Goal: Communication & Community: Ask a question

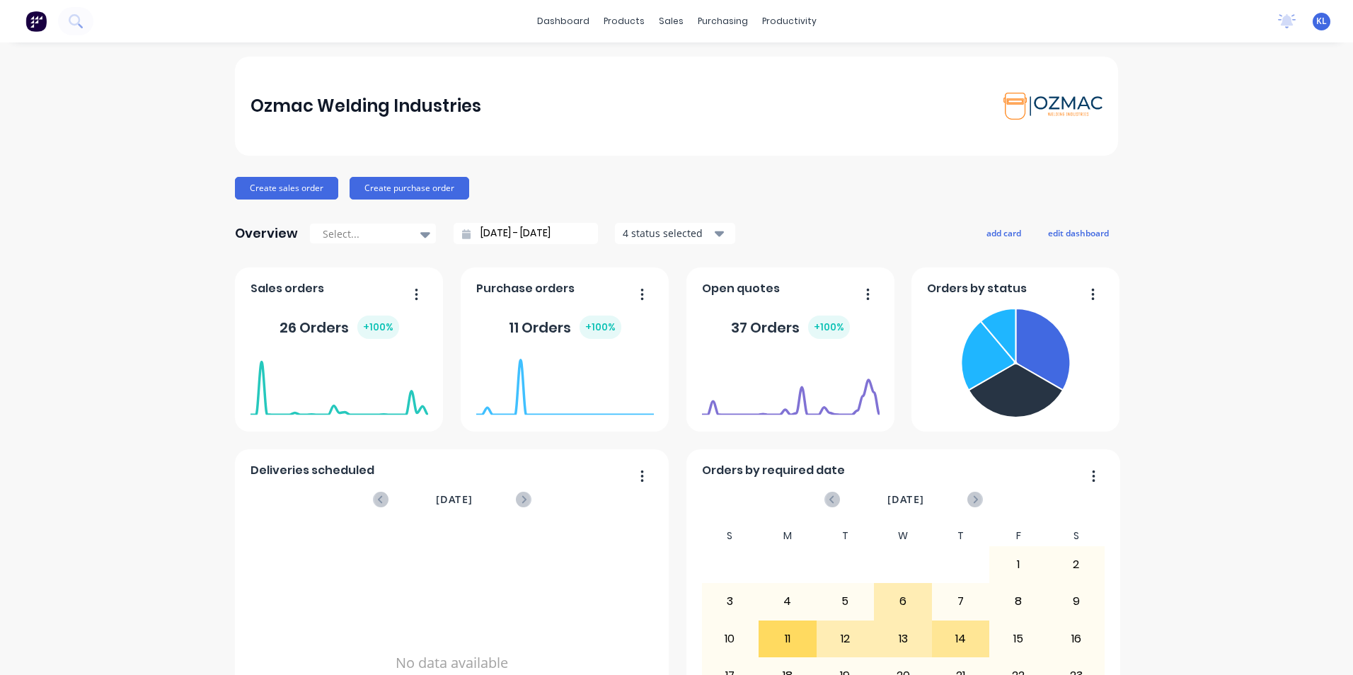
click at [734, 291] on span "Open quotes" at bounding box center [741, 288] width 78 height 17
click at [772, 330] on div "37 Orders + 100 %" at bounding box center [790, 327] width 119 height 23
click at [751, 293] on span "Open quotes" at bounding box center [741, 288] width 78 height 17
drag, startPoint x: 728, startPoint y: 293, endPoint x: 770, endPoint y: 284, distance: 42.7
click at [729, 293] on span "Open quotes" at bounding box center [741, 288] width 78 height 17
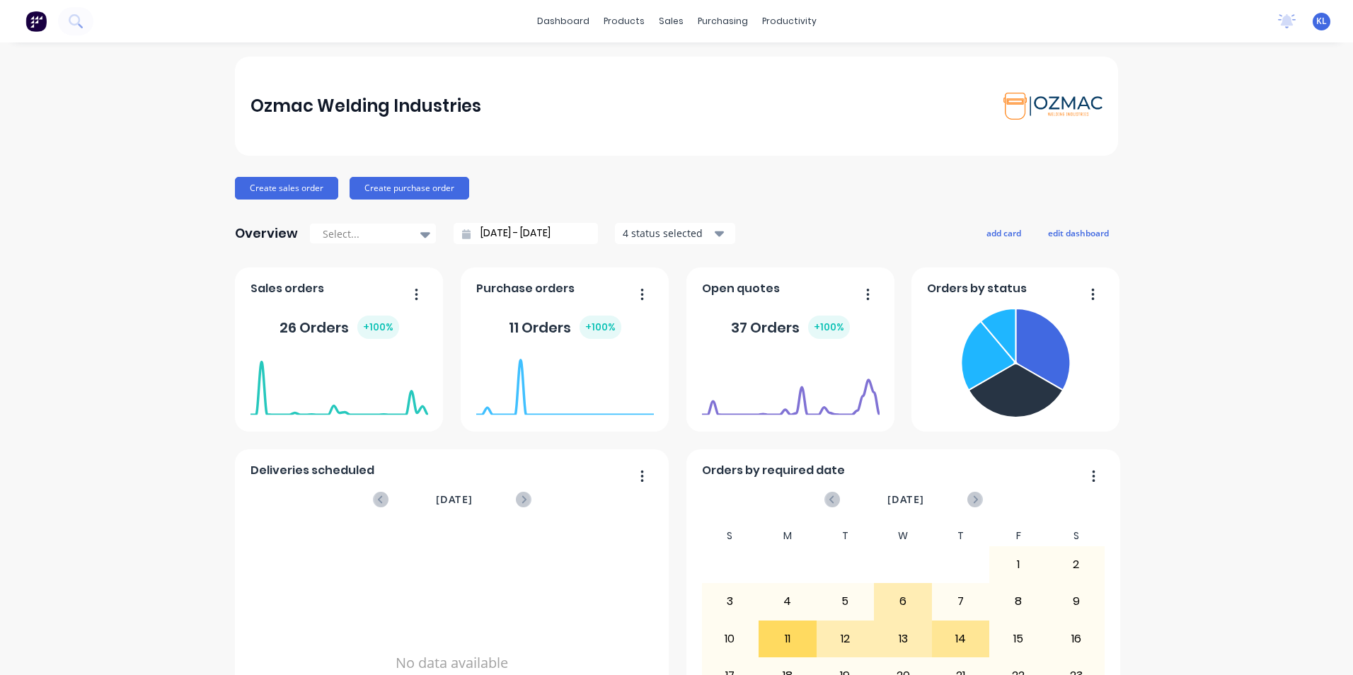
drag, startPoint x: 786, startPoint y: 282, endPoint x: 789, endPoint y: 289, distance: 7.9
click at [787, 284] on div "Open quotes 37 Orders + 100 % July 22, 2025 Orders: 0" at bounding box center [790, 349] width 208 height 164
click at [785, 349] on div "Open quotes 37 Orders + 100 % July 22, 2025 Orders: 0" at bounding box center [790, 349] width 208 height 164
drag, startPoint x: 785, startPoint y: 349, endPoint x: 794, endPoint y: 308, distance: 41.2
click at [785, 349] on div "July 22, 2025 Orders: 0" at bounding box center [791, 379] width 178 height 60
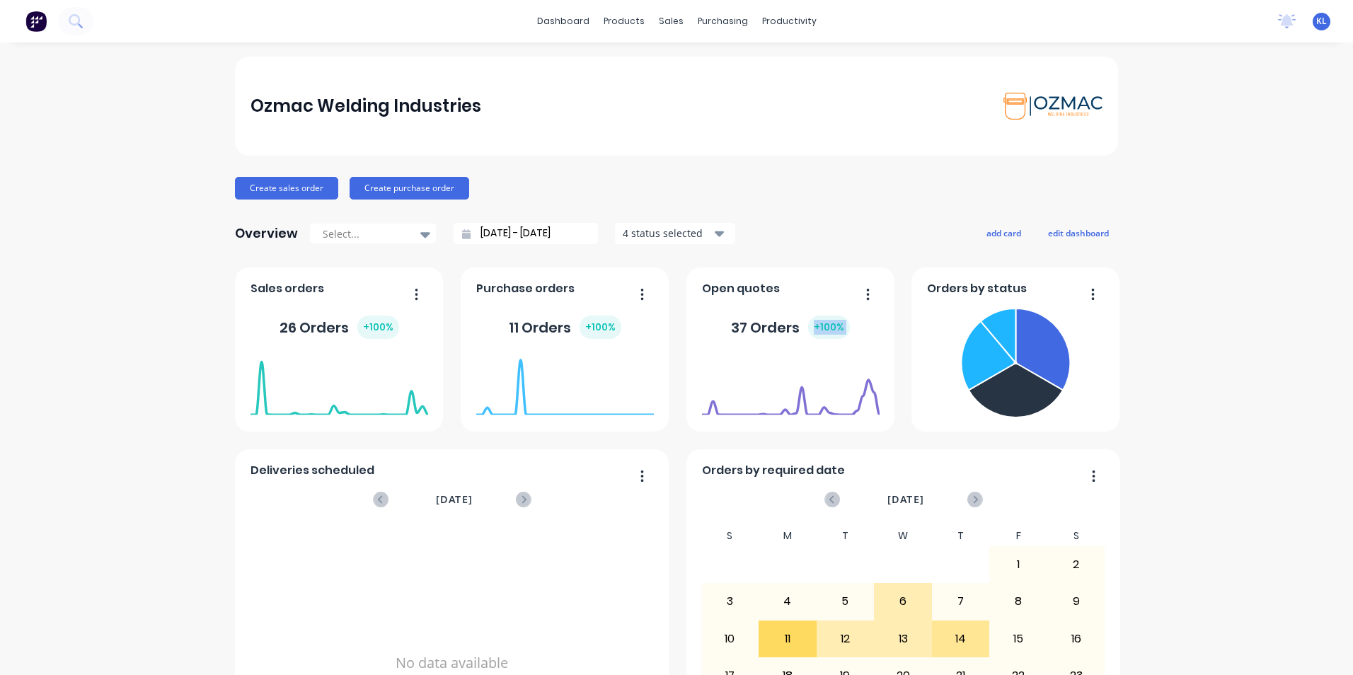
click at [860, 291] on button "button" at bounding box center [862, 295] width 30 height 22
click at [715, 311] on div "37 Orders + 100 %" at bounding box center [791, 327] width 178 height 42
click at [703, 66] on div "Sales Orders" at bounding box center [718, 68] width 58 height 13
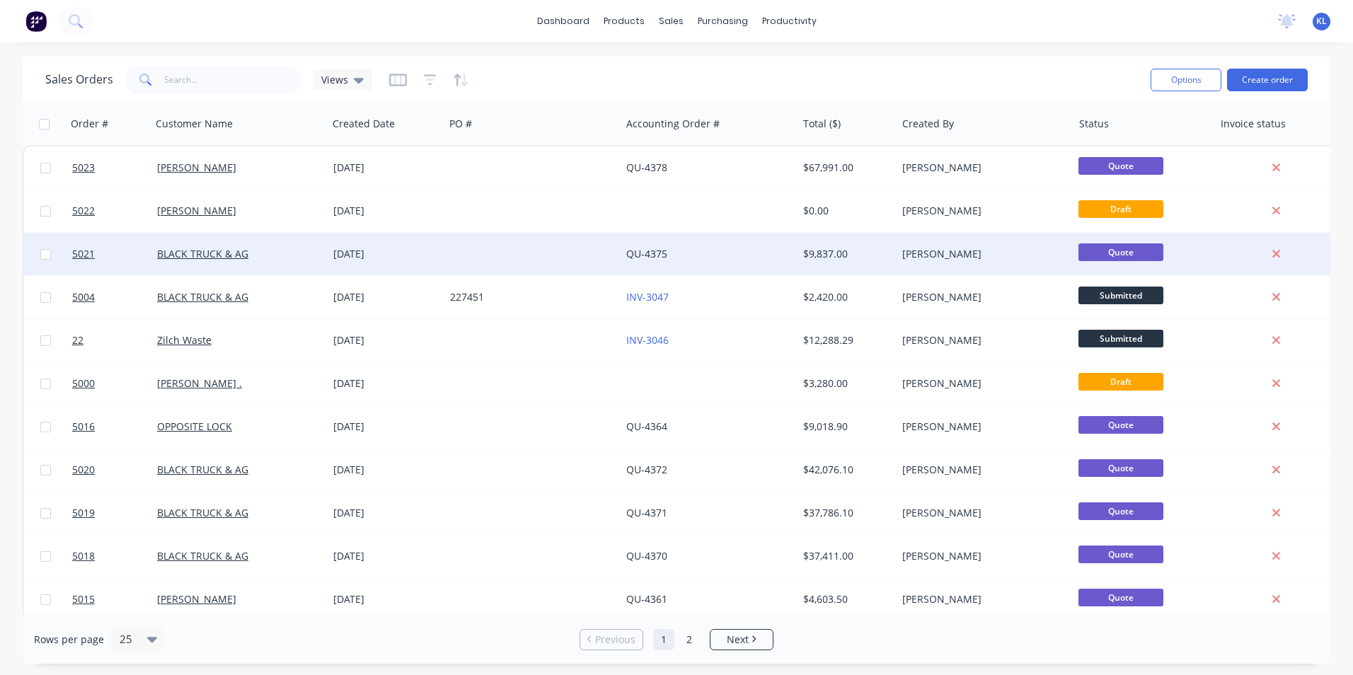
click at [668, 248] on div "QU-4375" at bounding box center [704, 254] width 157 height 14
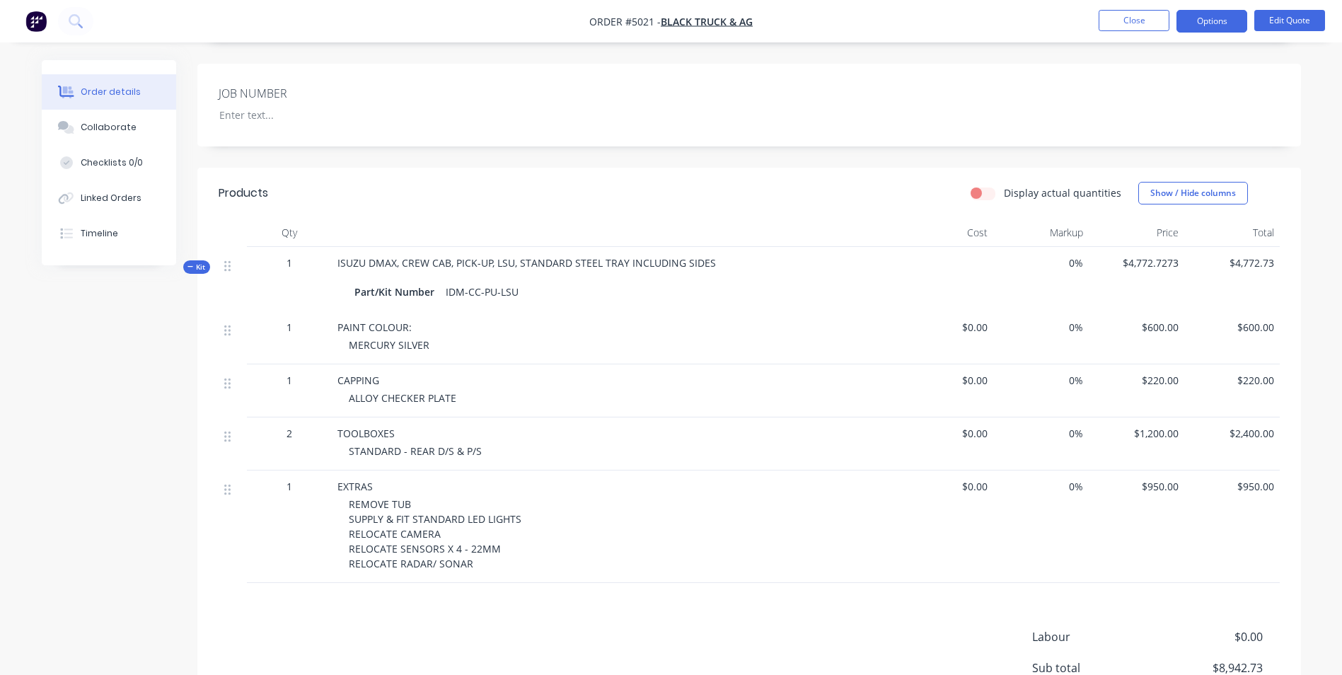
scroll to position [354, 0]
click at [1295, 24] on button "Edit Quote" at bounding box center [1289, 20] width 71 height 21
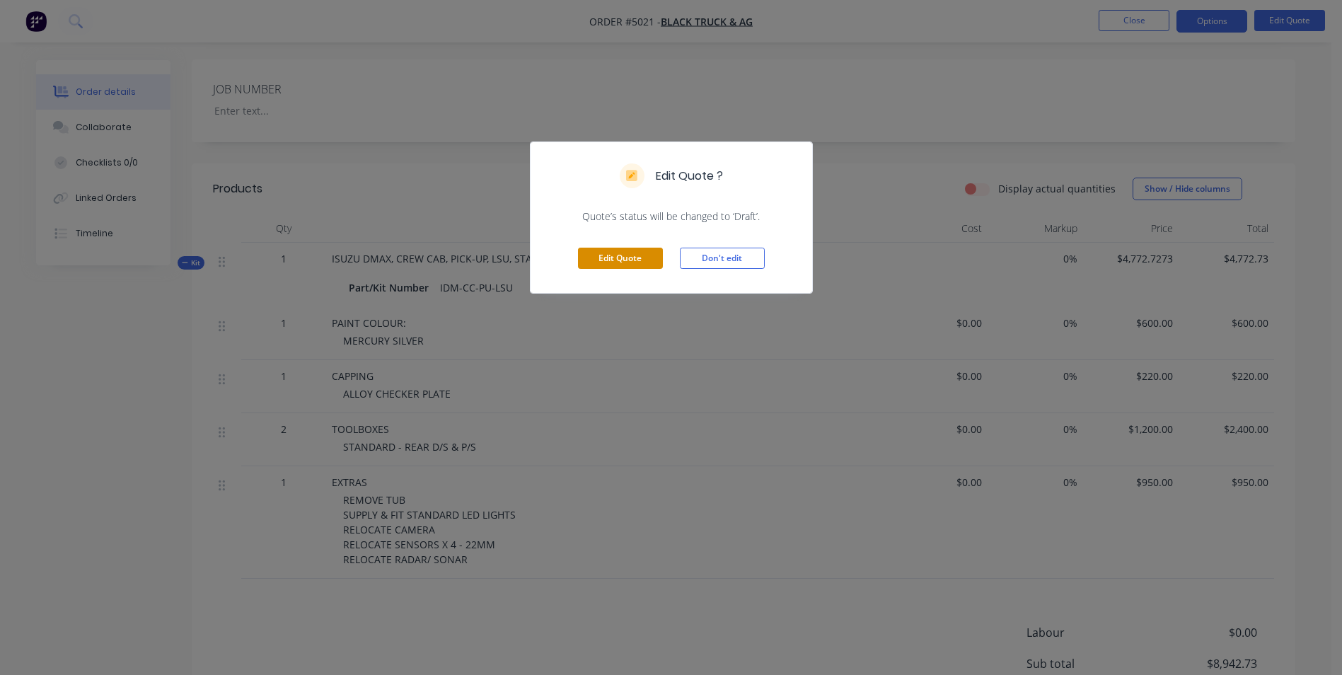
click at [619, 259] on button "Edit Quote" at bounding box center [620, 258] width 85 height 21
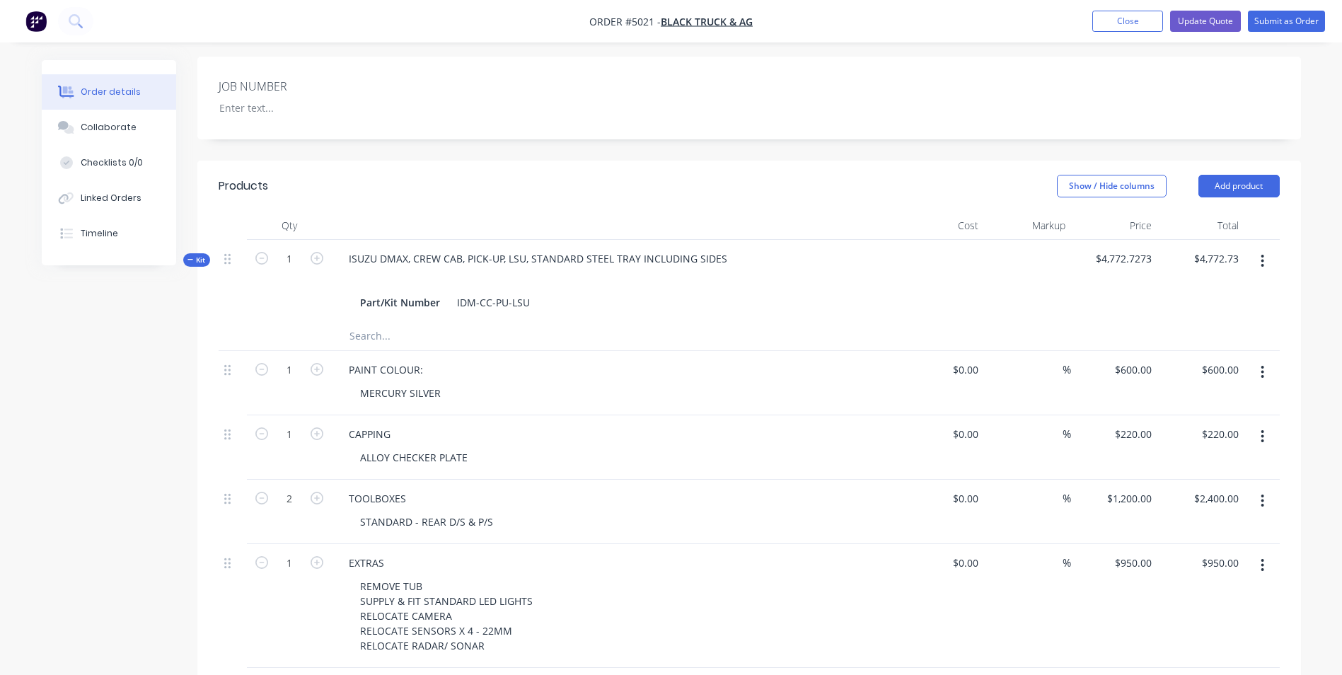
scroll to position [424, 0]
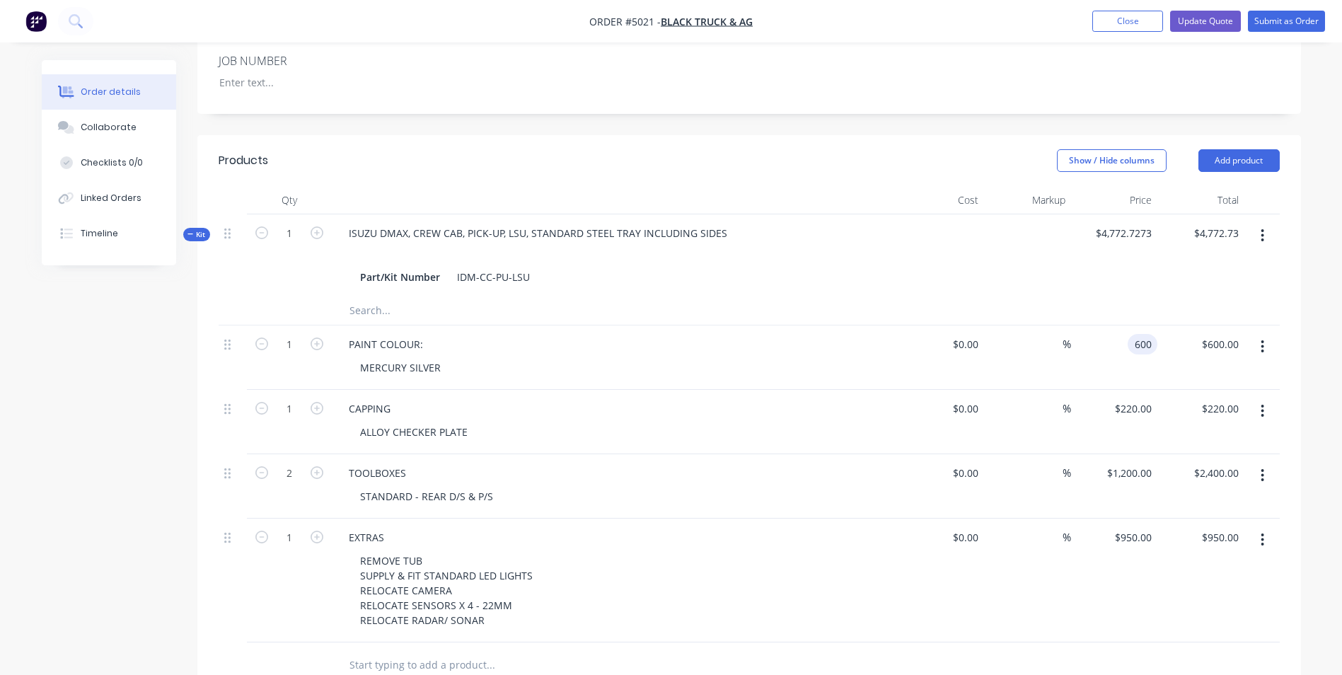
click at [1125, 325] on div "600 600" at bounding box center [1114, 357] width 87 height 64
click at [1125, 325] on div "600 $600.00" at bounding box center [1114, 357] width 87 height 64
click at [1125, 325] on div "$600.00 600" at bounding box center [1114, 357] width 87 height 64
type input "600"
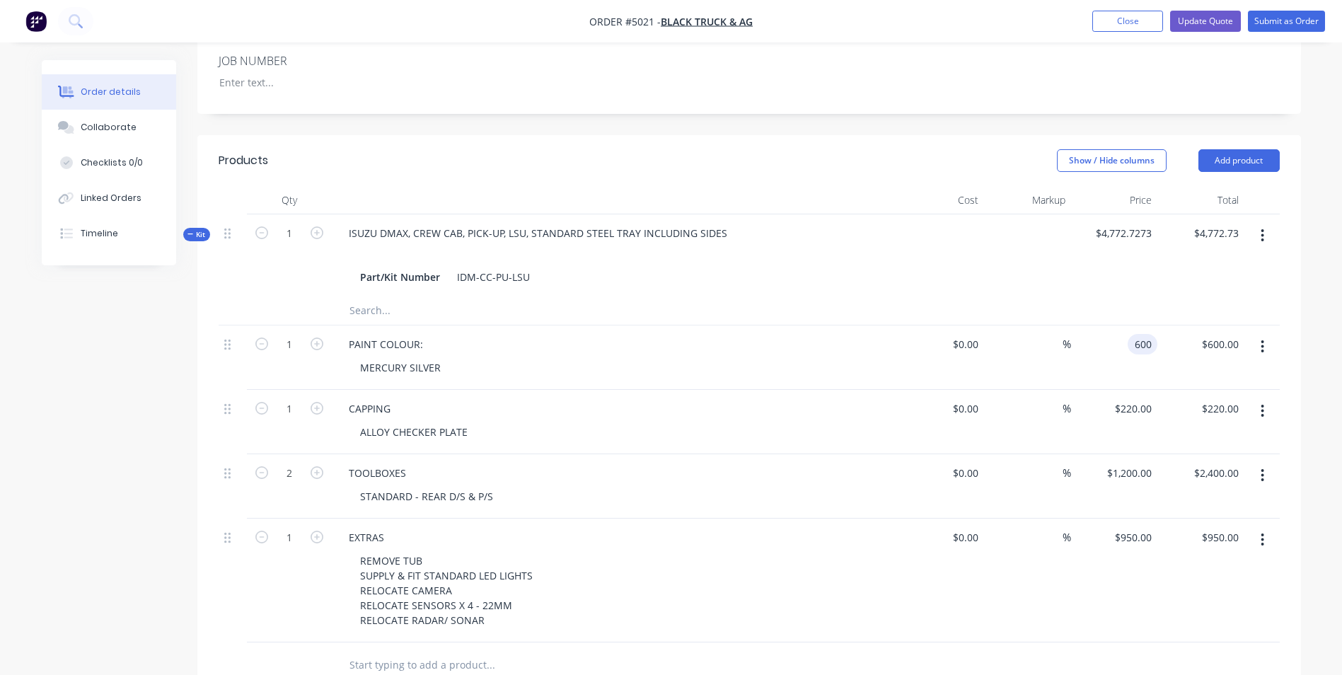
click at [1142, 334] on input "600" at bounding box center [1145, 344] width 24 height 21
type input "$545.45"
type input "220"
click at [1140, 398] on input "220" at bounding box center [1135, 408] width 44 height 21
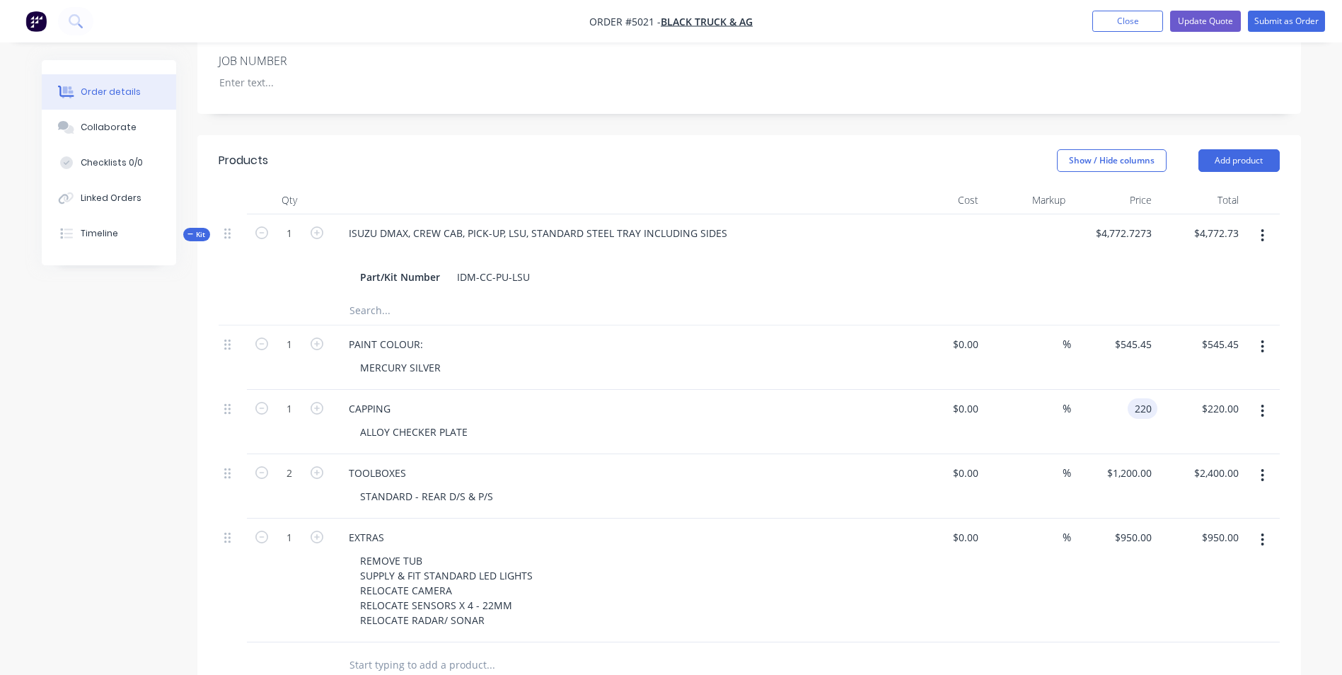
click at [1140, 398] on input "220" at bounding box center [1145, 408] width 24 height 21
type input "$200.00"
type input "1200"
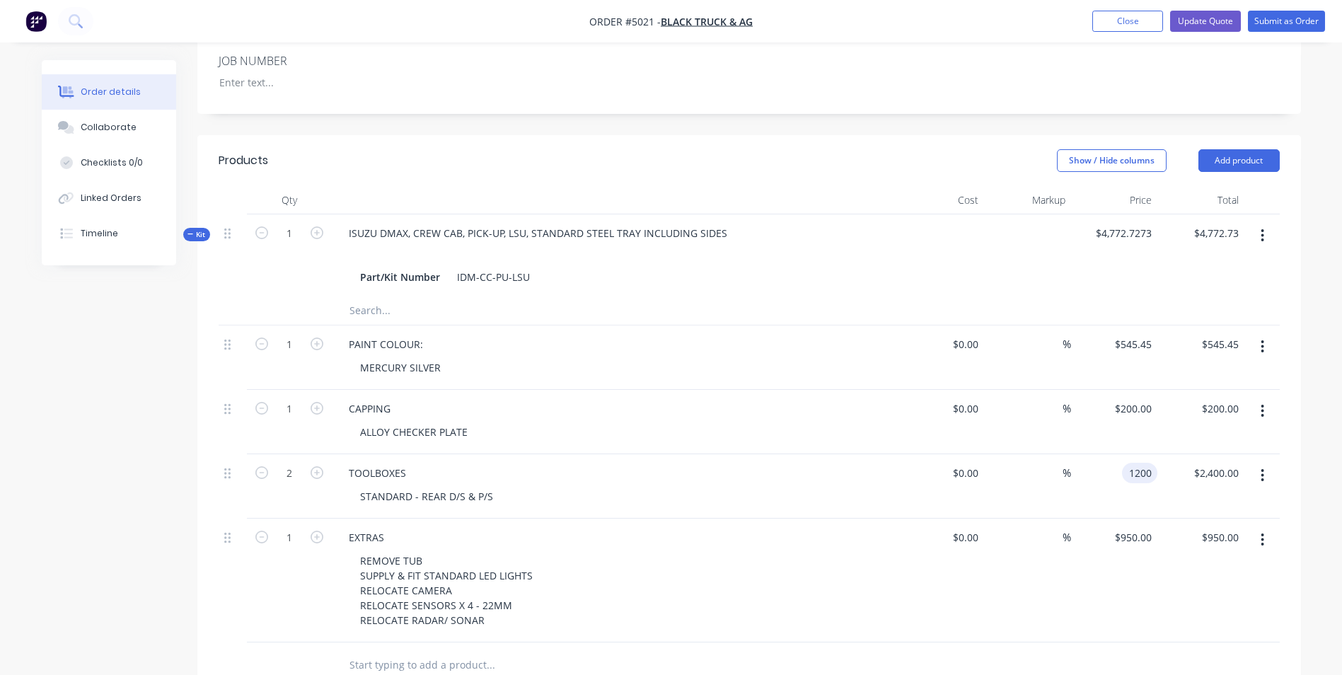
click at [1139, 463] on input "1200" at bounding box center [1143, 473] width 30 height 21
type input "$545.45"
type input "$1,090.90"
click at [1258, 527] on button "button" at bounding box center [1262, 539] width 33 height 25
click at [1189, 623] on div "Delete" at bounding box center [1212, 633] width 109 height 21
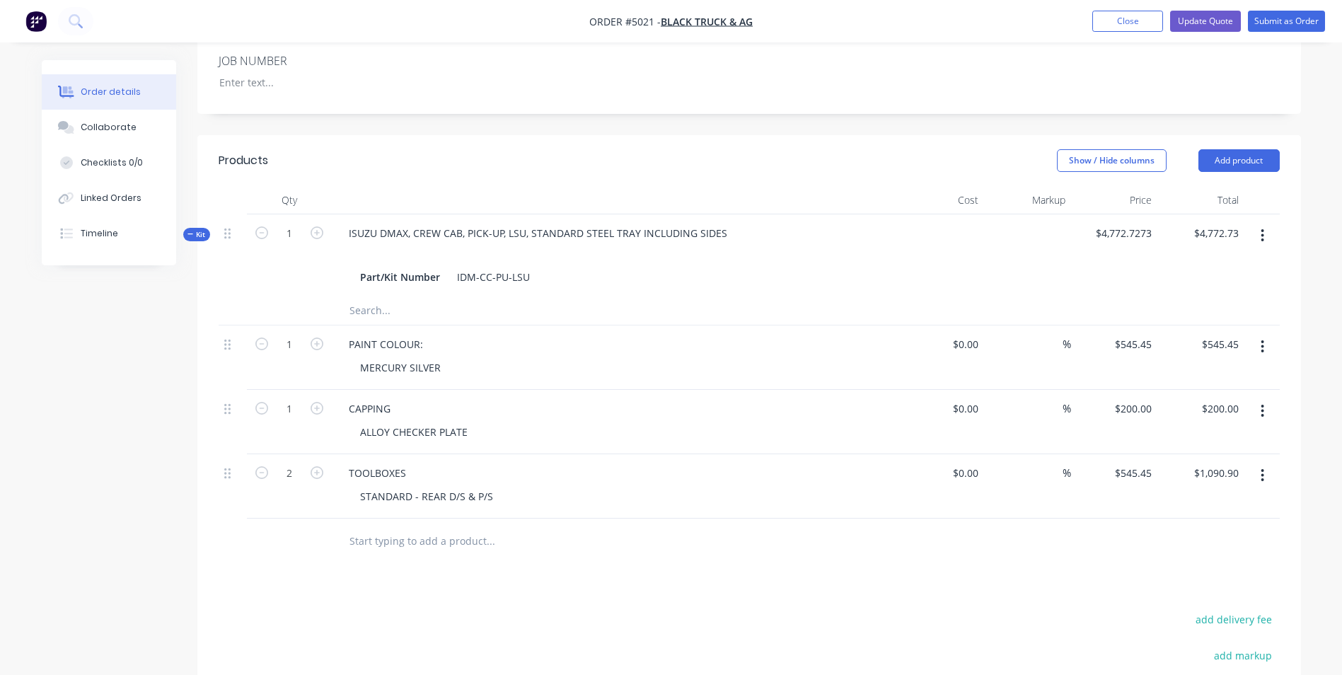
click at [454, 527] on input "text" at bounding box center [490, 541] width 283 height 28
type input "r"
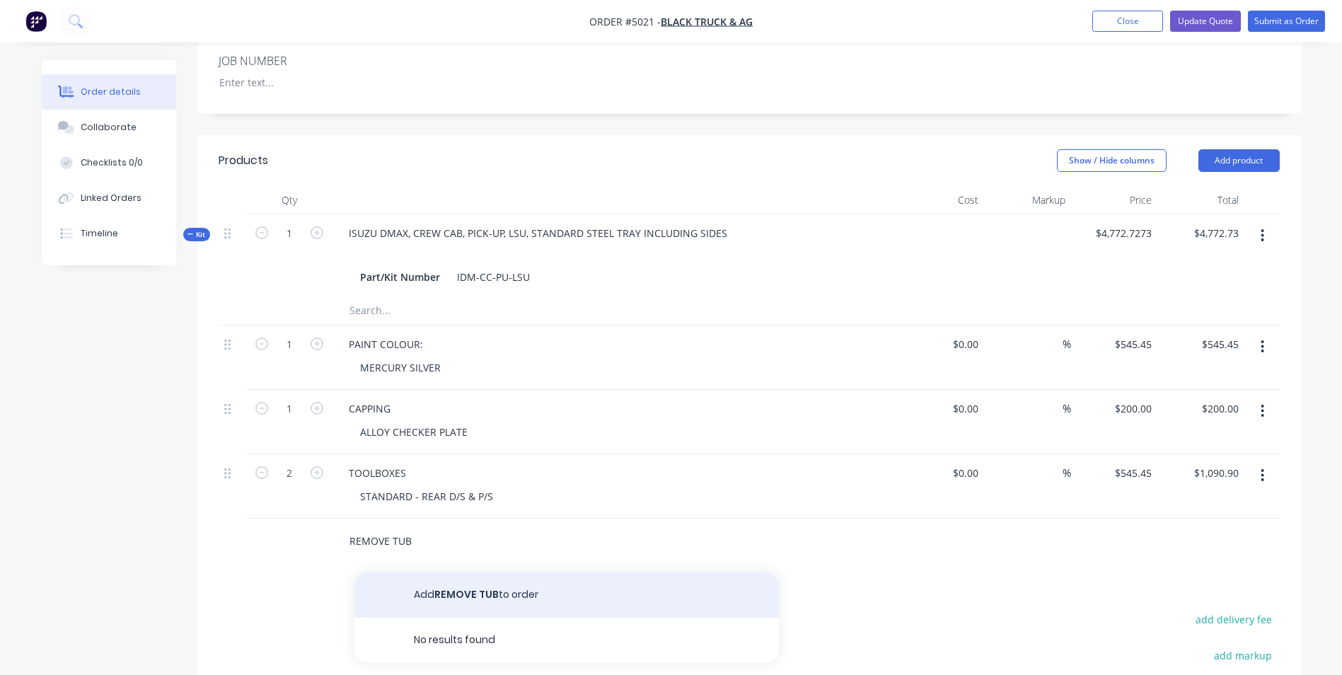
type input "REMOVE TUB"
click at [470, 572] on button "Add REMOVE TUB to order" at bounding box center [566, 594] width 424 height 45
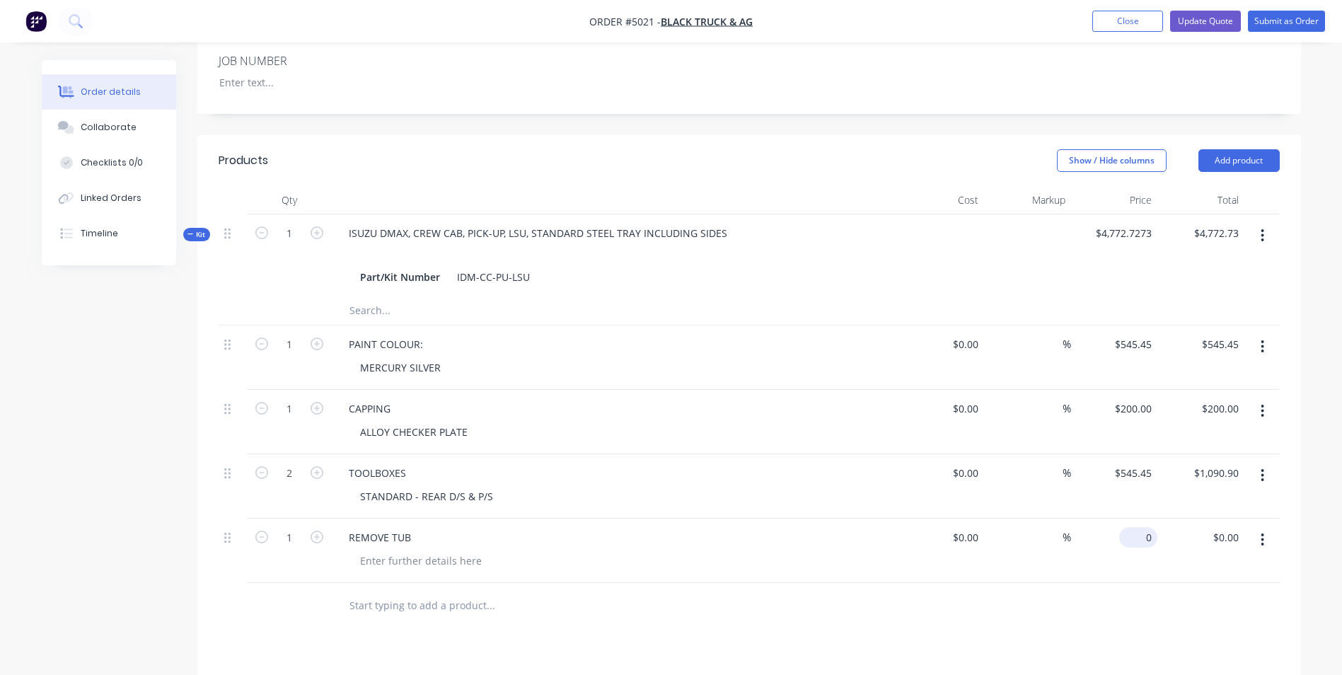
click at [1141, 527] on input "0" at bounding box center [1141, 537] width 33 height 21
click at [1141, 527] on input "0" at bounding box center [1149, 537] width 16 height 21
type input "$90.91"
click at [398, 591] on input "text" at bounding box center [490, 605] width 283 height 28
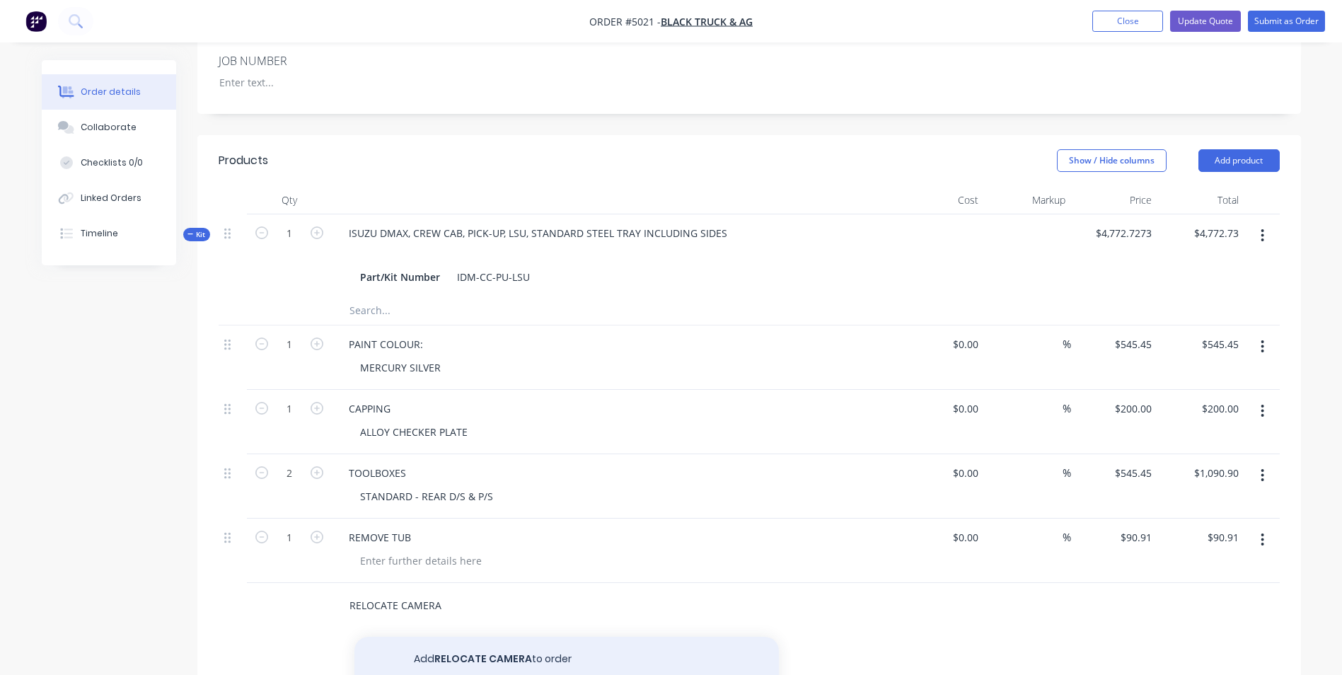
type input "RELOCATE CAMERA"
click at [444, 637] on button "Add RELOCATE CAMERA to order" at bounding box center [566, 659] width 424 height 45
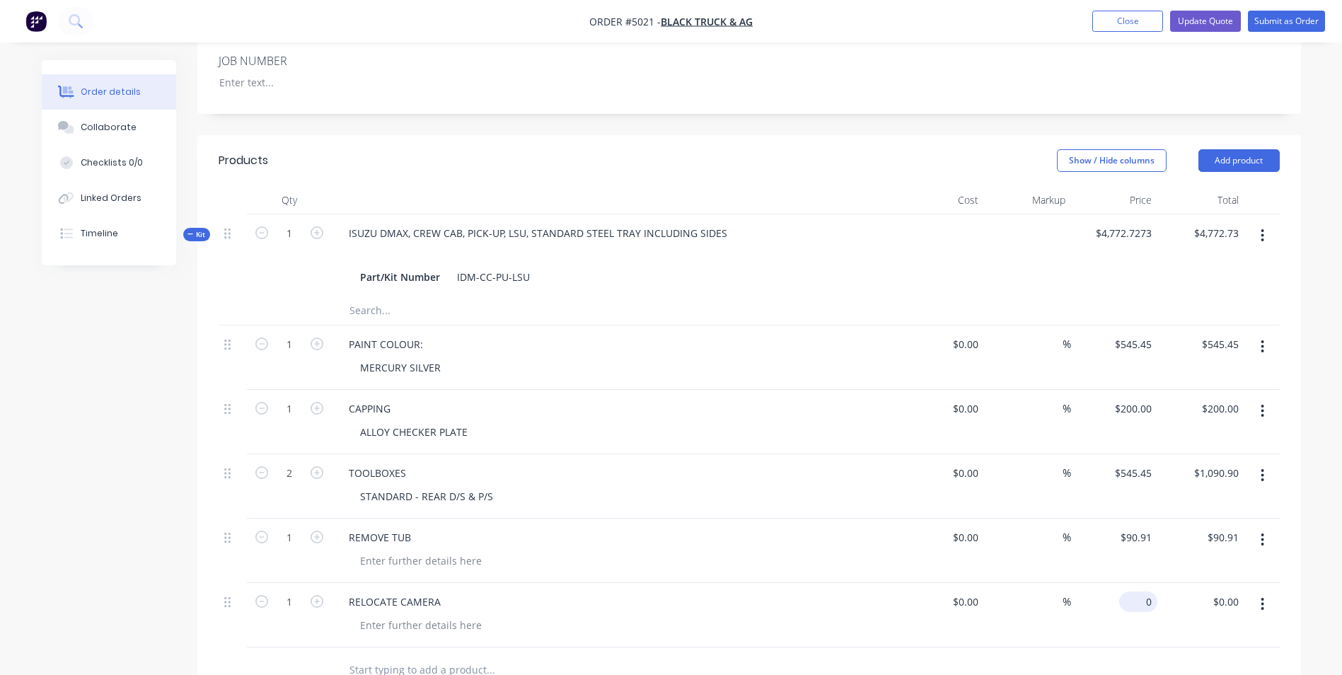
click at [1135, 591] on div "0 $0.00" at bounding box center [1138, 601] width 38 height 21
click at [1135, 591] on div "0 0" at bounding box center [1146, 601] width 22 height 21
type input "$45.45"
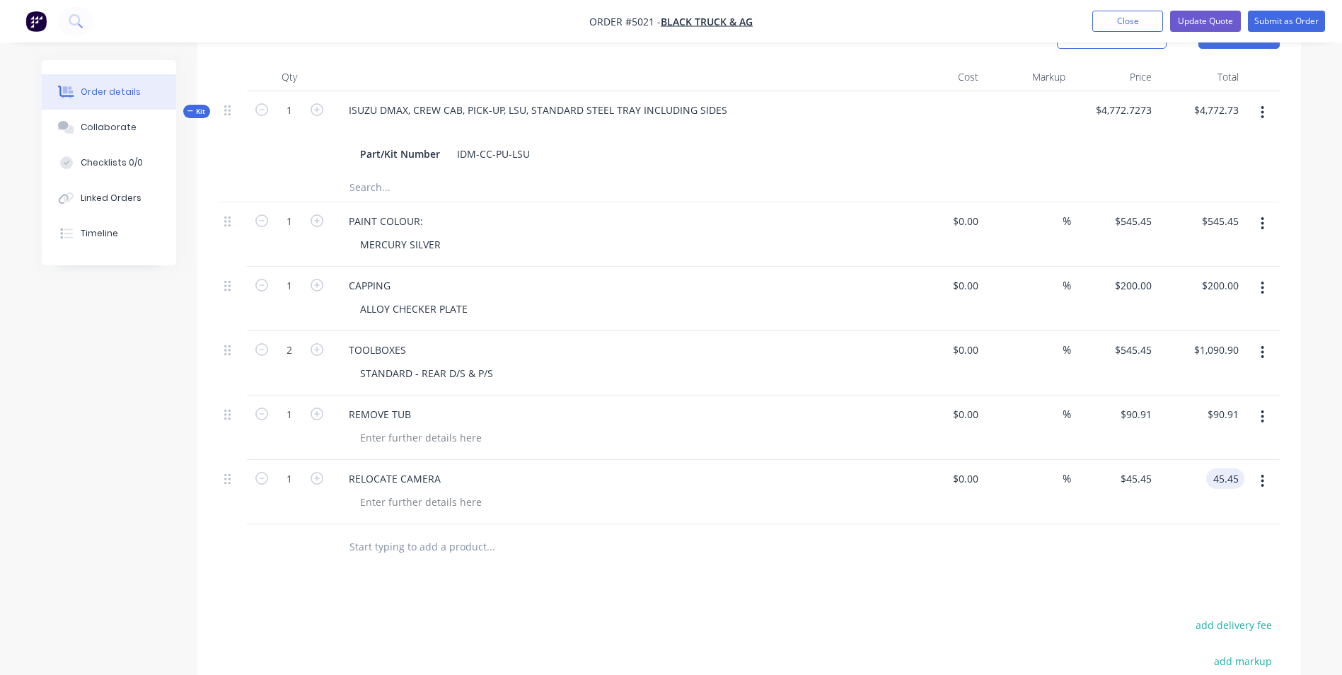
scroll to position [566, 0]
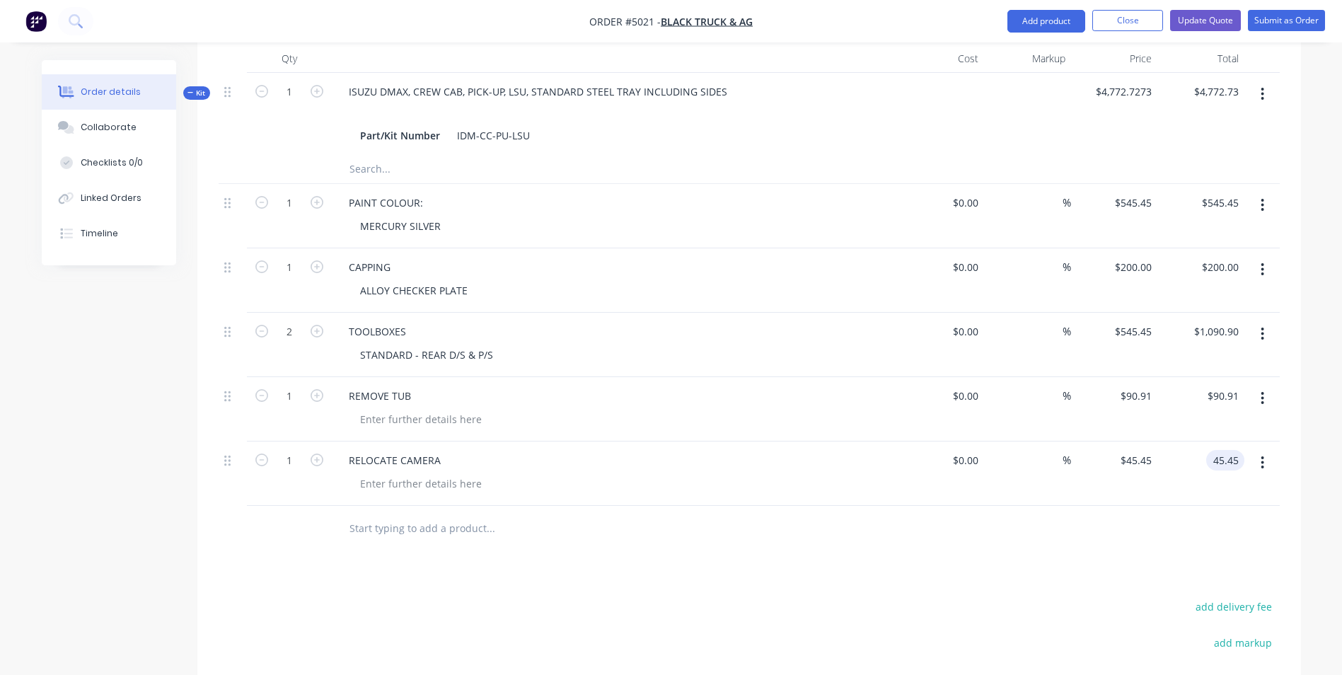
type input "$45.45"
click at [455, 514] on input "text" at bounding box center [490, 528] width 283 height 28
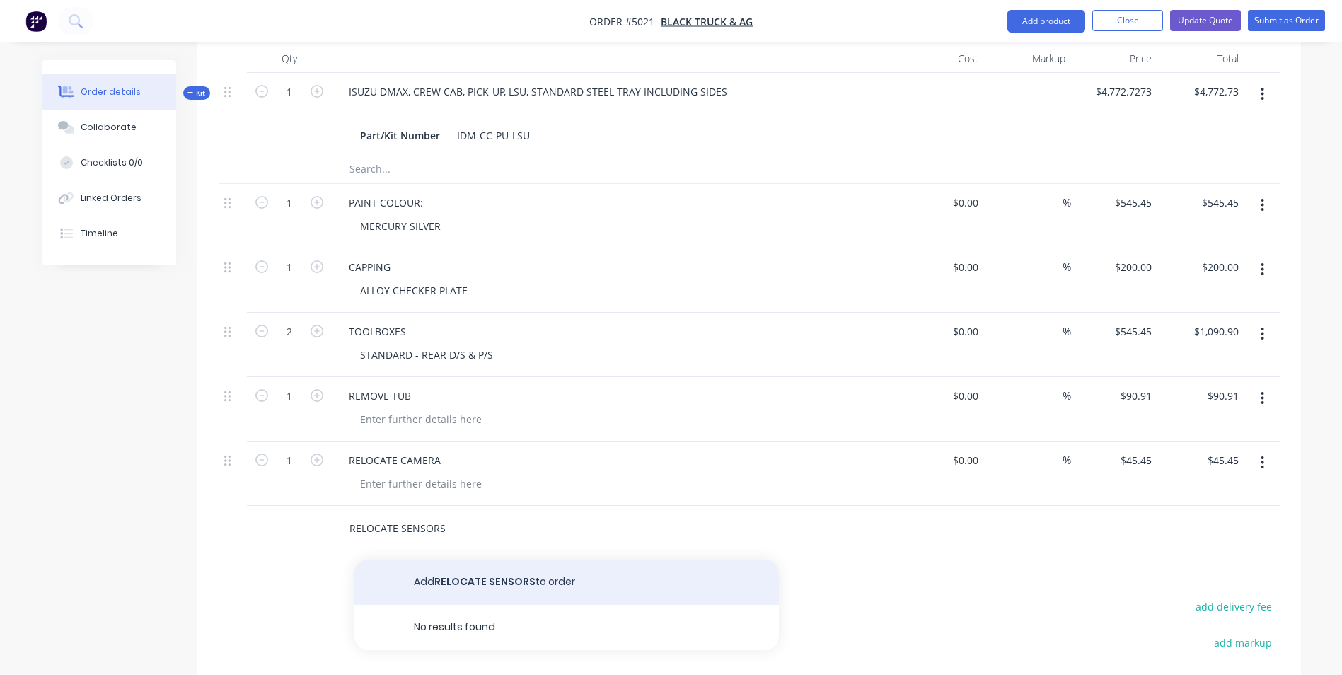
type input "RELOCATE SENSORS"
click at [468, 560] on button "Add RELOCATE SENSORS to order" at bounding box center [566, 582] width 424 height 45
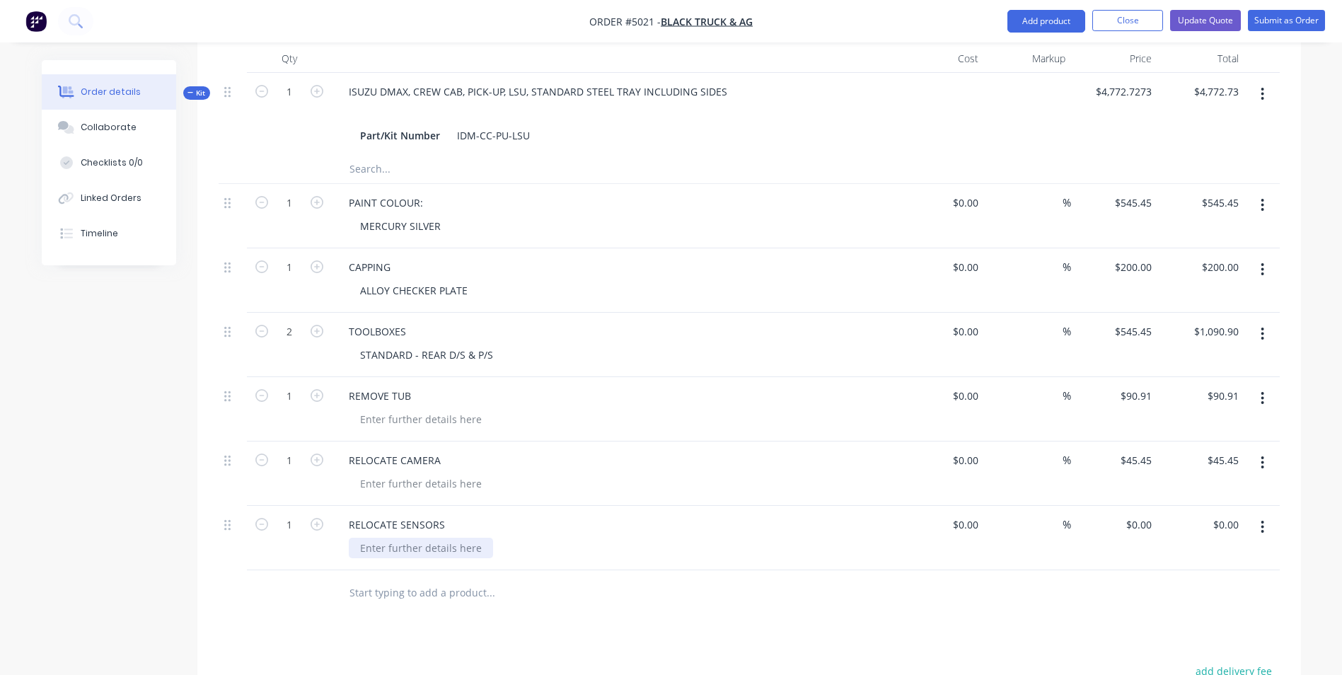
click at [428, 538] on div at bounding box center [421, 548] width 144 height 21
type input "$0.00"
type input "$227.27"
click at [386, 538] on div "FOUR(4) X 22MM HOLES" at bounding box center [416, 548] width 135 height 21
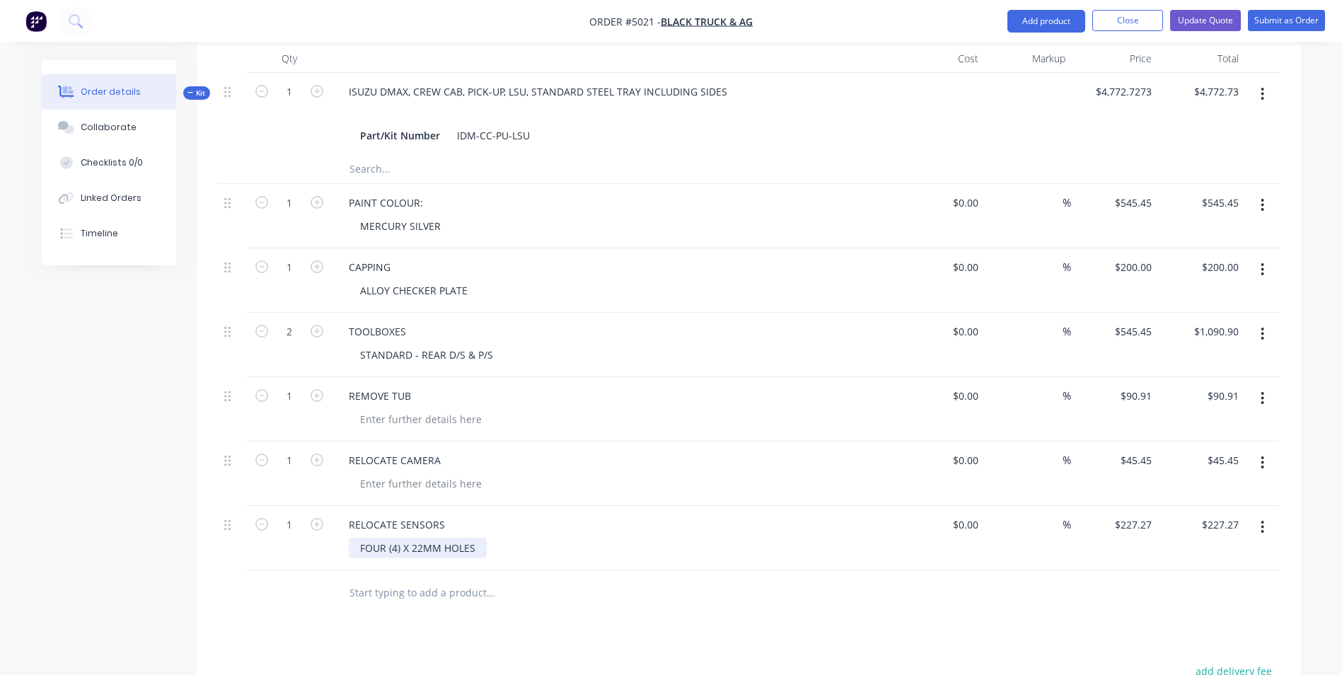
click at [410, 538] on div "FOUR (4) X 22MM HOLES" at bounding box center [418, 548] width 138 height 21
click at [466, 579] on input "text" at bounding box center [490, 593] width 283 height 28
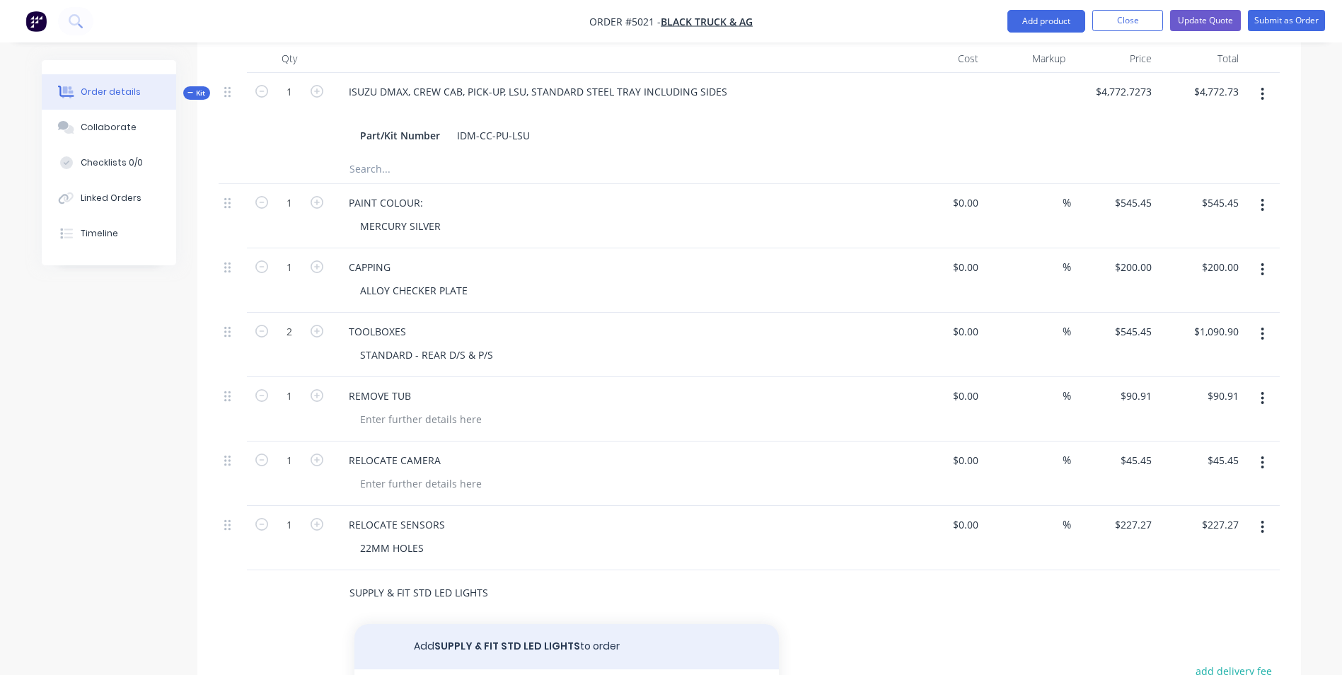
type input "SUPPLY & FIT STD LED LIGHTS"
click at [519, 624] on button "Add SUPPLY & FIT STD LED LIGHTS to order" at bounding box center [566, 646] width 424 height 45
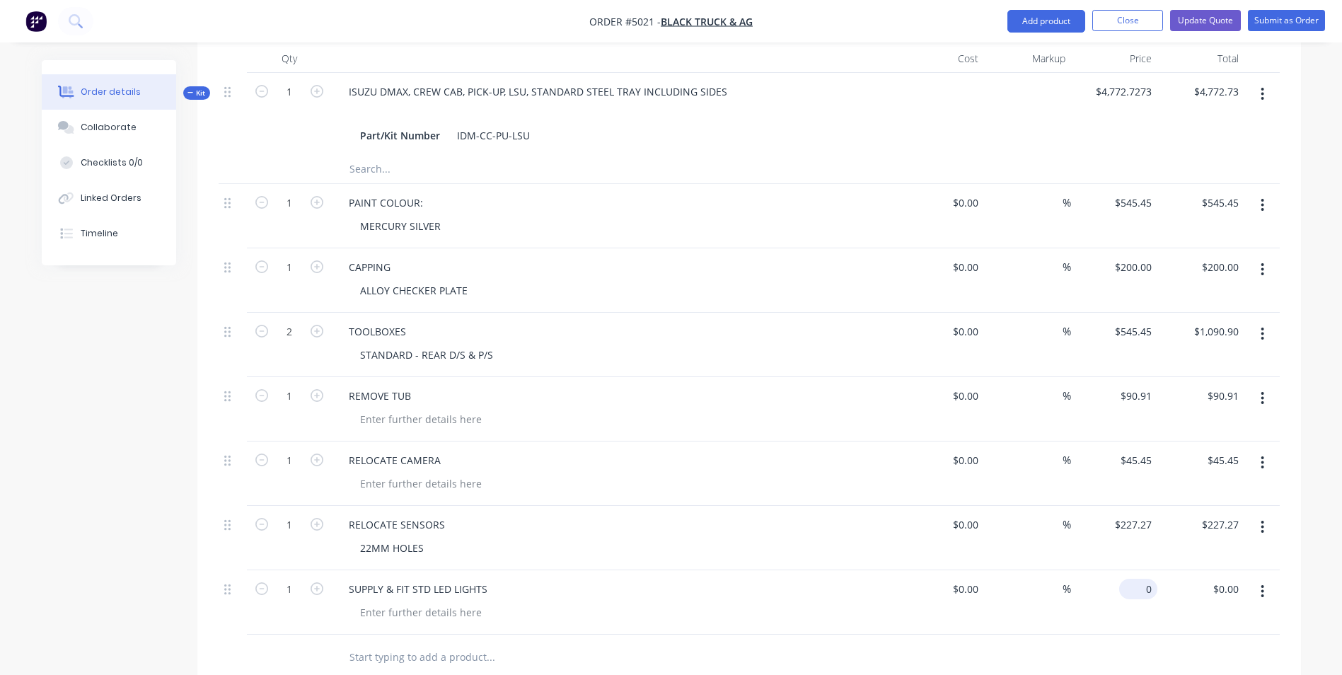
click at [1145, 579] on input "0" at bounding box center [1141, 589] width 33 height 21
type input "$272.73"
click at [458, 643] on input "text" at bounding box center [490, 657] width 283 height 28
type input "RELOCATE RADAR/SONAR"
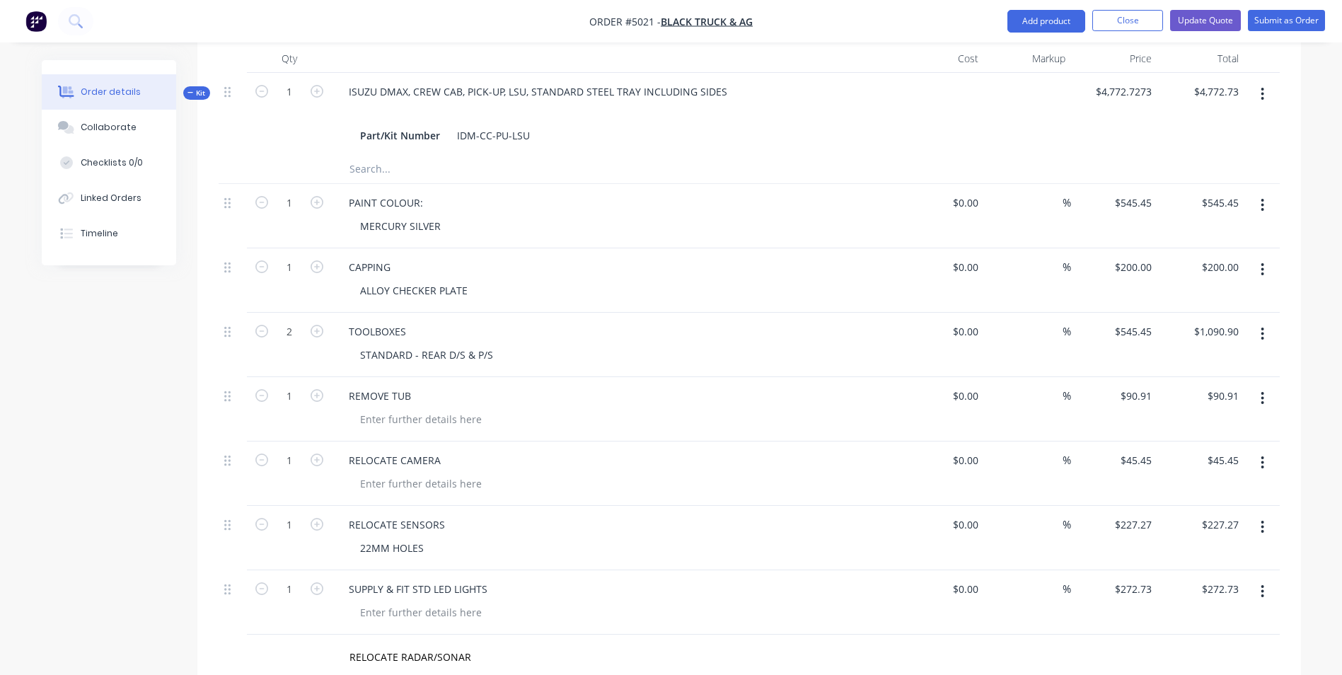
click at [1151, 643] on input "0" at bounding box center [1141, 653] width 33 height 21
type input "$227.27"
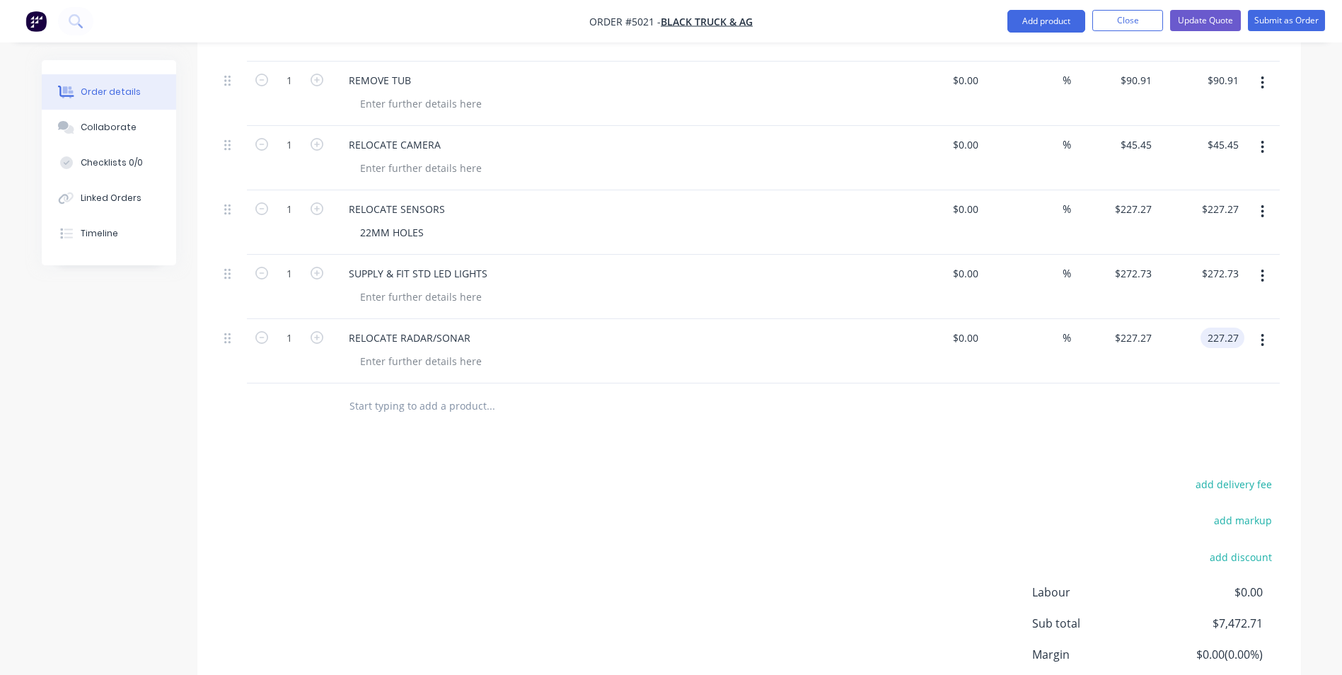
scroll to position [886, 0]
type input "$227.27"
click at [1242, 542] on button "add discount" at bounding box center [1241, 551] width 77 height 19
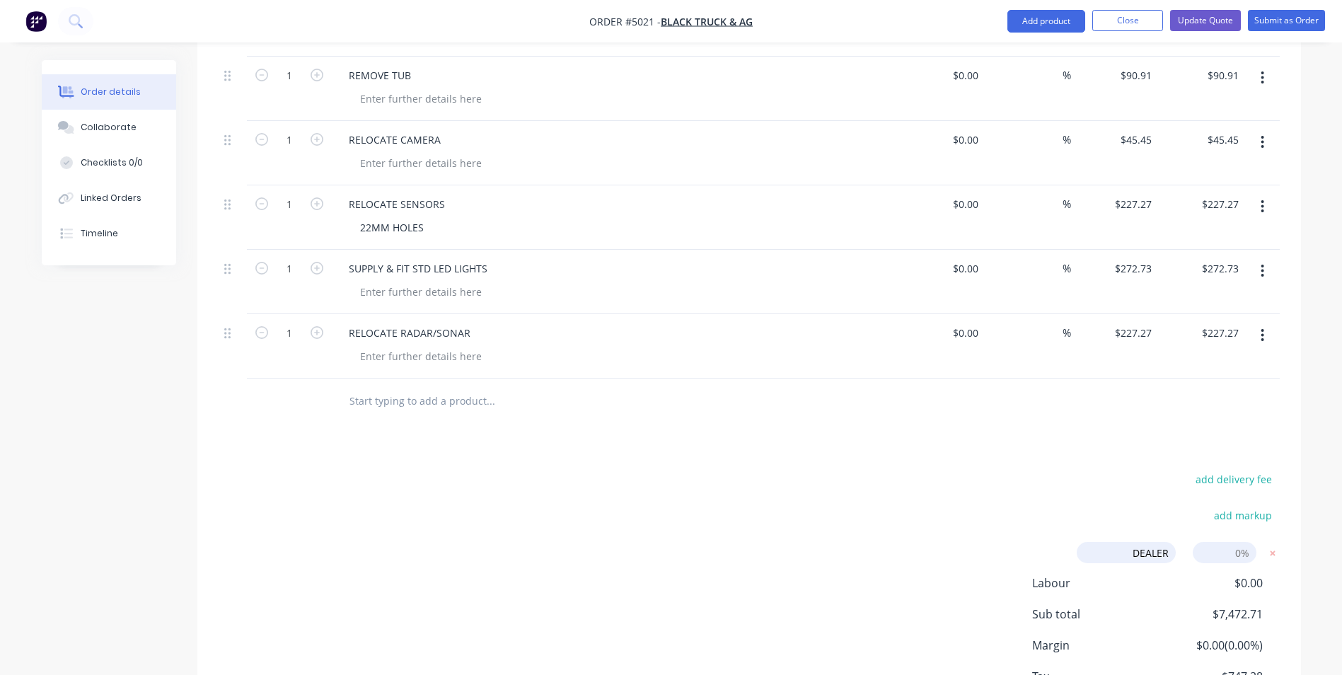
type input "DEALER"
type input "10%"
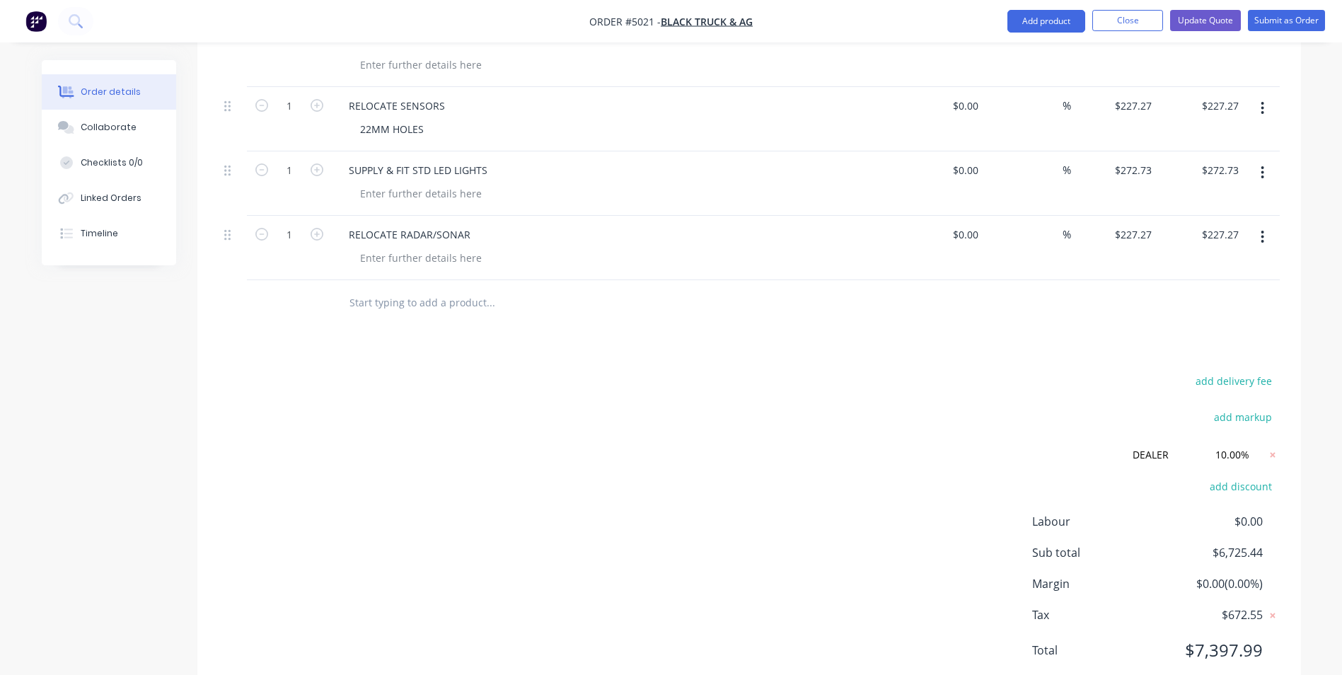
scroll to position [990, 0]
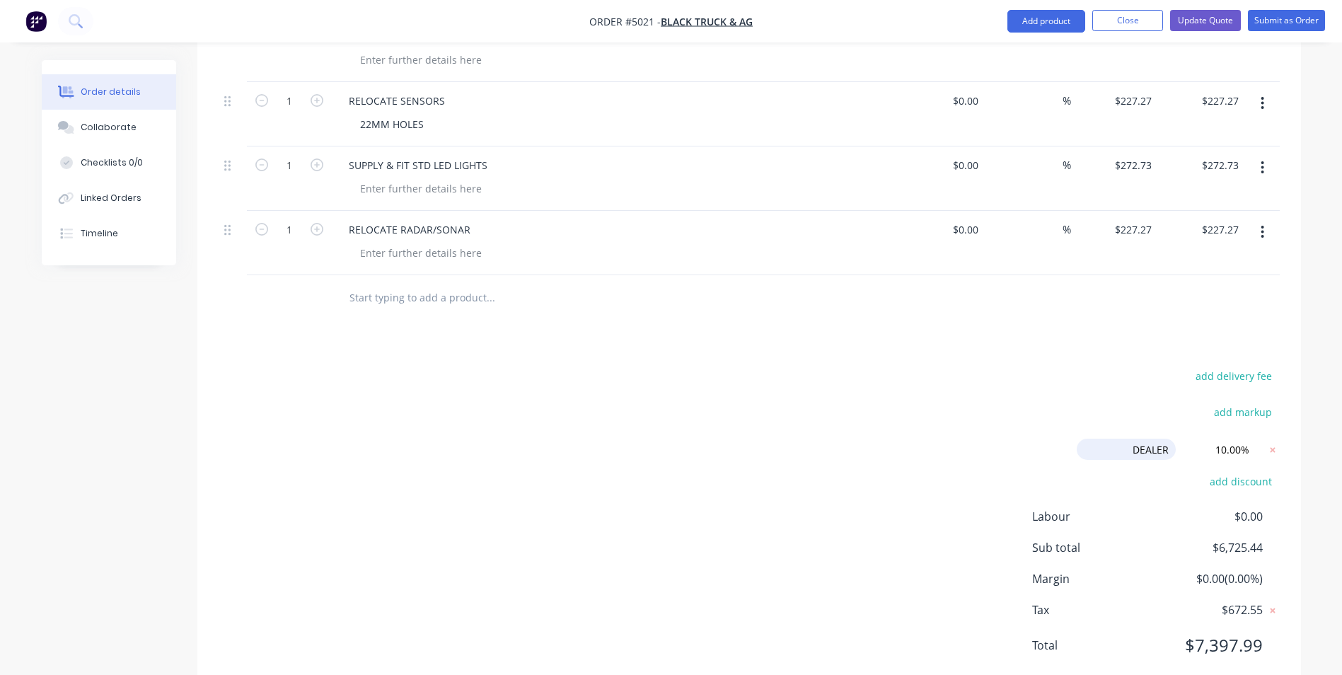
click at [1164, 439] on input "DEALER" at bounding box center [1126, 449] width 99 height 21
click at [1167, 439] on input "DEALER" at bounding box center [1126, 449] width 99 height 21
type input "DEALER DISCOUNT"
click at [1135, 643] on div "Products Show / Hide columns Add product Qty Cost Markup Price Total Kit 1 ISUZ…" at bounding box center [749, 131] width 1104 height 1123
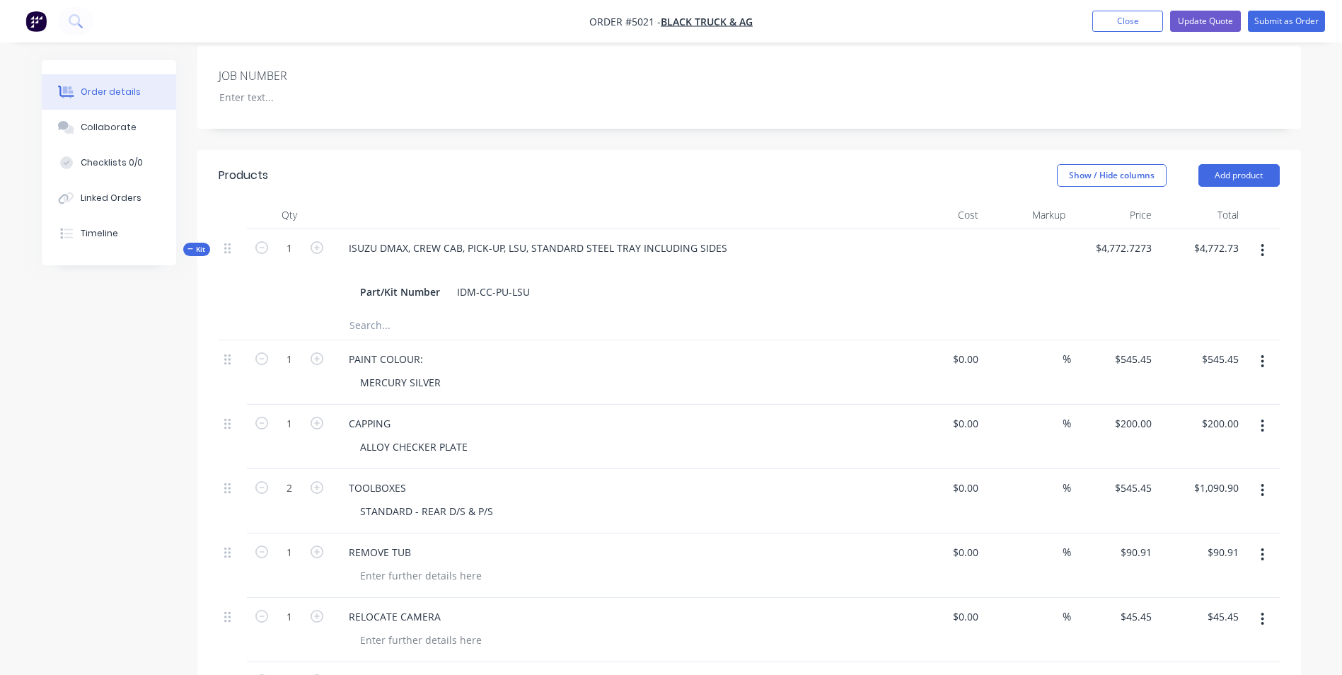
scroll to position [282, 0]
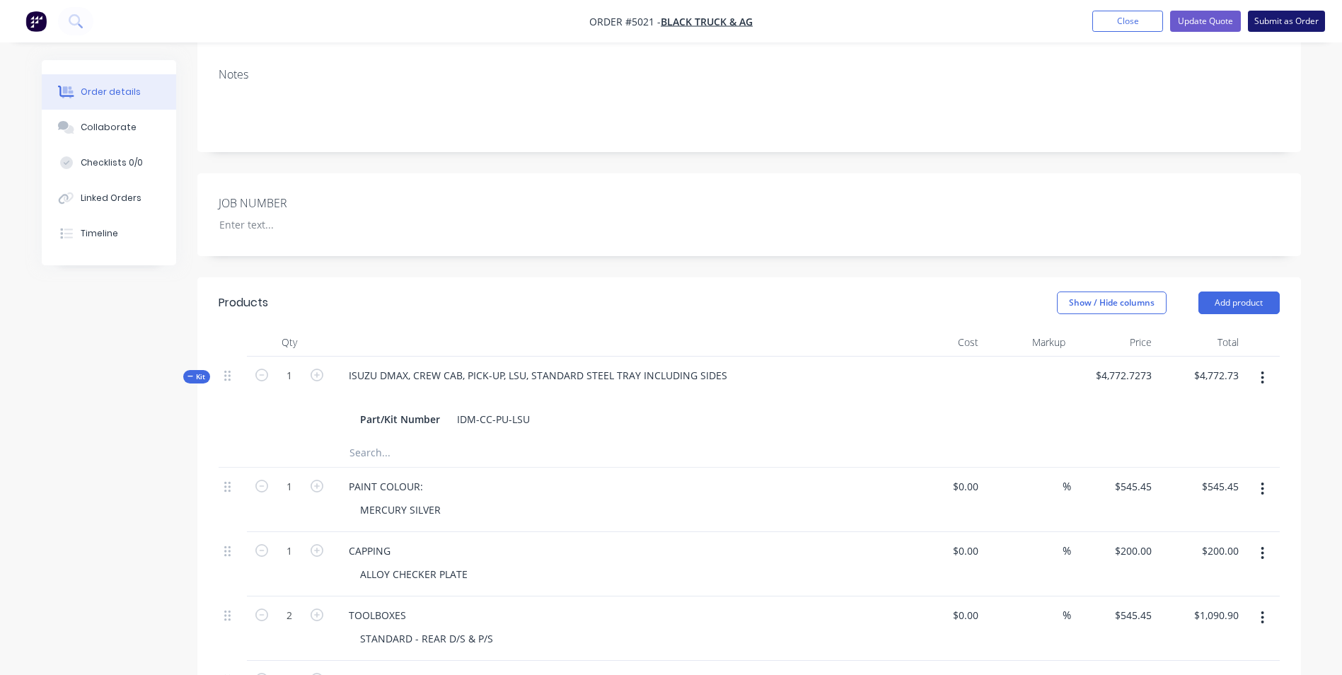
click at [1290, 21] on button "Submit as Order" at bounding box center [1286, 21] width 77 height 21
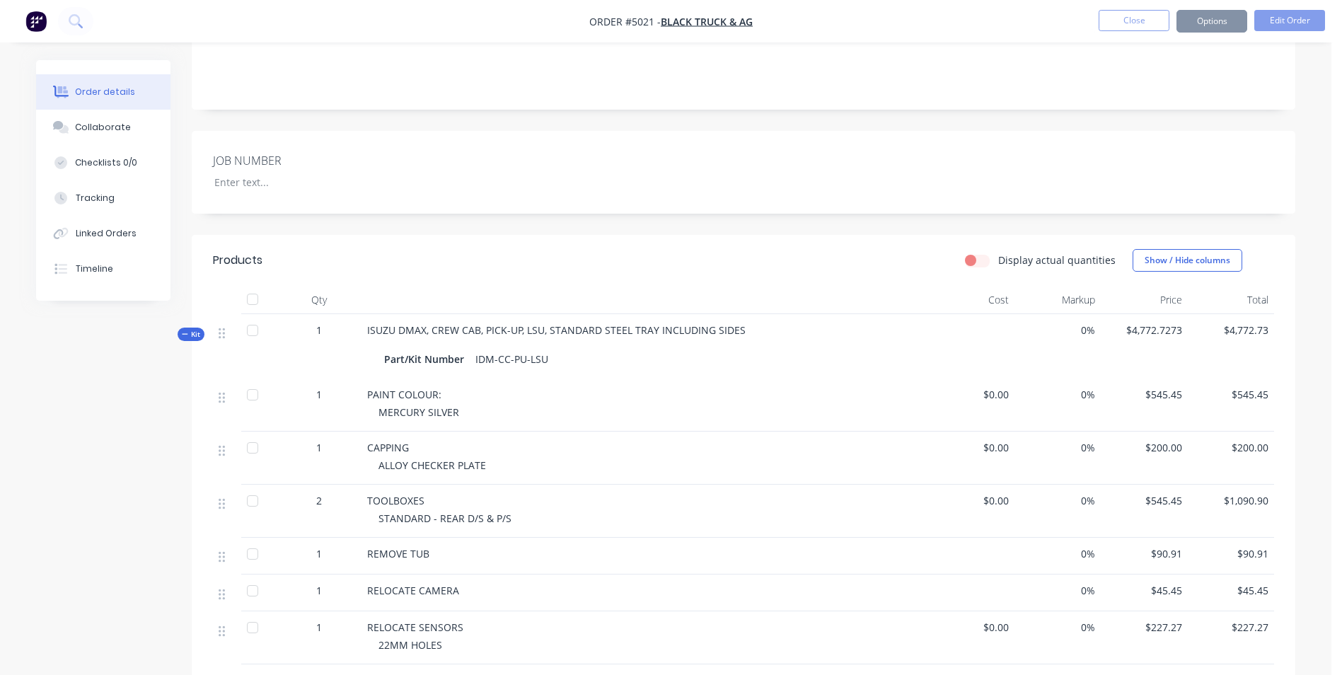
scroll to position [0, 0]
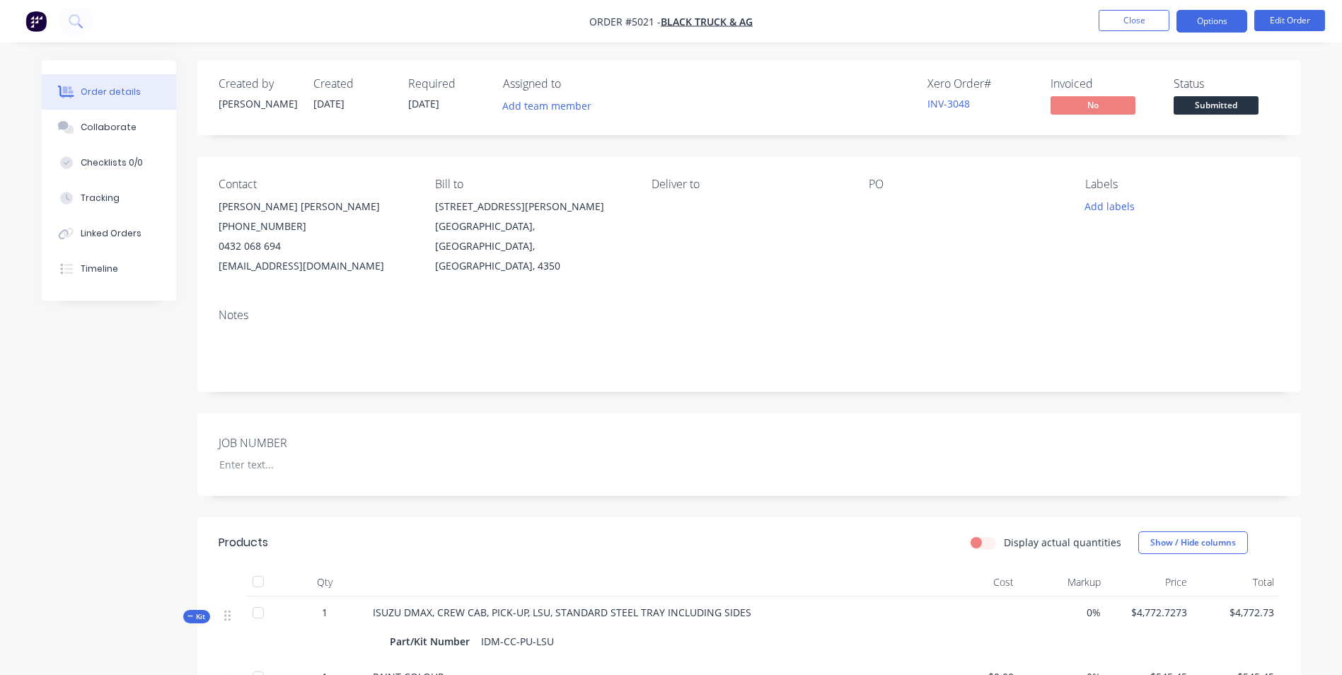
click at [1205, 13] on button "Options" at bounding box center [1211, 21] width 71 height 23
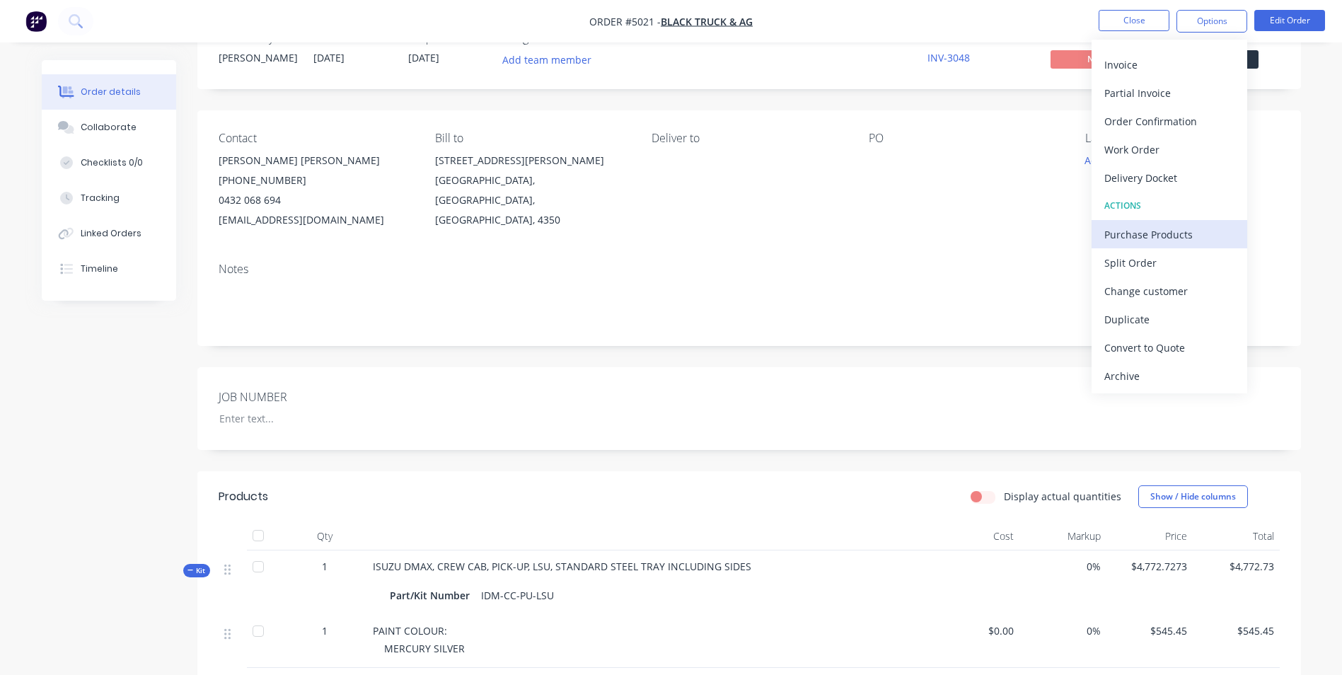
scroll to position [71, 0]
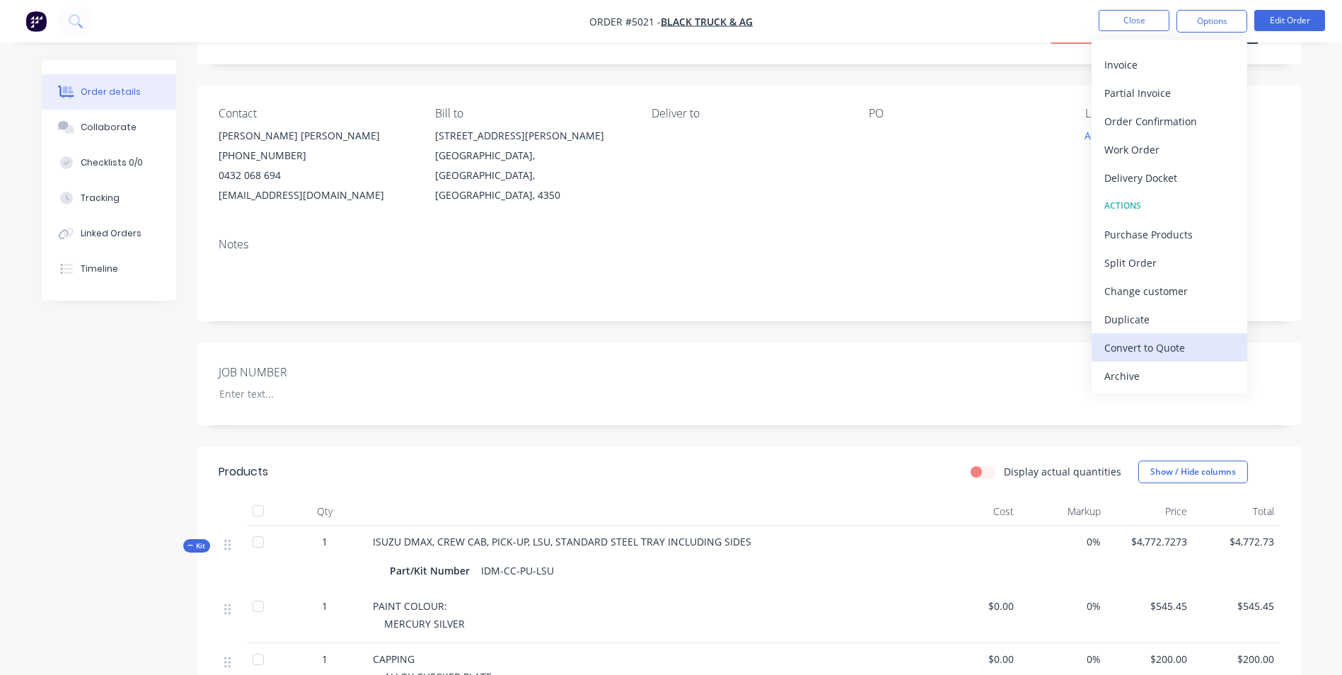
click at [1175, 354] on div "Convert to Quote" at bounding box center [1169, 347] width 130 height 21
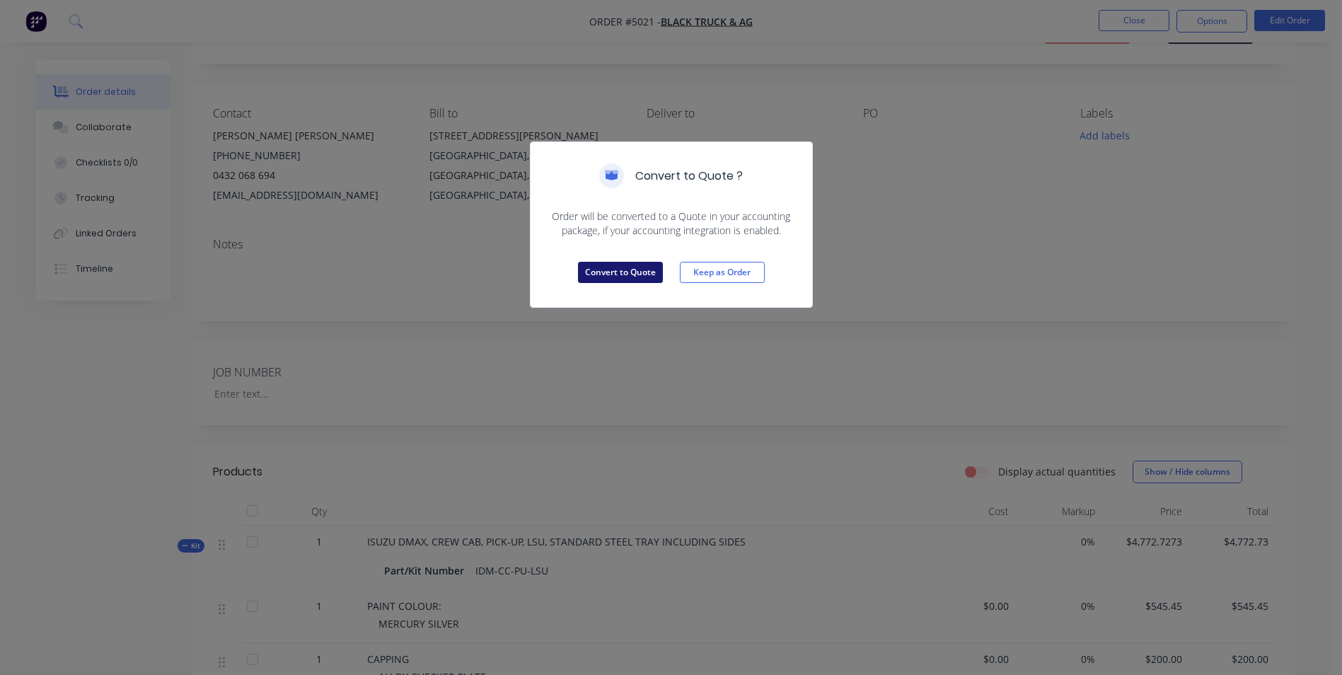
click at [638, 272] on button "Convert to Quote" at bounding box center [620, 272] width 85 height 21
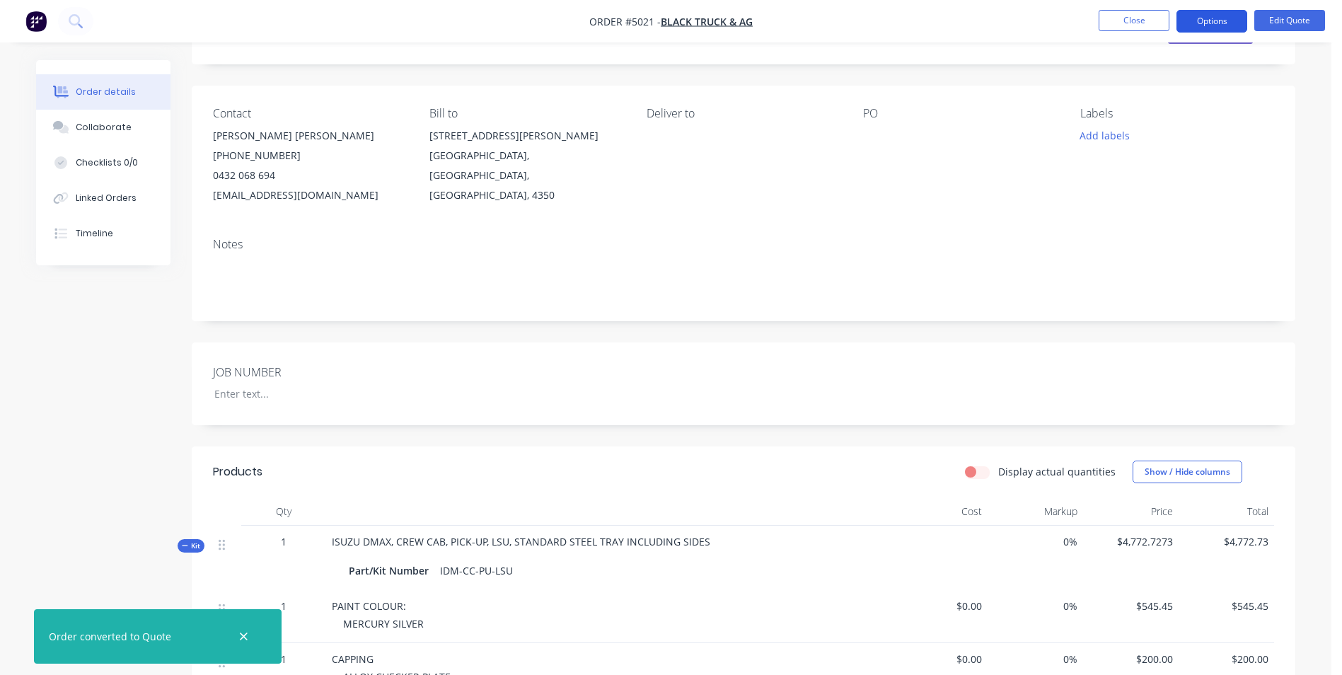
click at [1213, 21] on button "Options" at bounding box center [1211, 21] width 71 height 23
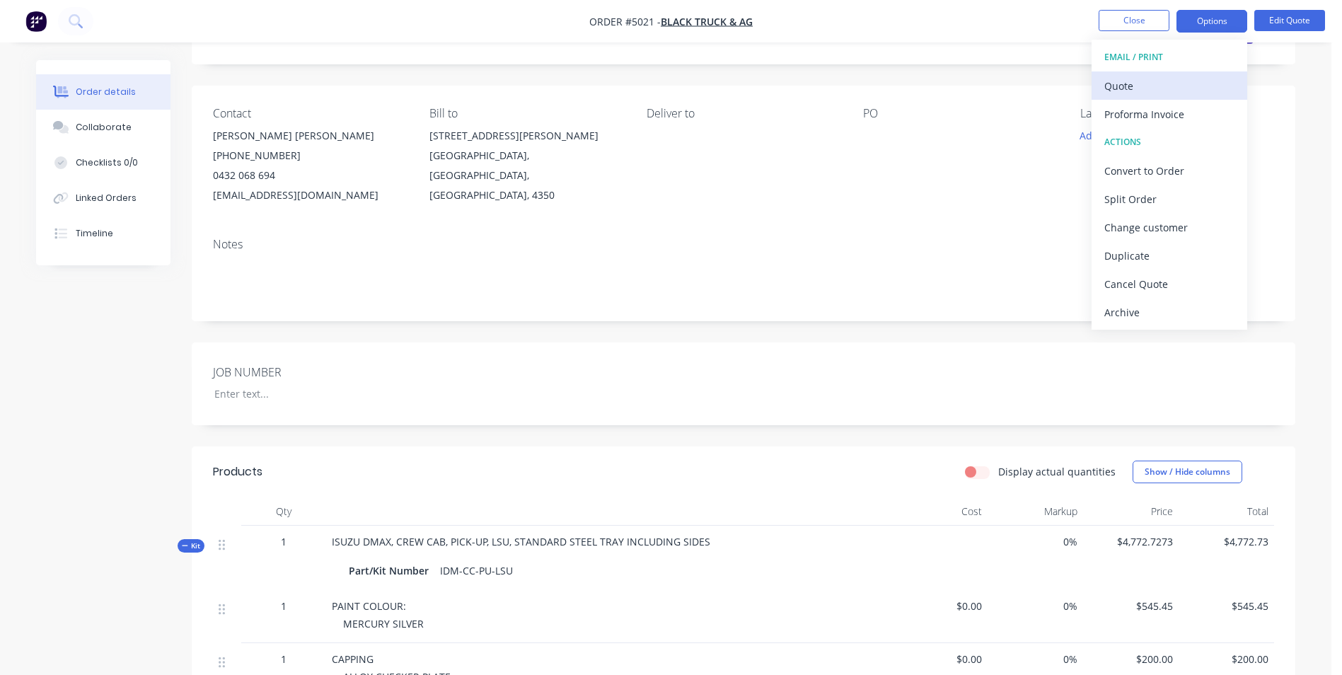
click at [1130, 85] on div "Quote" at bounding box center [1169, 86] width 130 height 21
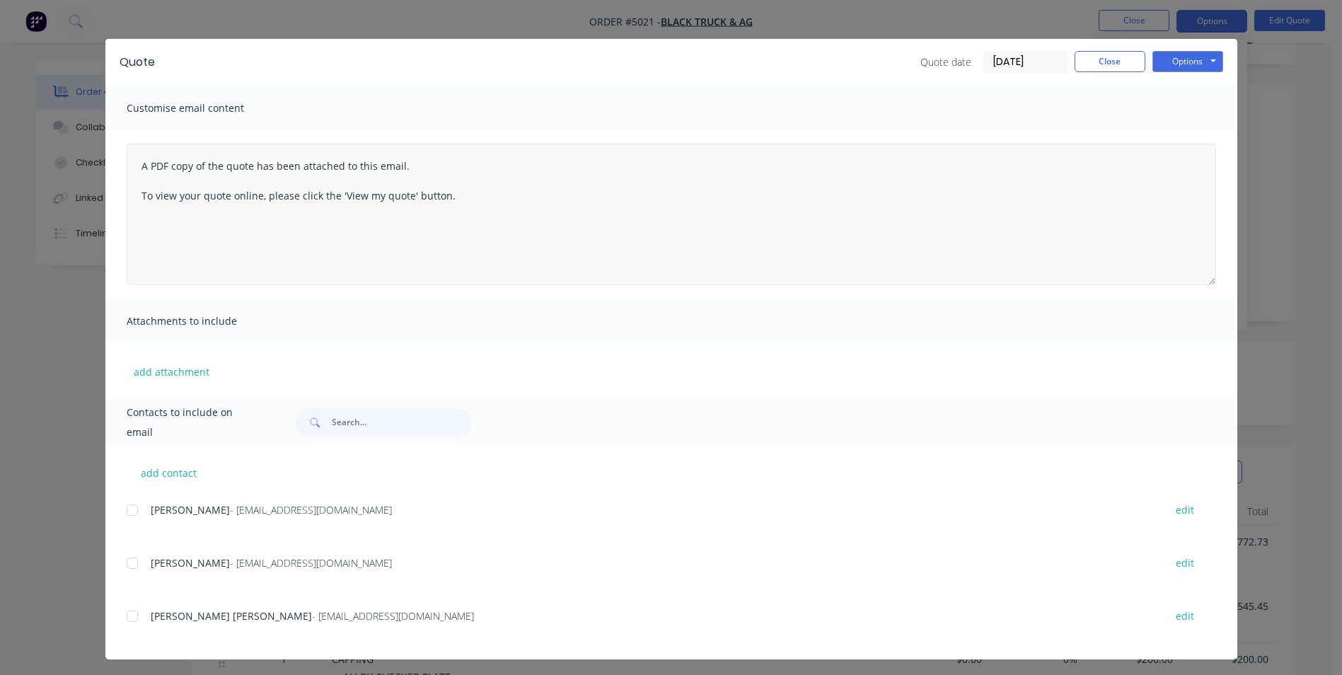
scroll to position [22, 0]
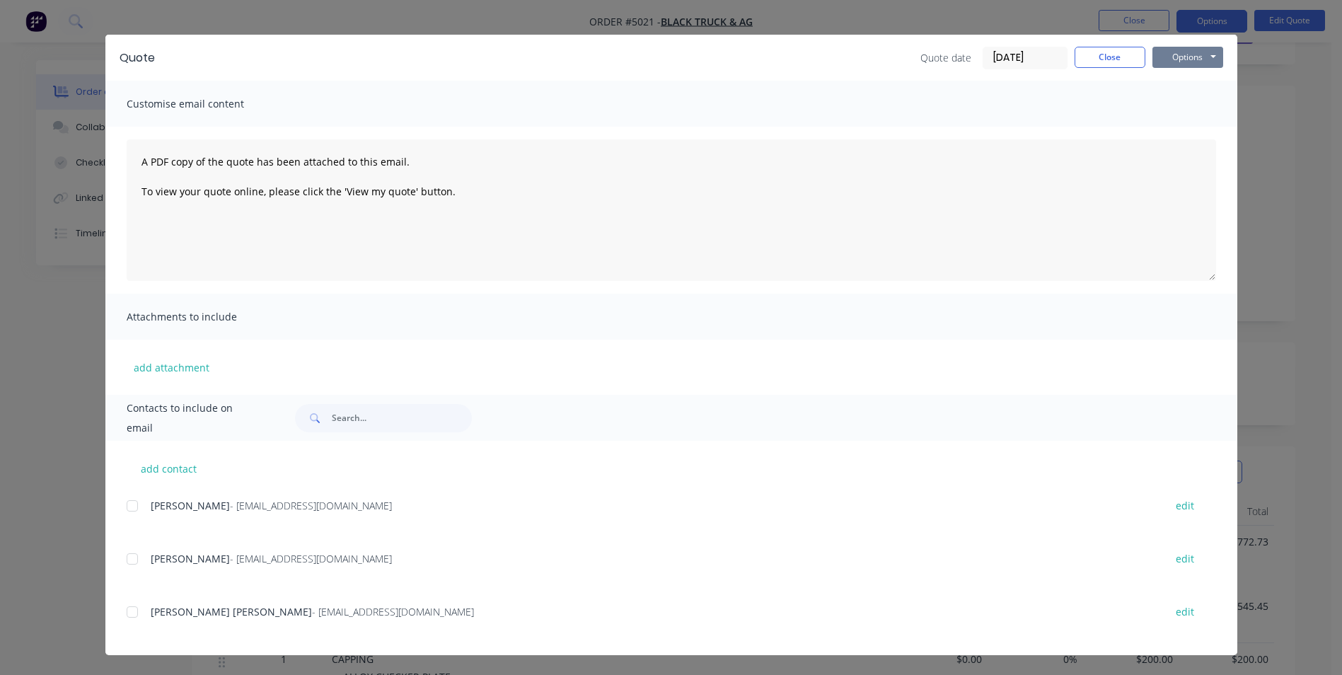
click at [1195, 52] on button "Options" at bounding box center [1187, 57] width 71 height 21
click at [1191, 108] on button "Print" at bounding box center [1197, 105] width 91 height 23
click at [1197, 57] on button "Options" at bounding box center [1187, 57] width 71 height 21
click at [1196, 106] on button "Print" at bounding box center [1197, 105] width 91 height 23
click at [1113, 65] on button "Close" at bounding box center [1110, 57] width 71 height 21
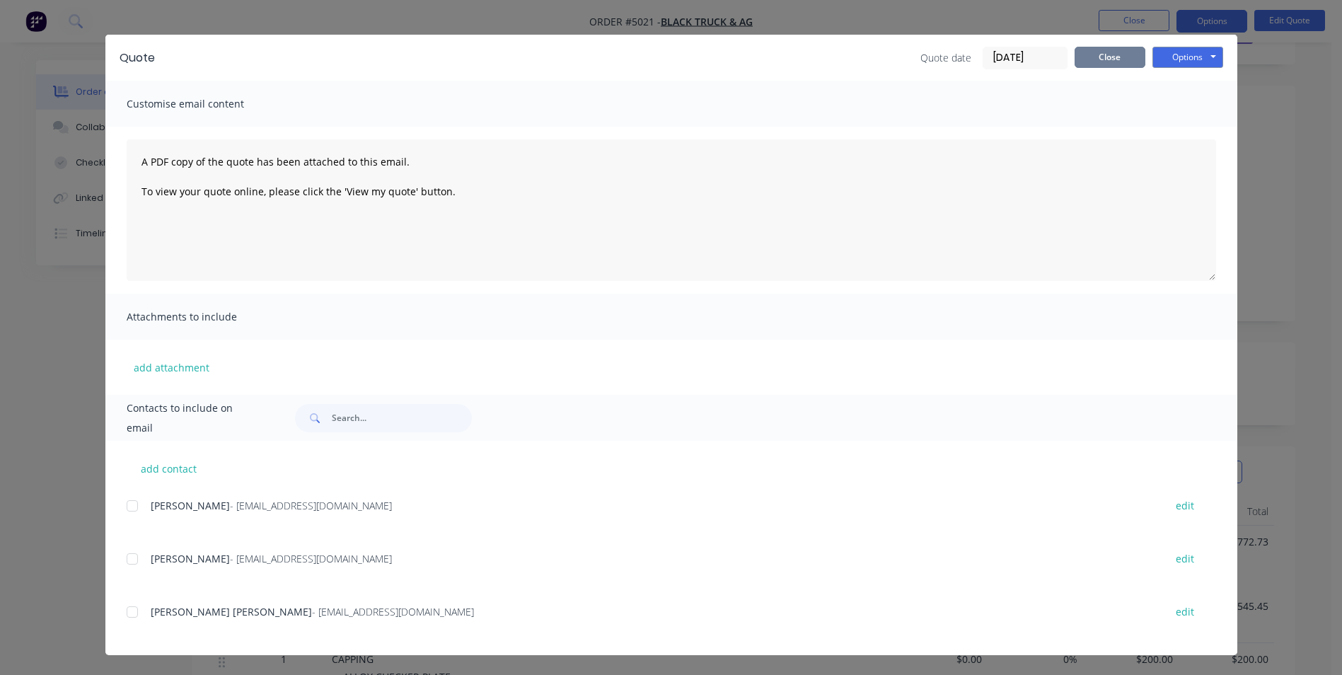
scroll to position [0, 0]
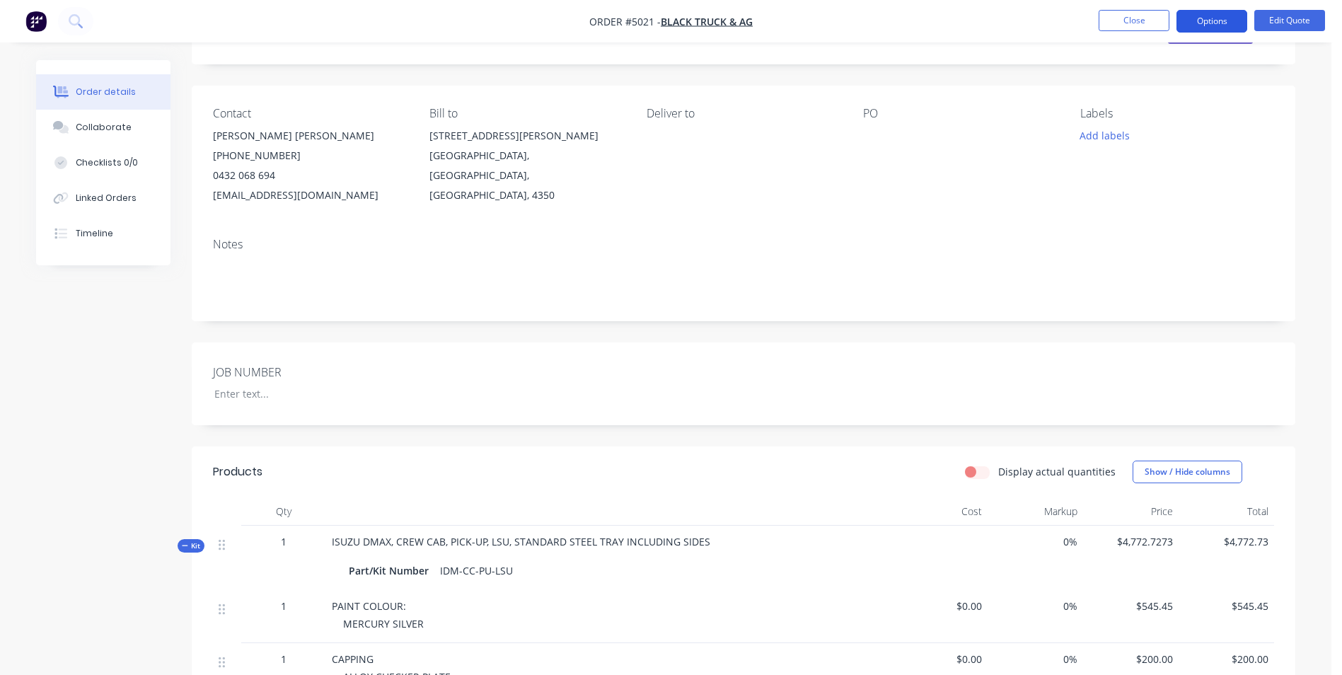
click at [1229, 20] on button "Options" at bounding box center [1211, 21] width 71 height 23
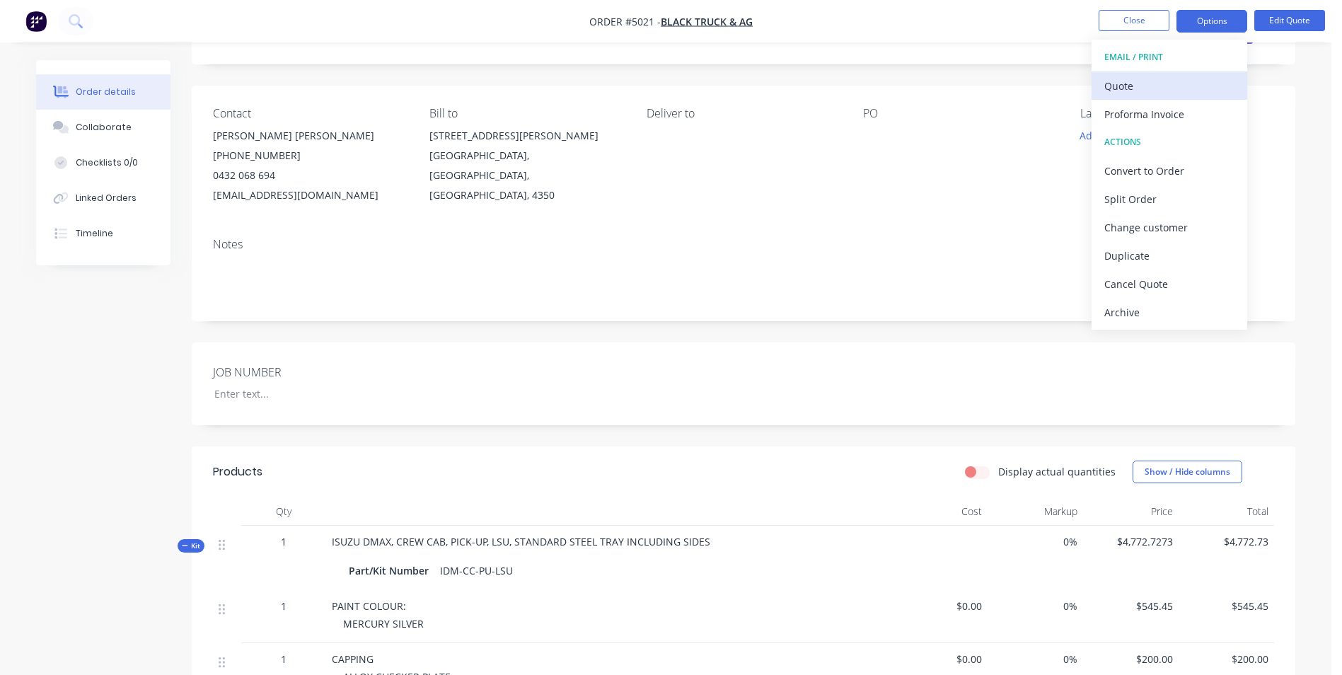
click at [1136, 84] on div "Quote" at bounding box center [1169, 86] width 130 height 21
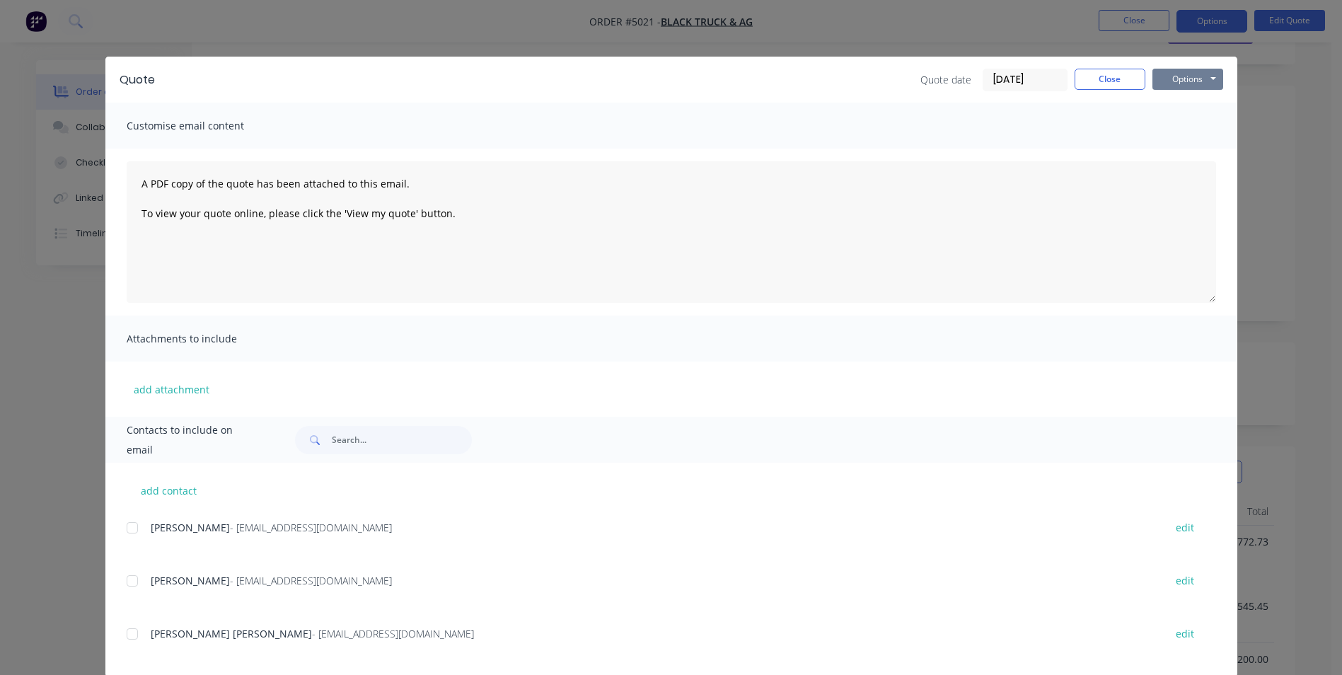
click at [1208, 71] on button "Options" at bounding box center [1187, 79] width 71 height 21
click at [1195, 151] on button "Email" at bounding box center [1197, 150] width 91 height 23
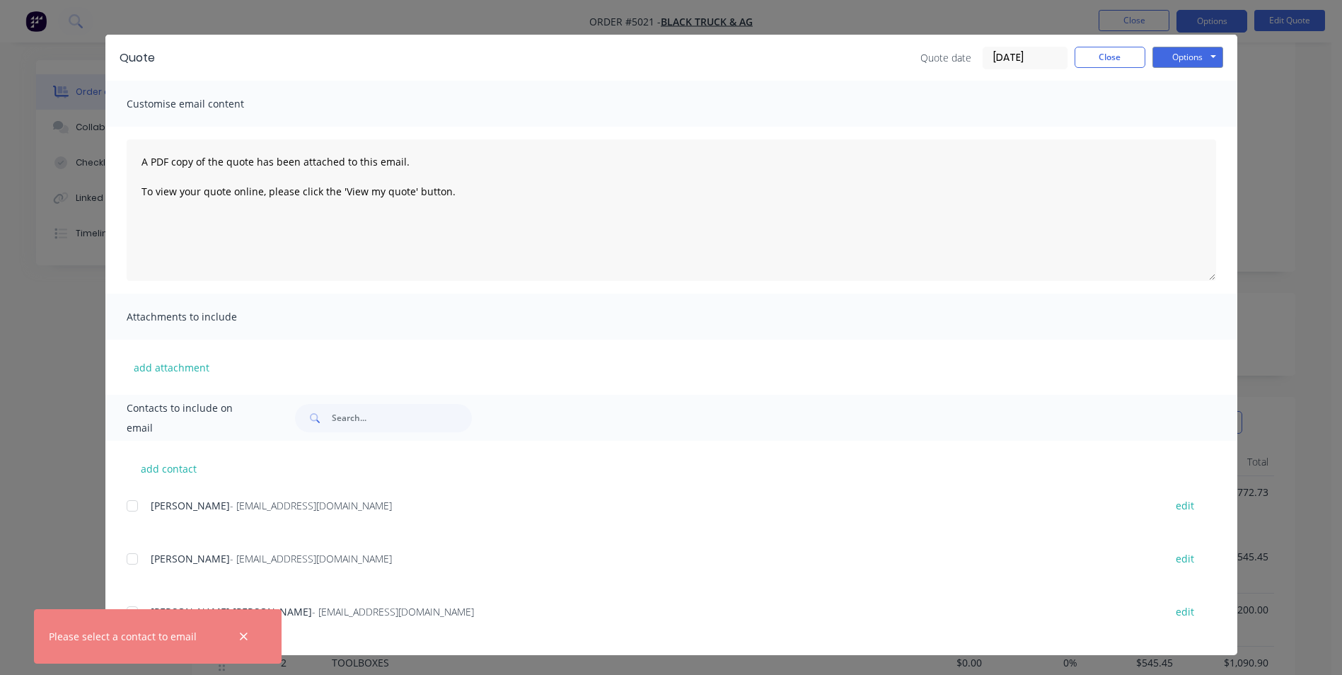
scroll to position [212, 0]
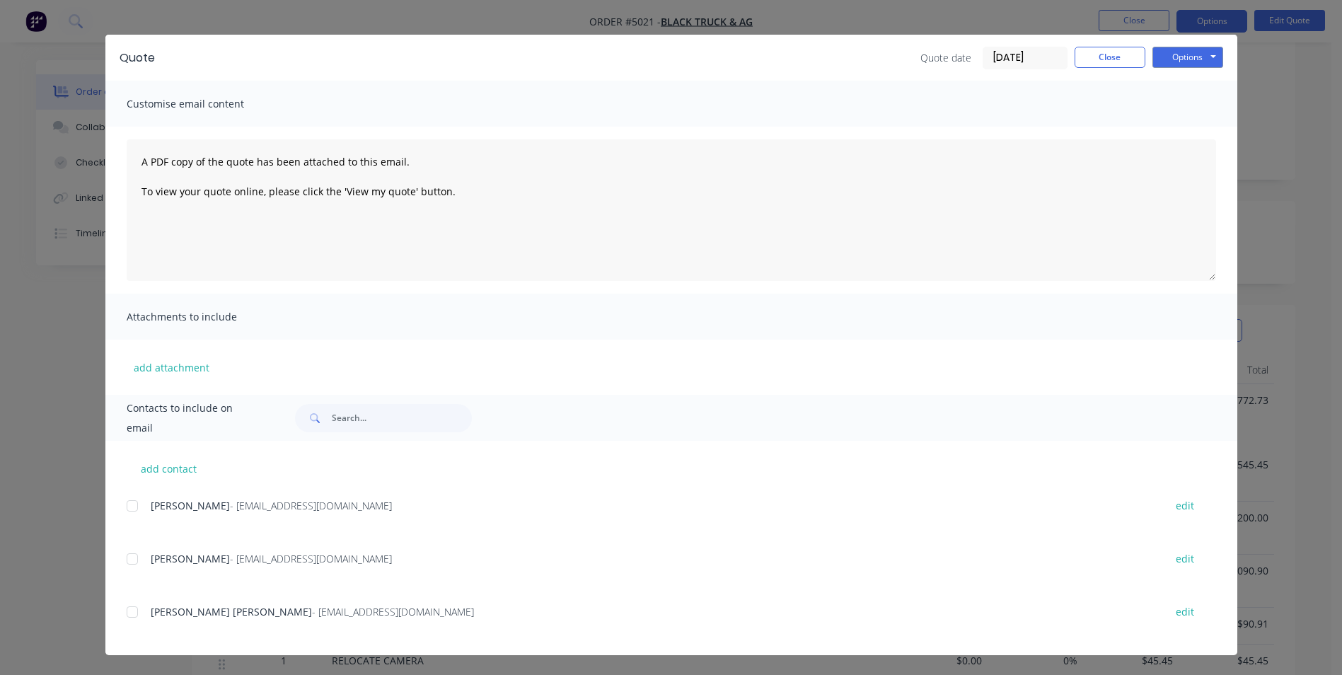
click at [189, 609] on span "Lee Ann Clarke" at bounding box center [231, 611] width 161 height 13
click at [124, 611] on div at bounding box center [132, 612] width 28 height 28
click at [1160, 57] on button "Options" at bounding box center [1187, 57] width 71 height 21
click at [1183, 133] on button "Email" at bounding box center [1197, 128] width 91 height 23
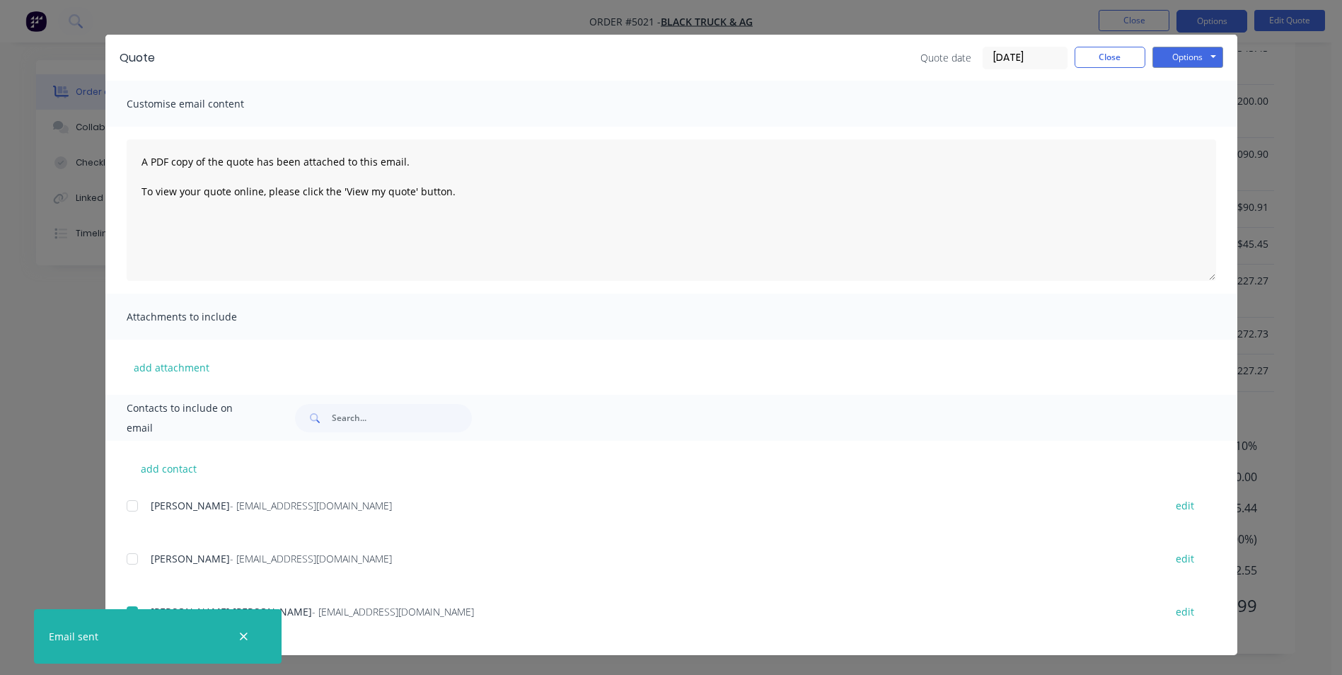
scroll to position [0, 0]
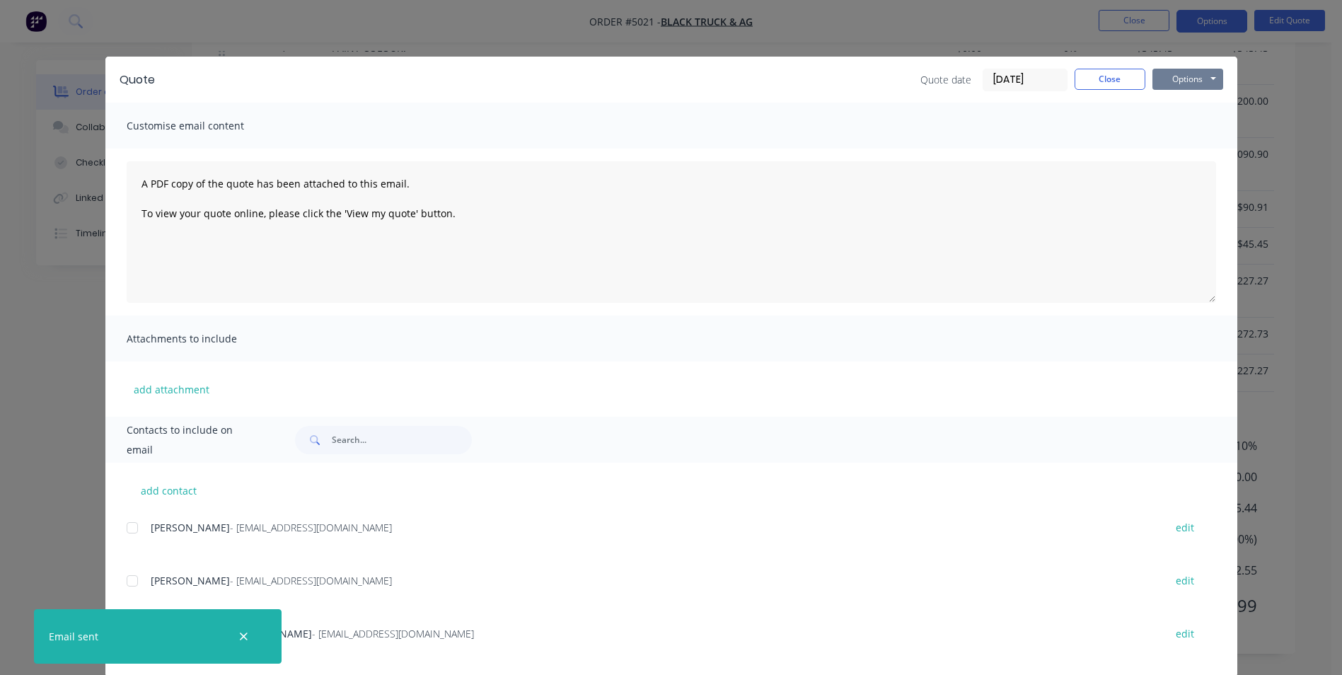
click at [1212, 78] on button "Options" at bounding box center [1187, 79] width 71 height 21
click at [1192, 123] on button "Print" at bounding box center [1197, 127] width 91 height 23
click at [1109, 86] on button "Close" at bounding box center [1110, 79] width 71 height 21
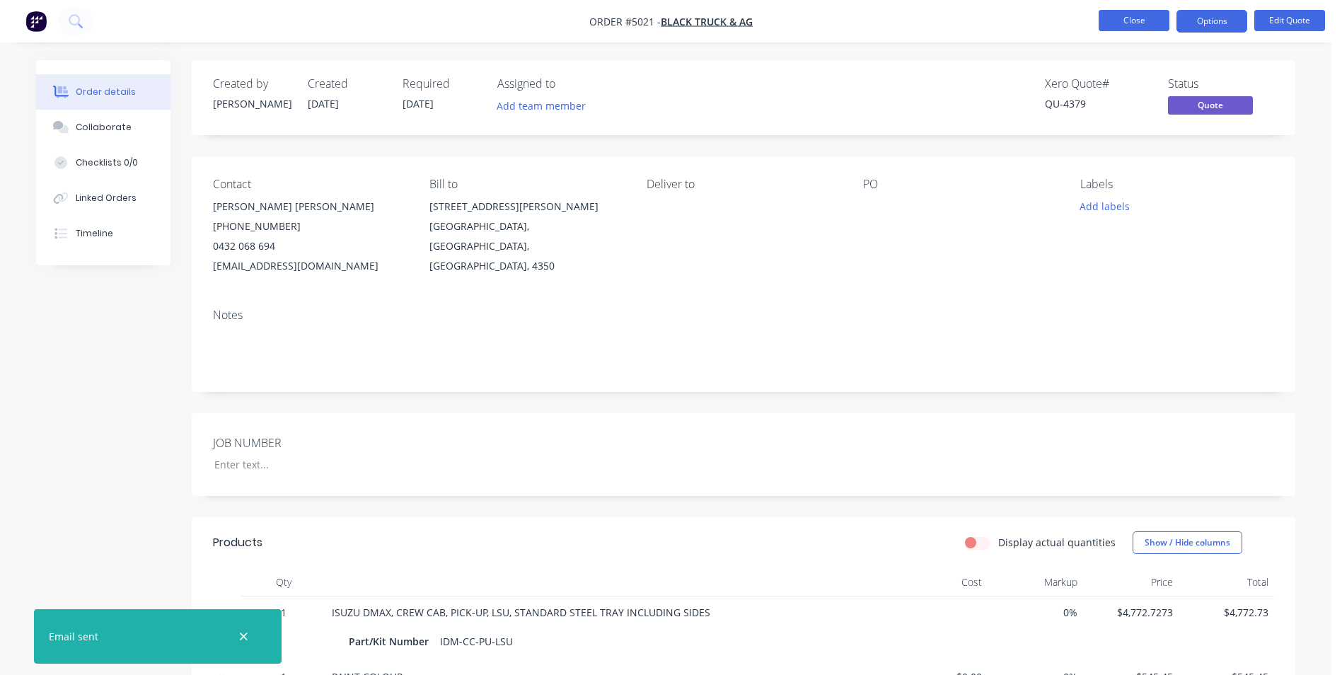
click at [1149, 20] on button "Close" at bounding box center [1134, 20] width 71 height 21
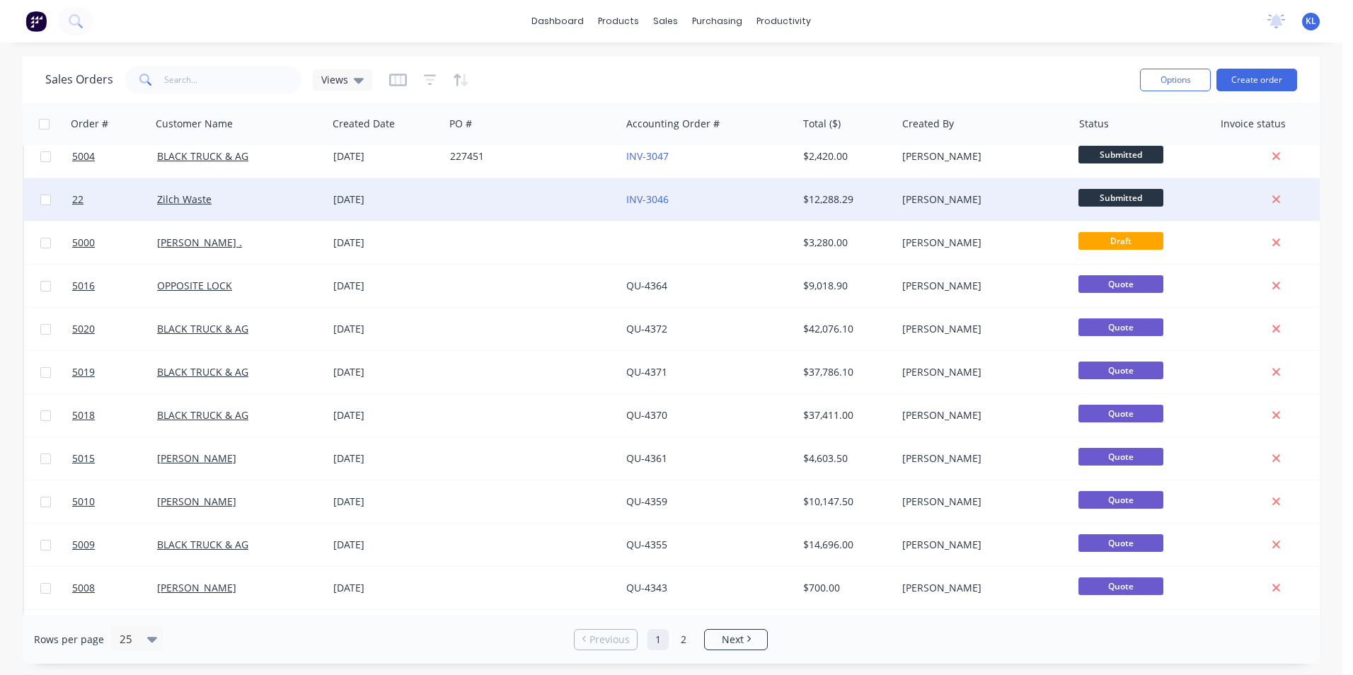
scroll to position [212, 0]
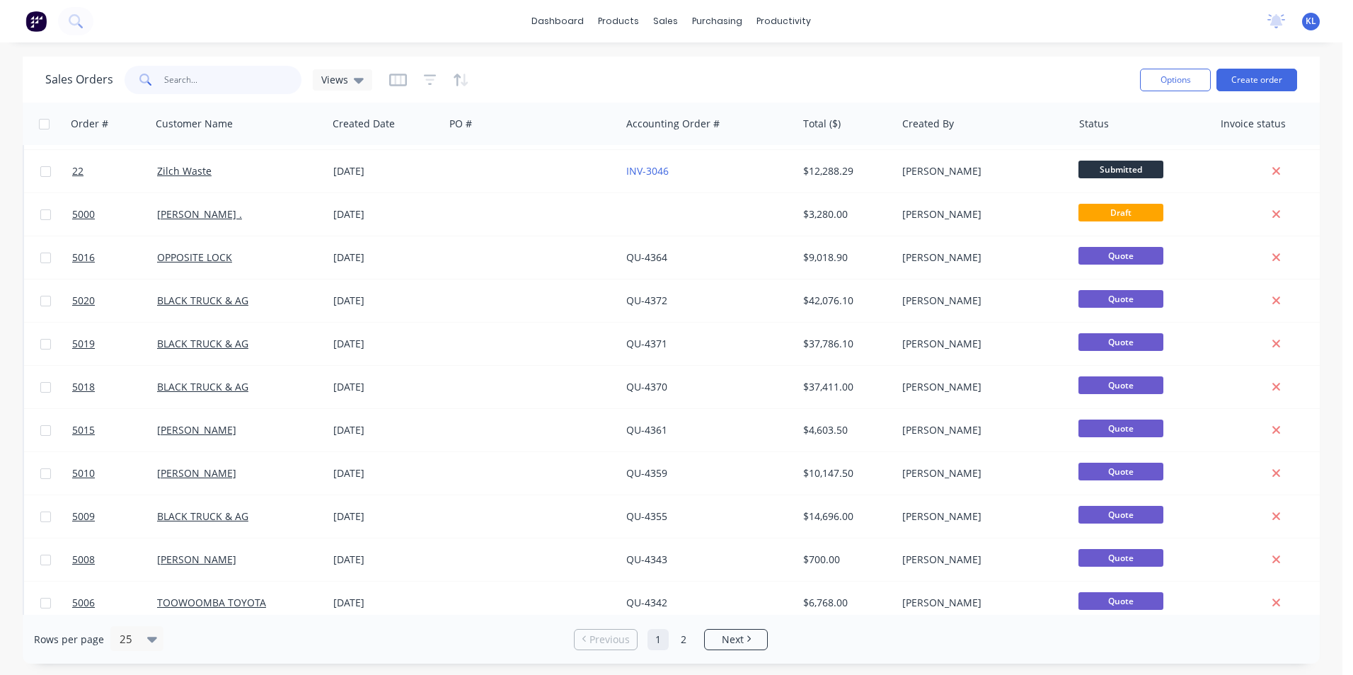
click at [202, 75] on input "text" at bounding box center [233, 80] width 138 height 28
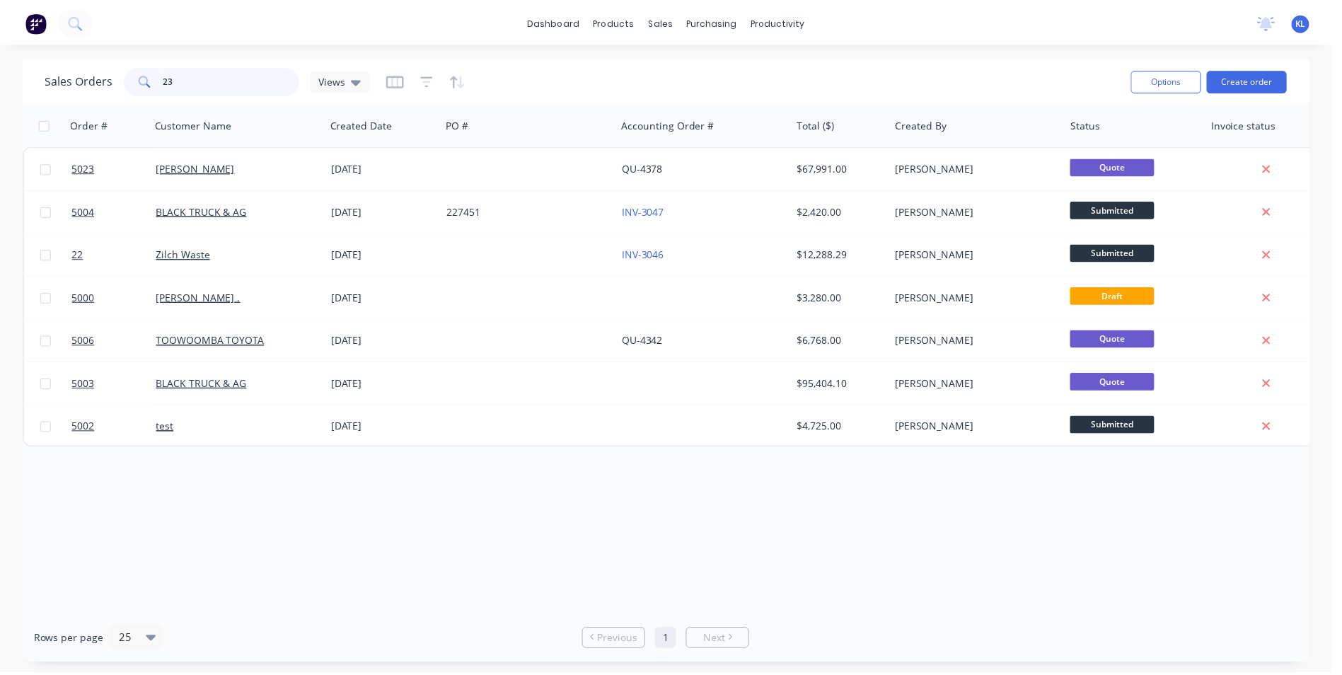
scroll to position [0, 0]
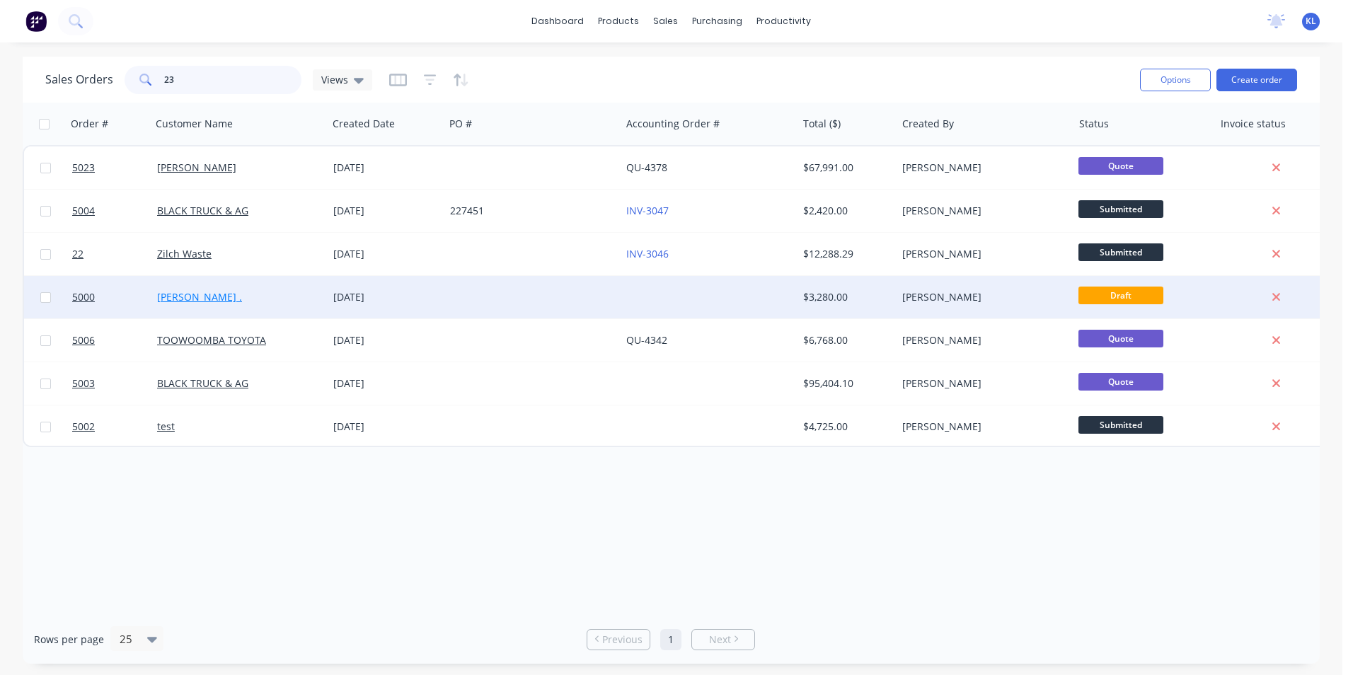
type input "23"
click at [170, 299] on link "Rob ." at bounding box center [199, 296] width 85 height 13
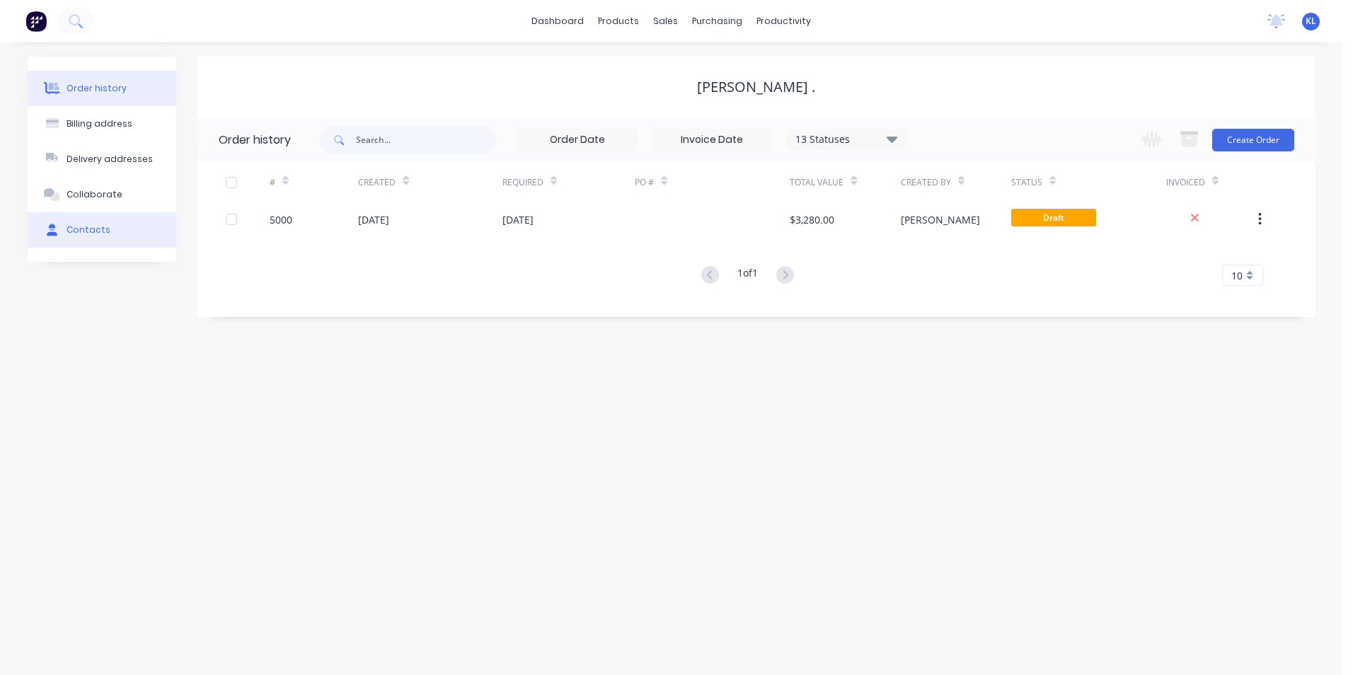
click at [92, 238] on button "Contacts" at bounding box center [102, 229] width 149 height 35
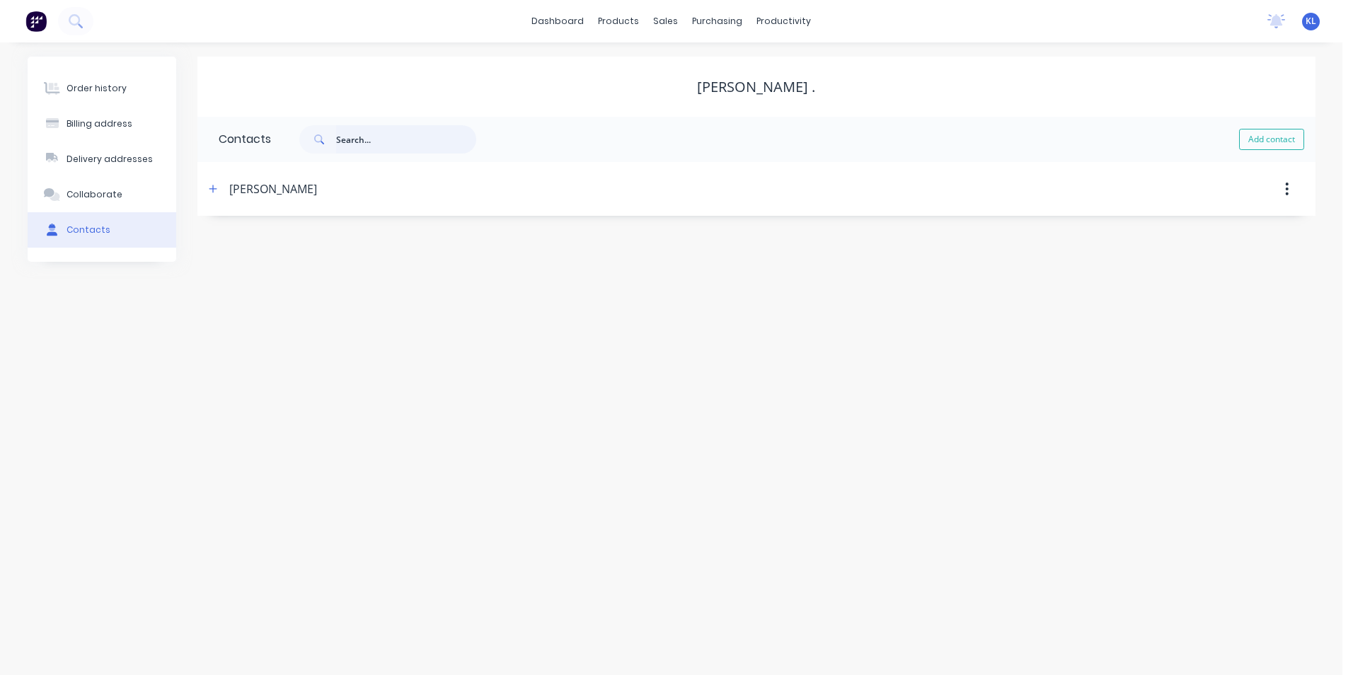
click at [357, 140] on input "text" at bounding box center [406, 139] width 140 height 28
click at [758, 86] on div "Rob ." at bounding box center [756, 87] width 118 height 17
click at [357, 138] on input "[PERSON_NAME]" at bounding box center [406, 139] width 140 height 28
type input "R"
select select "AU"
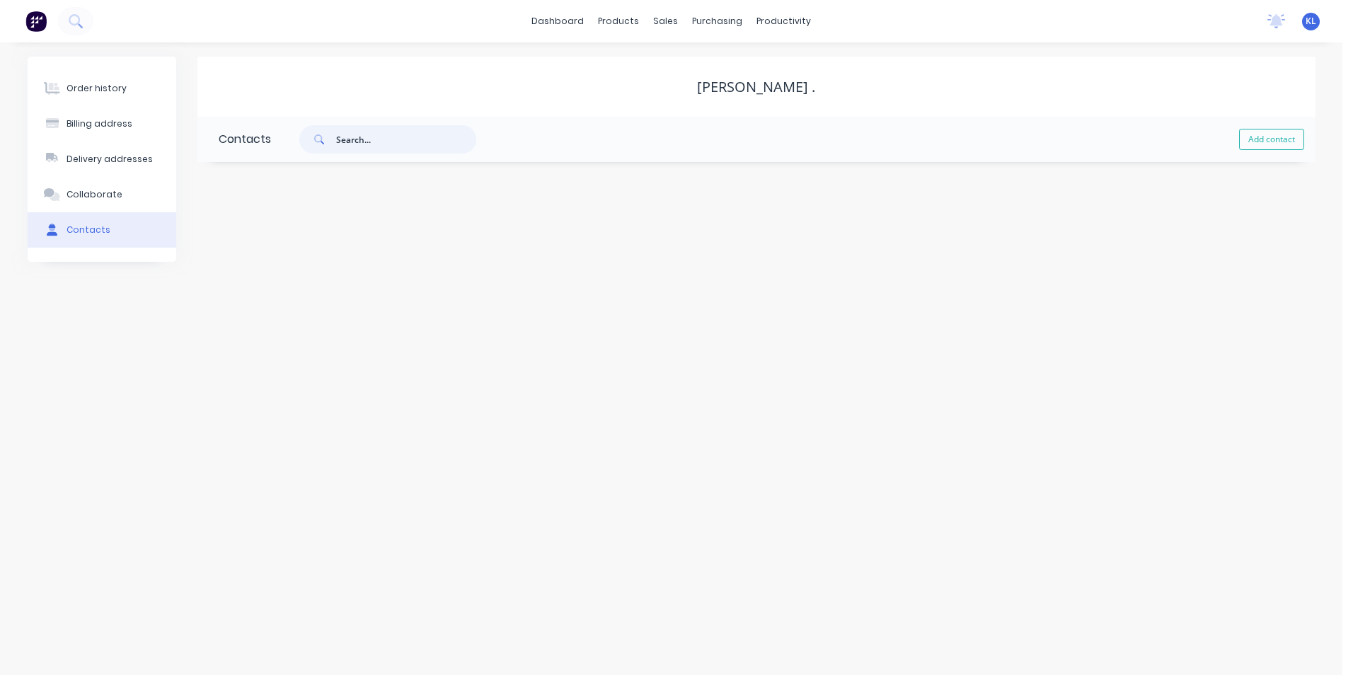
select select "AU"
click at [83, 229] on div "Contacts" at bounding box center [88, 230] width 44 height 13
click at [257, 186] on div "Ron Love" at bounding box center [273, 188] width 88 height 17
click at [212, 192] on icon "button" at bounding box center [213, 189] width 8 height 10
click at [753, 89] on div "Rob ." at bounding box center [756, 87] width 118 height 17
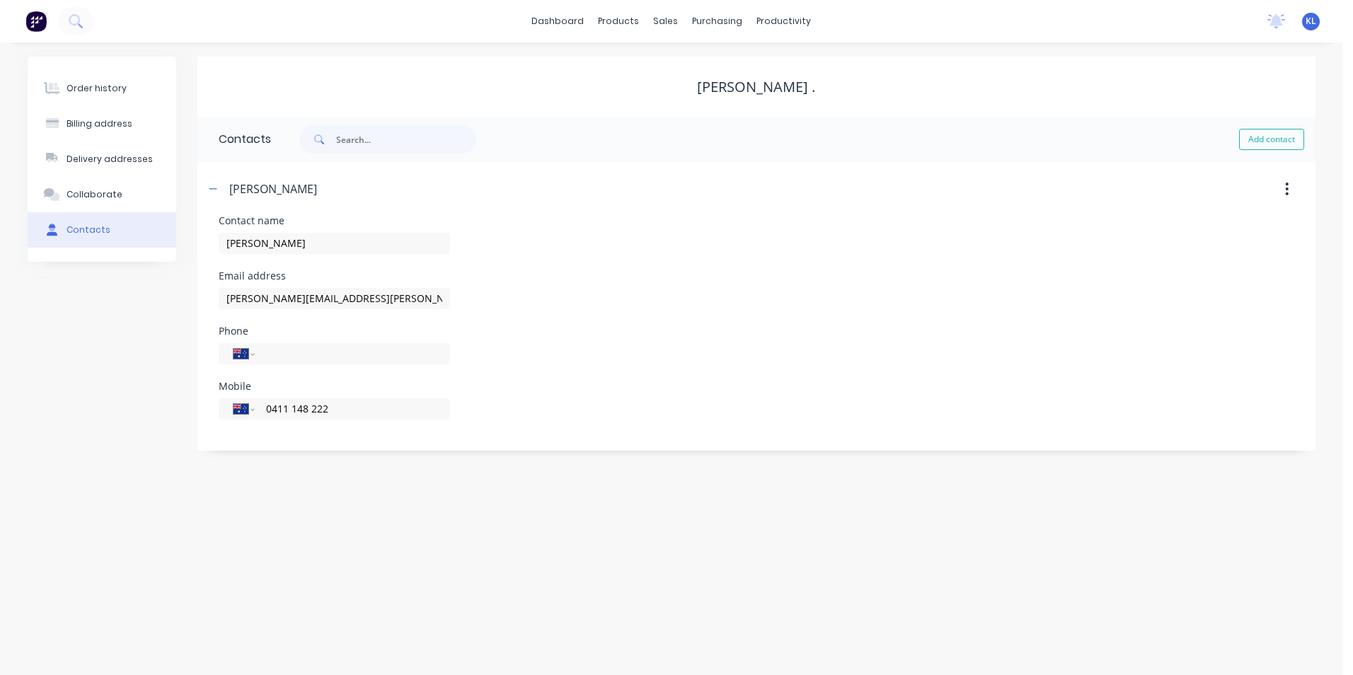
click at [763, 88] on div "Rob ." at bounding box center [756, 87] width 118 height 17
drag, startPoint x: 763, startPoint y: 88, endPoint x: 778, endPoint y: 88, distance: 14.9
click at [764, 88] on div "Rob ." at bounding box center [756, 87] width 118 height 17
drag, startPoint x: 785, startPoint y: 87, endPoint x: 696, endPoint y: 93, distance: 88.6
click at [696, 93] on div "Rob ." at bounding box center [756, 87] width 1118 height 17
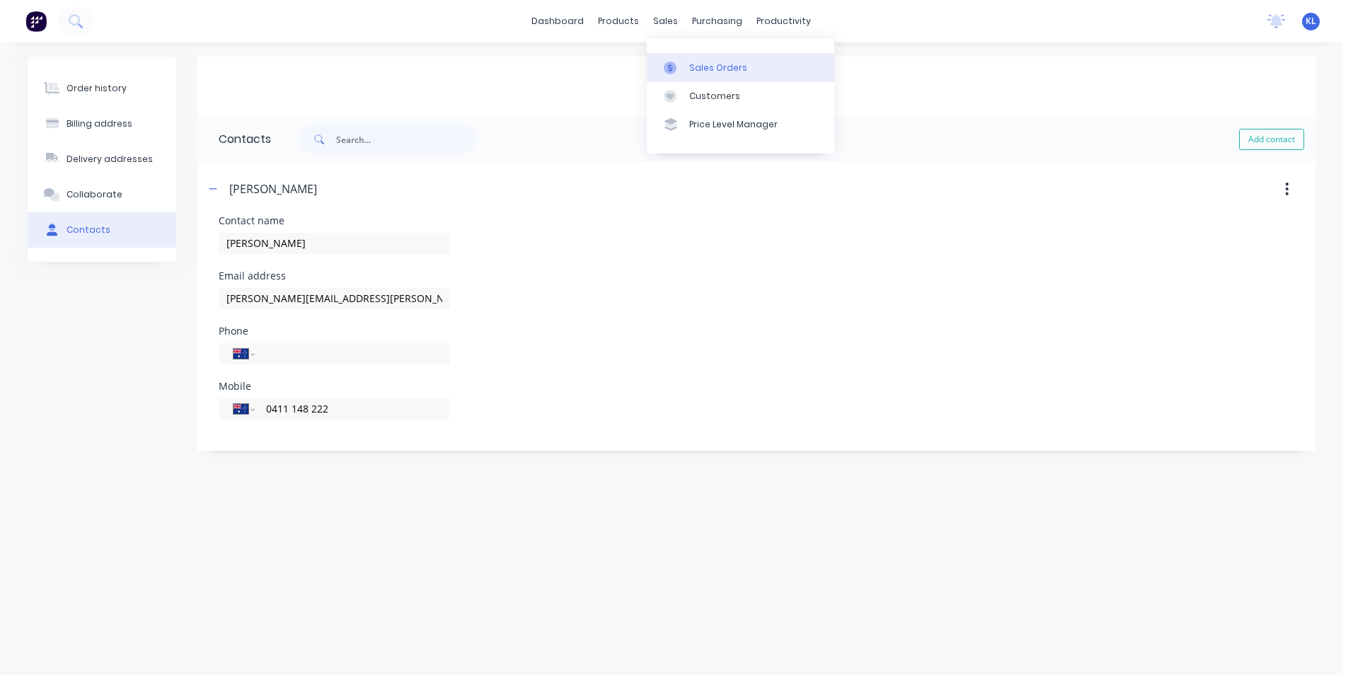
click at [699, 66] on div "Sales Orders" at bounding box center [718, 68] width 58 height 13
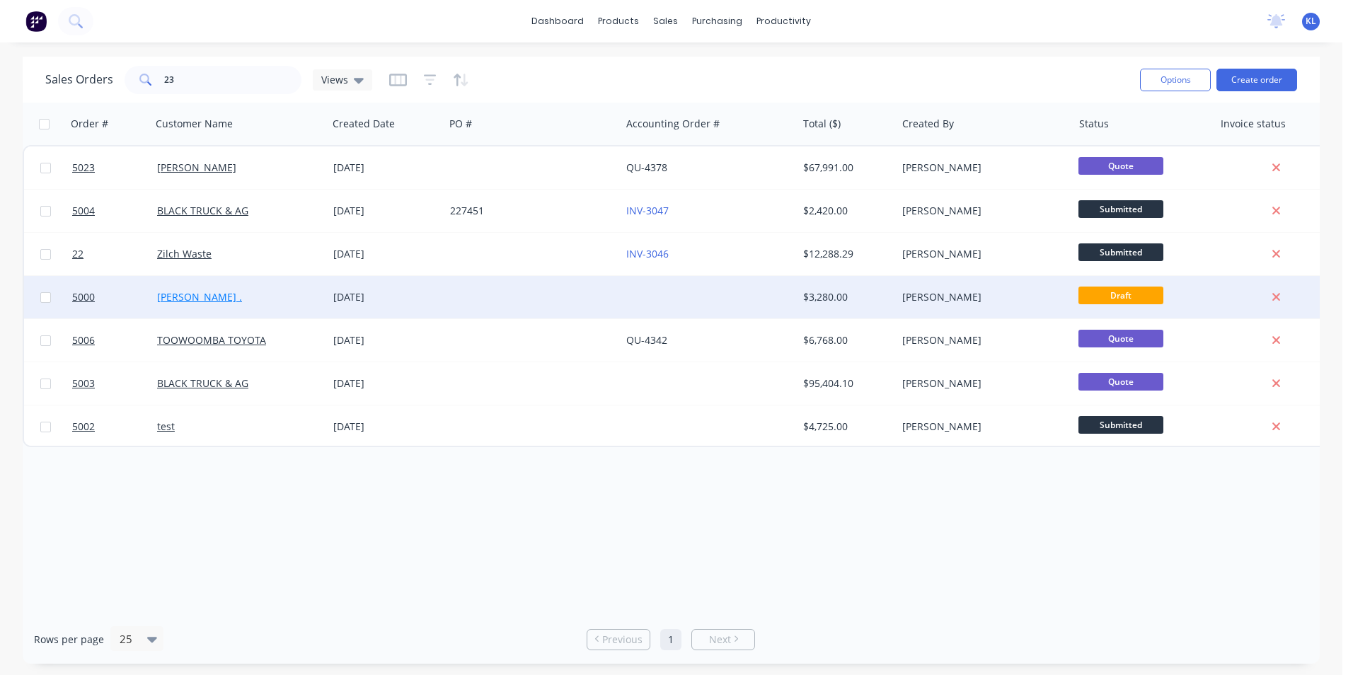
click at [166, 300] on link "Rob ." at bounding box center [199, 296] width 85 height 13
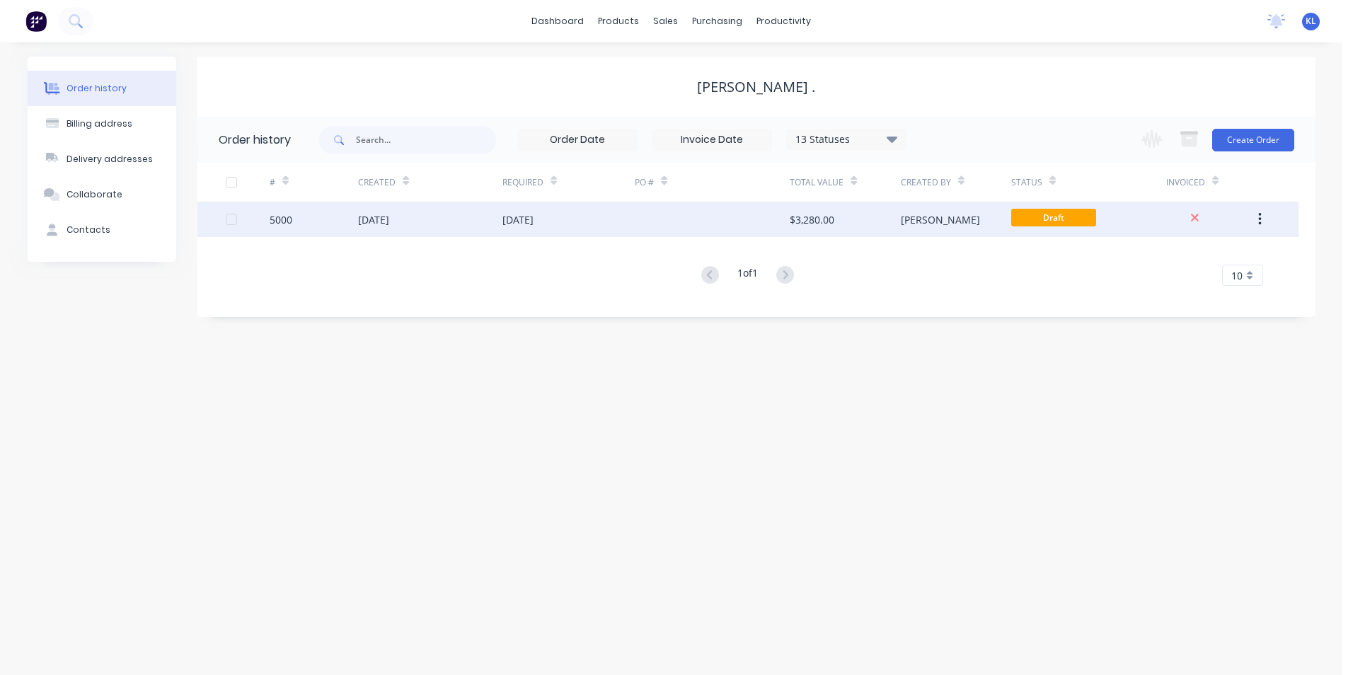
click at [434, 220] on div "29 Jul 2025" at bounding box center [430, 219] width 144 height 35
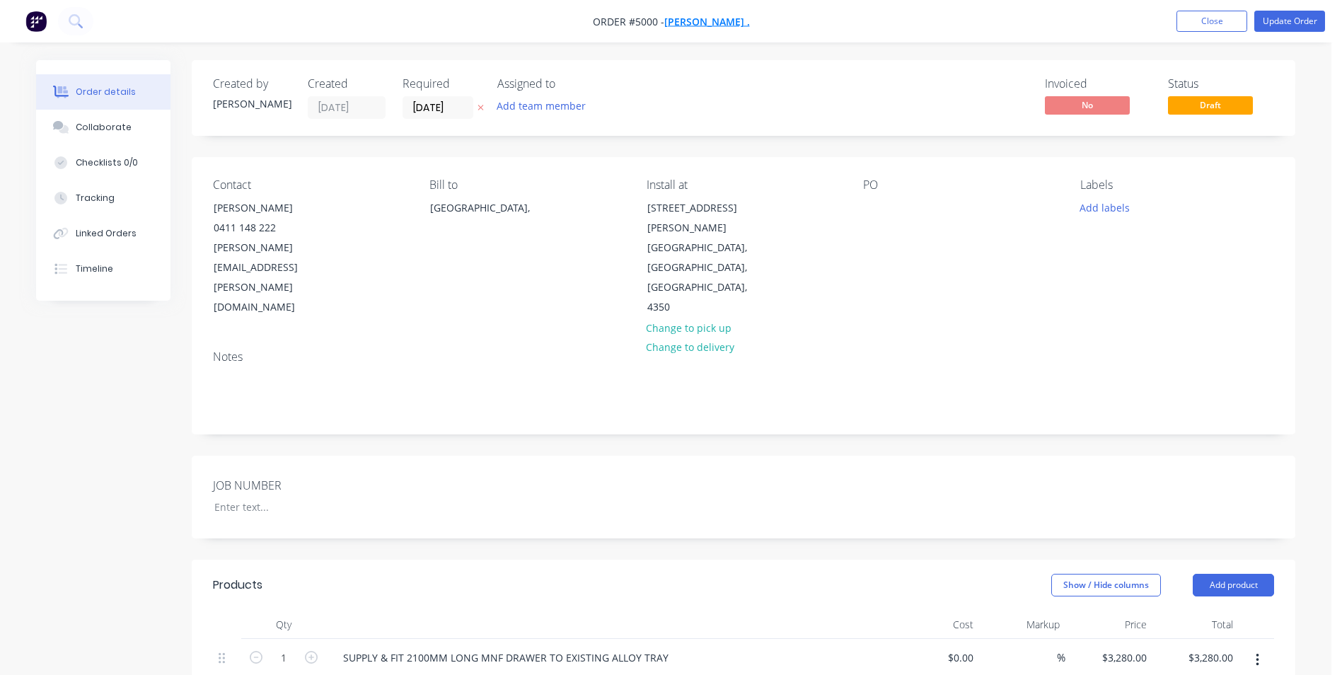
click at [707, 21] on span "Rob ." at bounding box center [707, 21] width 86 height 13
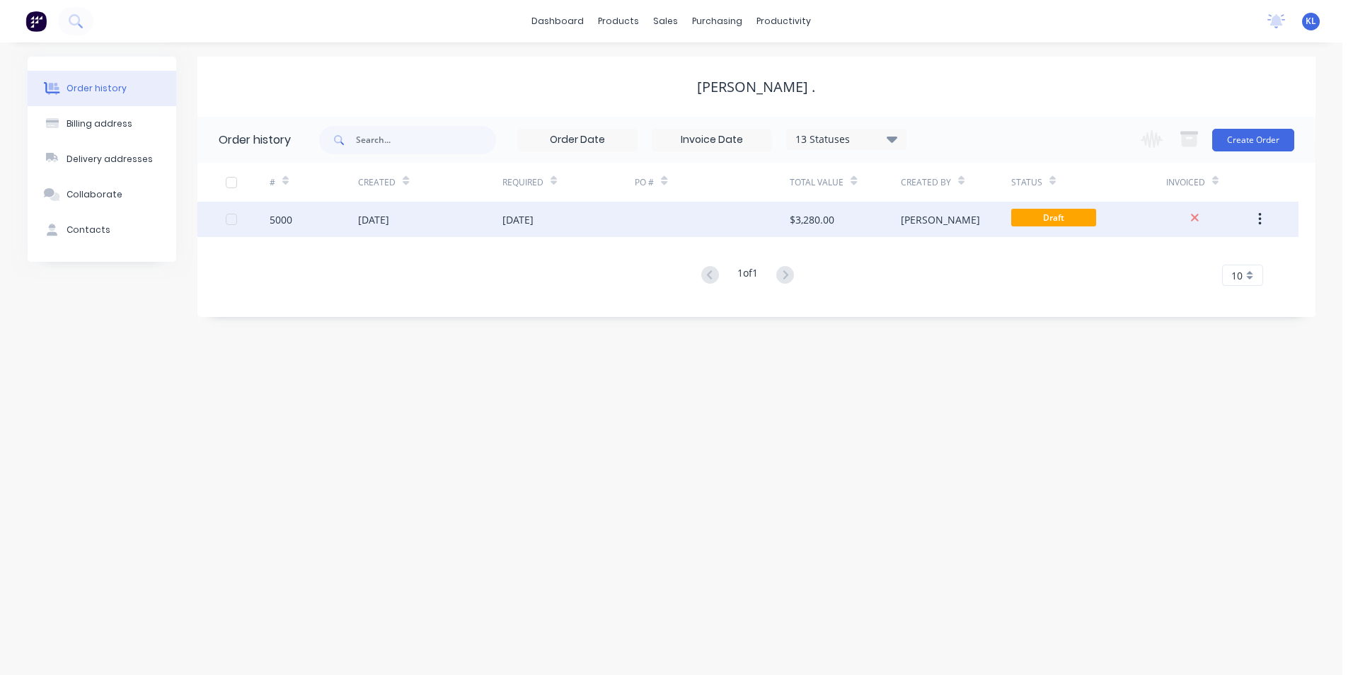
click at [428, 218] on div "29 Jul 2025" at bounding box center [430, 219] width 144 height 35
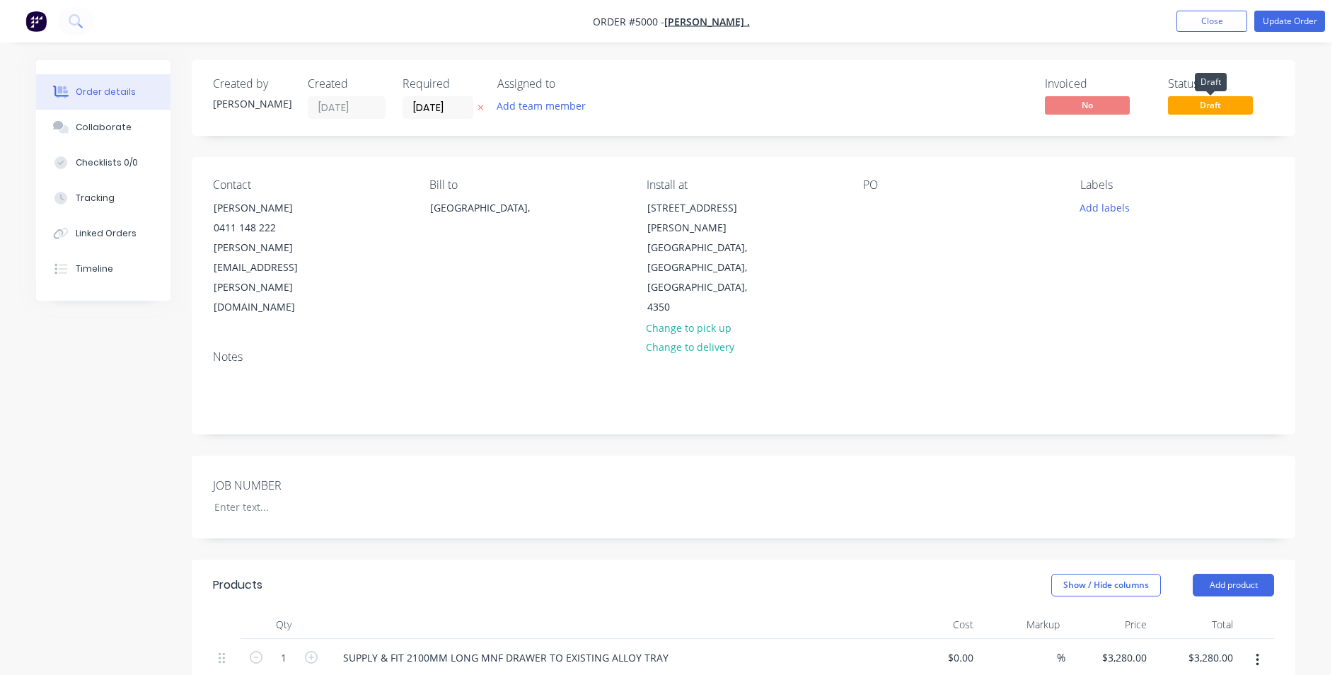
click at [1194, 100] on span "Draft" at bounding box center [1210, 105] width 85 height 18
click at [1232, 108] on span "Draft" at bounding box center [1210, 105] width 85 height 18
click at [1230, 108] on span "Draft" at bounding box center [1210, 105] width 85 height 18
click at [1225, 110] on span "Draft" at bounding box center [1210, 105] width 85 height 18
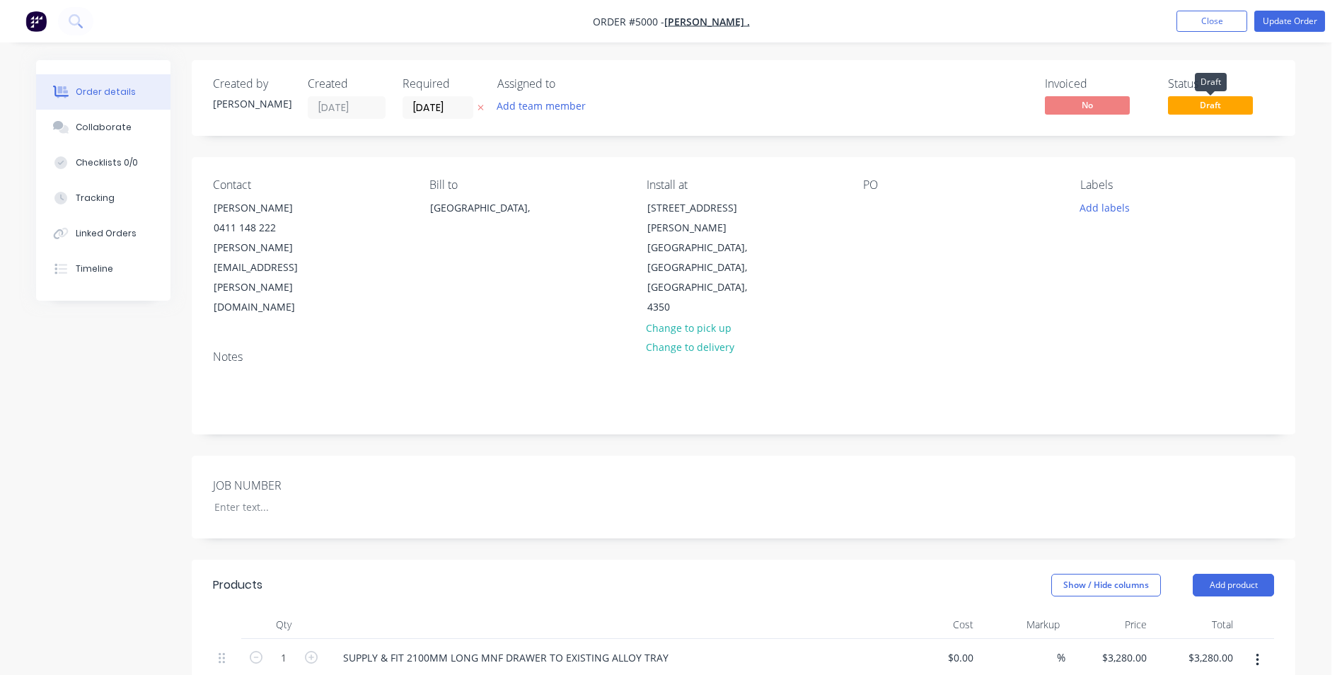
click at [1225, 110] on span "Draft" at bounding box center [1210, 105] width 85 height 18
click at [1306, 25] on button "Update Order" at bounding box center [1289, 21] width 71 height 21
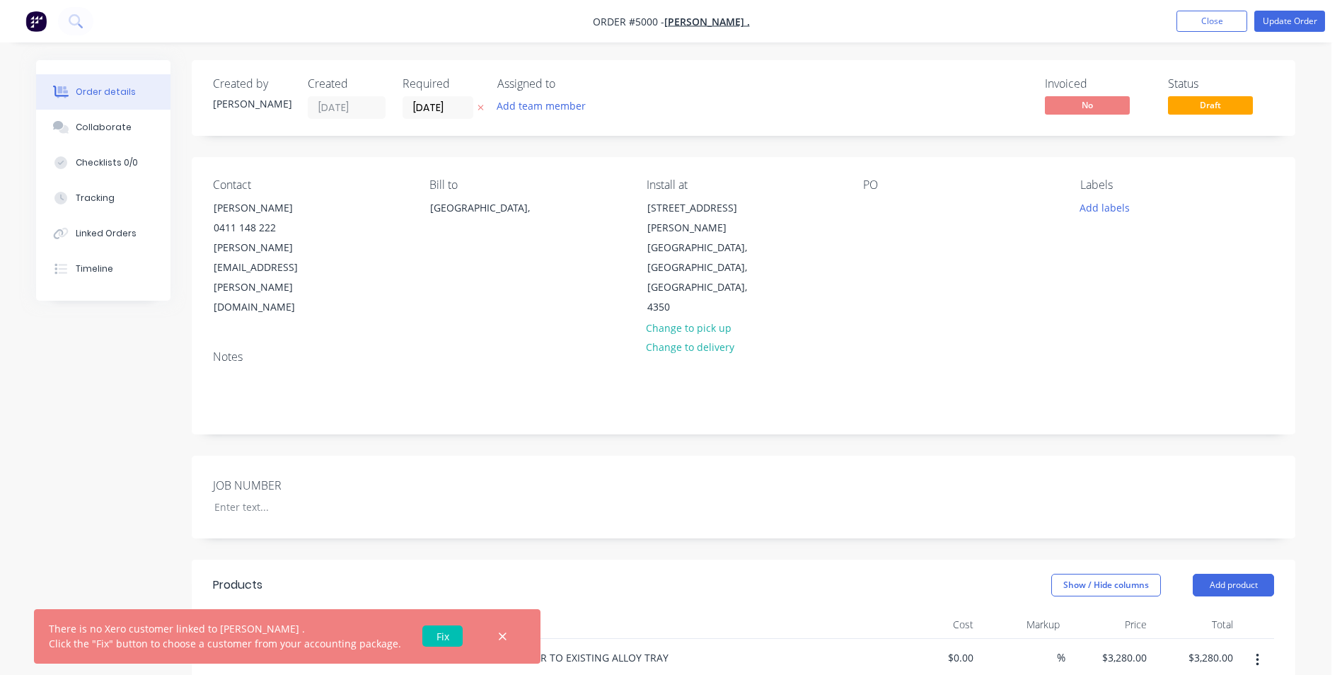
click at [436, 637] on link "Fix" at bounding box center [442, 635] width 40 height 21
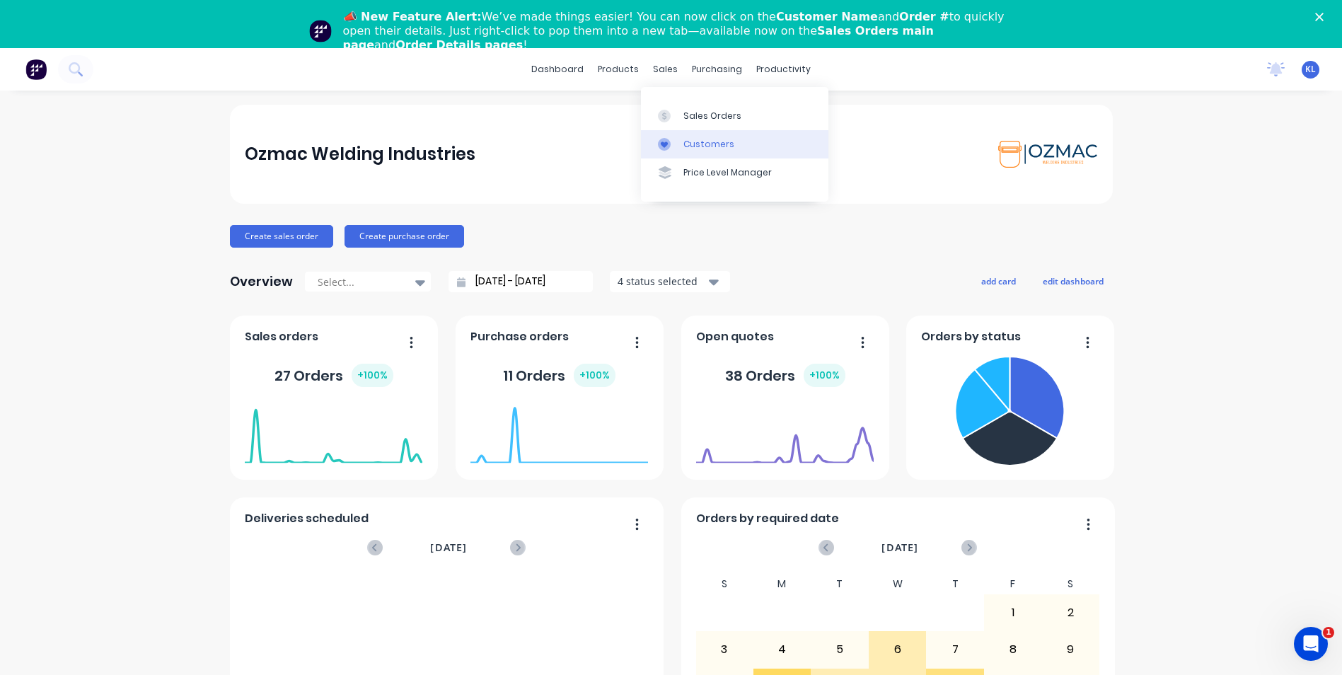
click at [692, 147] on div "Customers" at bounding box center [708, 144] width 51 height 13
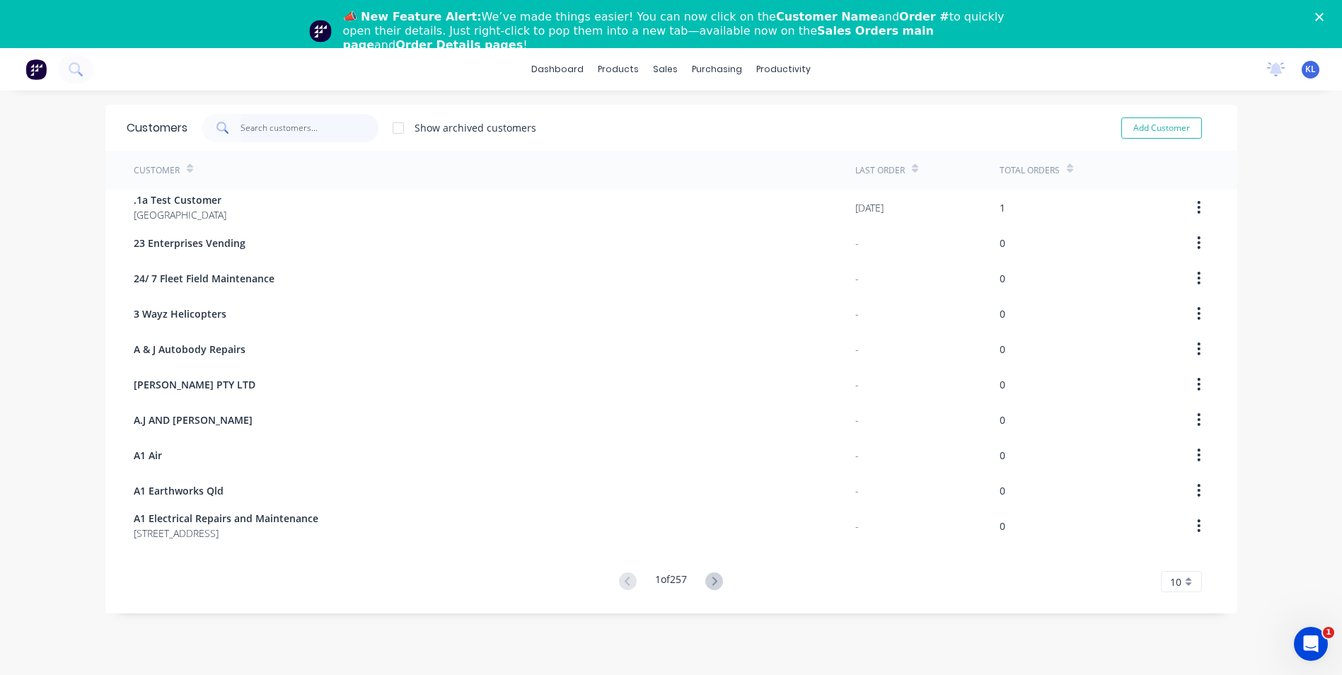
click at [299, 122] on input "text" at bounding box center [310, 128] width 138 height 28
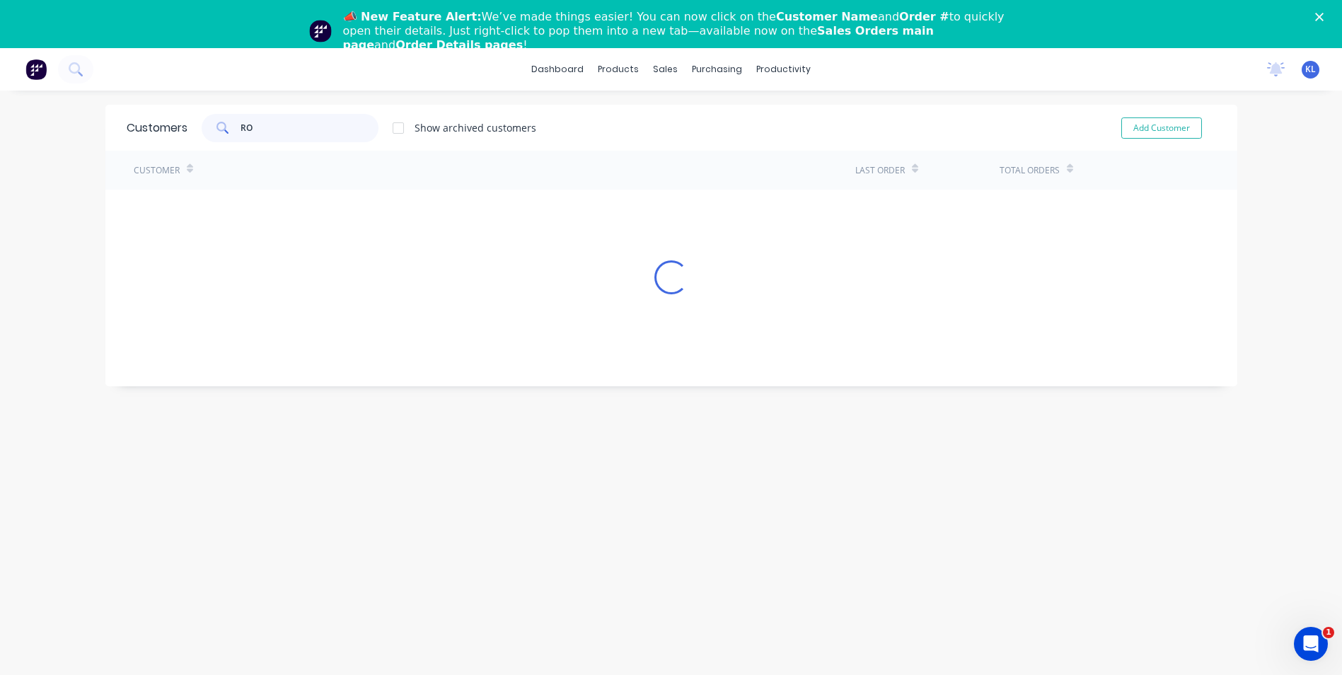
type input "R"
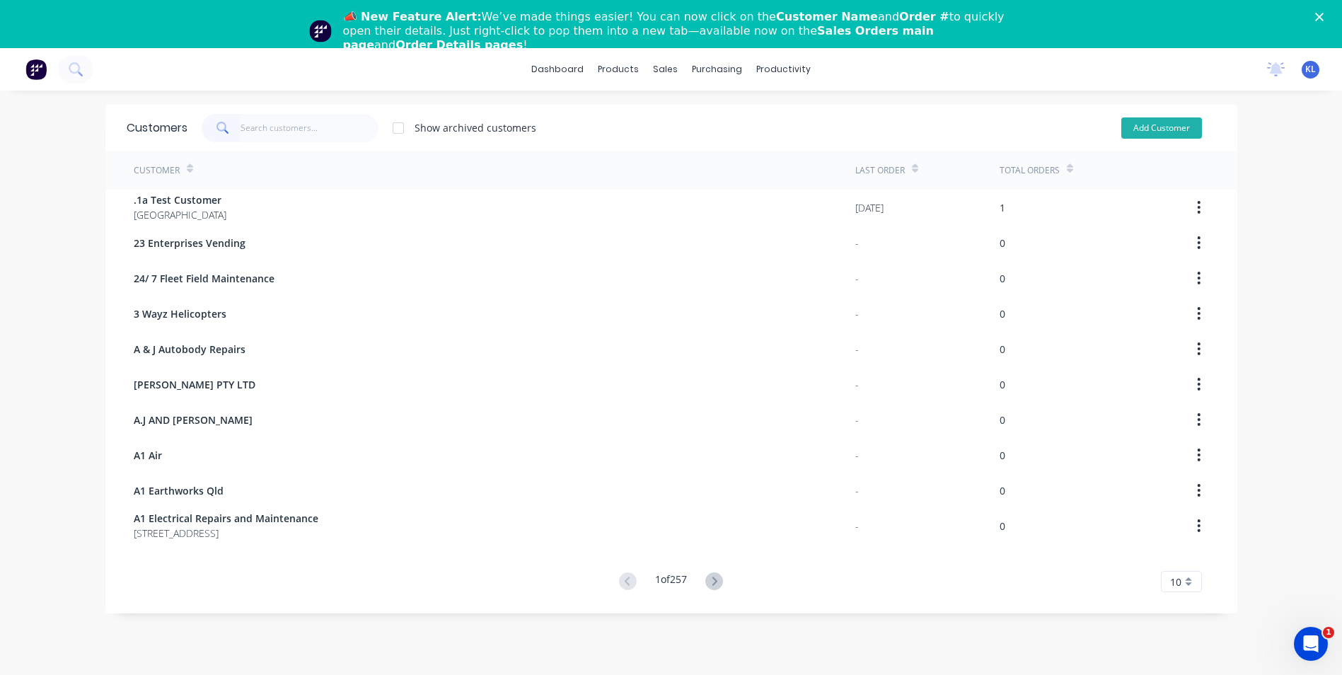
click at [1161, 128] on button "Add Customer" at bounding box center [1161, 127] width 81 height 21
select select "AU"
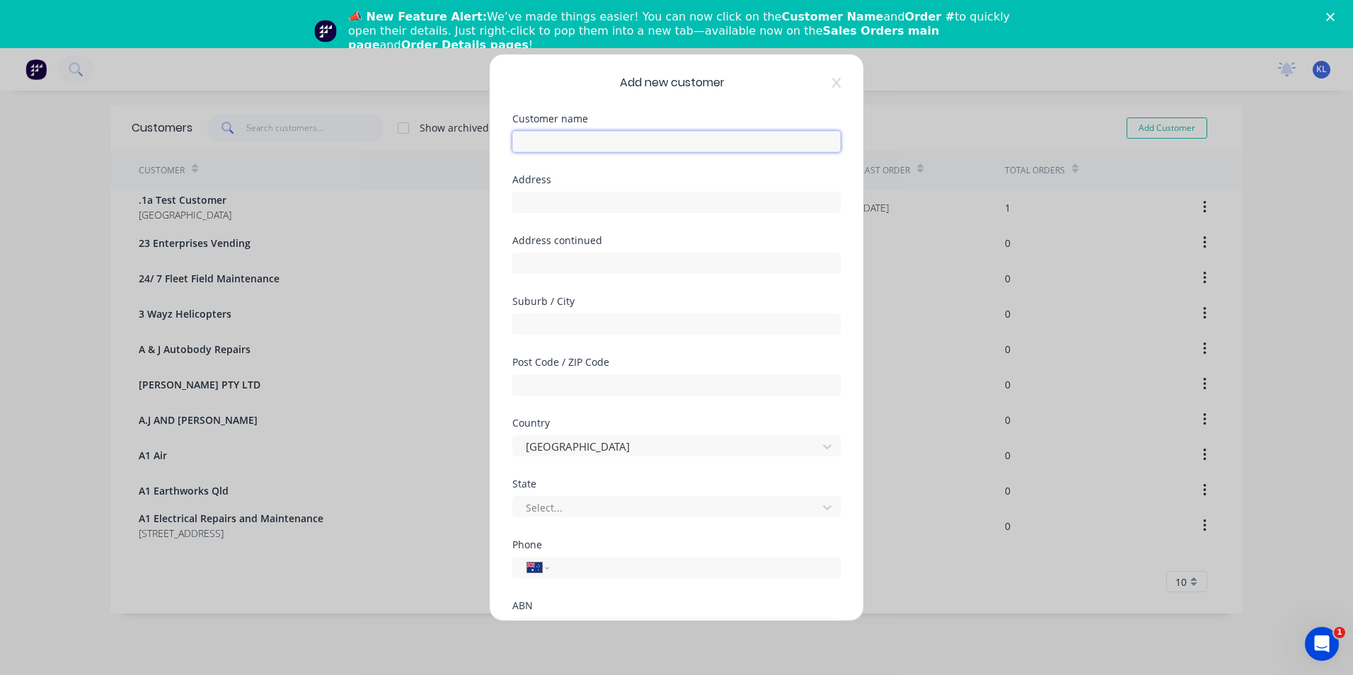
click at [594, 136] on input "text" at bounding box center [676, 141] width 328 height 21
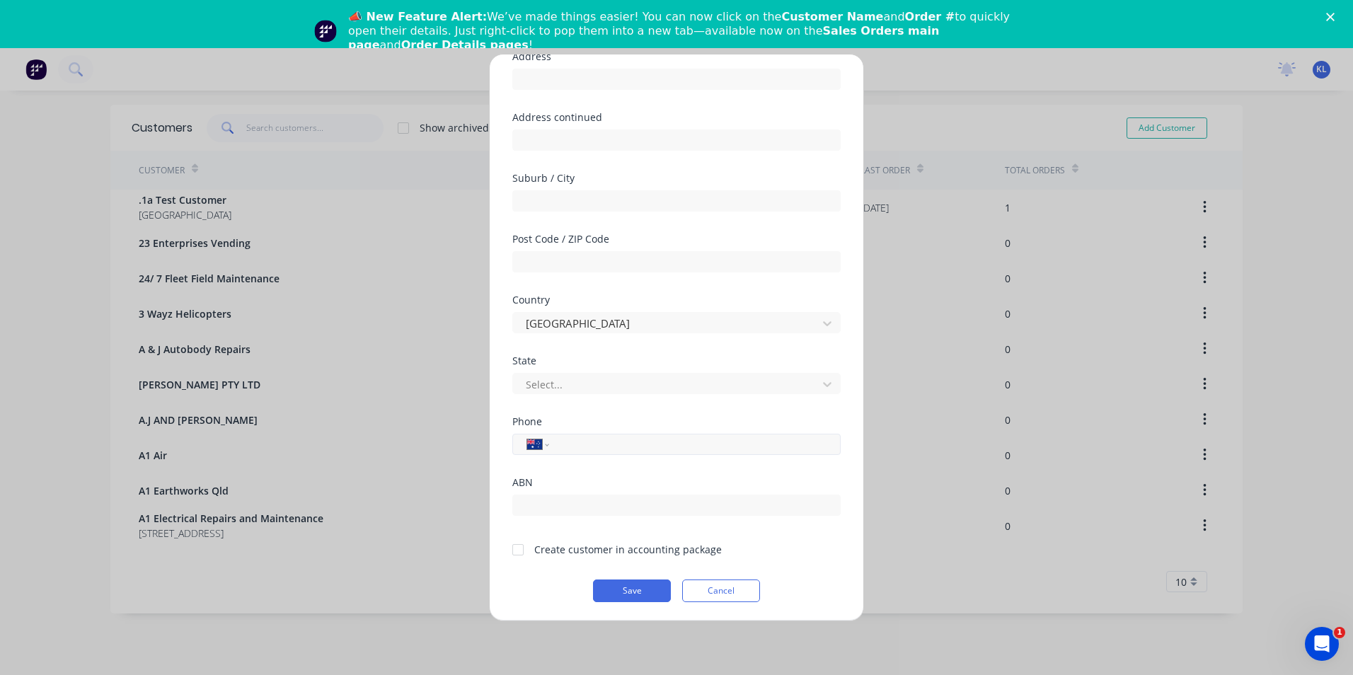
scroll to position [125, 0]
type input "[PERSON_NAME]"
click at [621, 443] on input "tel" at bounding box center [692, 443] width 267 height 16
type input "0411 148 222"
click at [628, 589] on button "Save" at bounding box center [632, 589] width 78 height 23
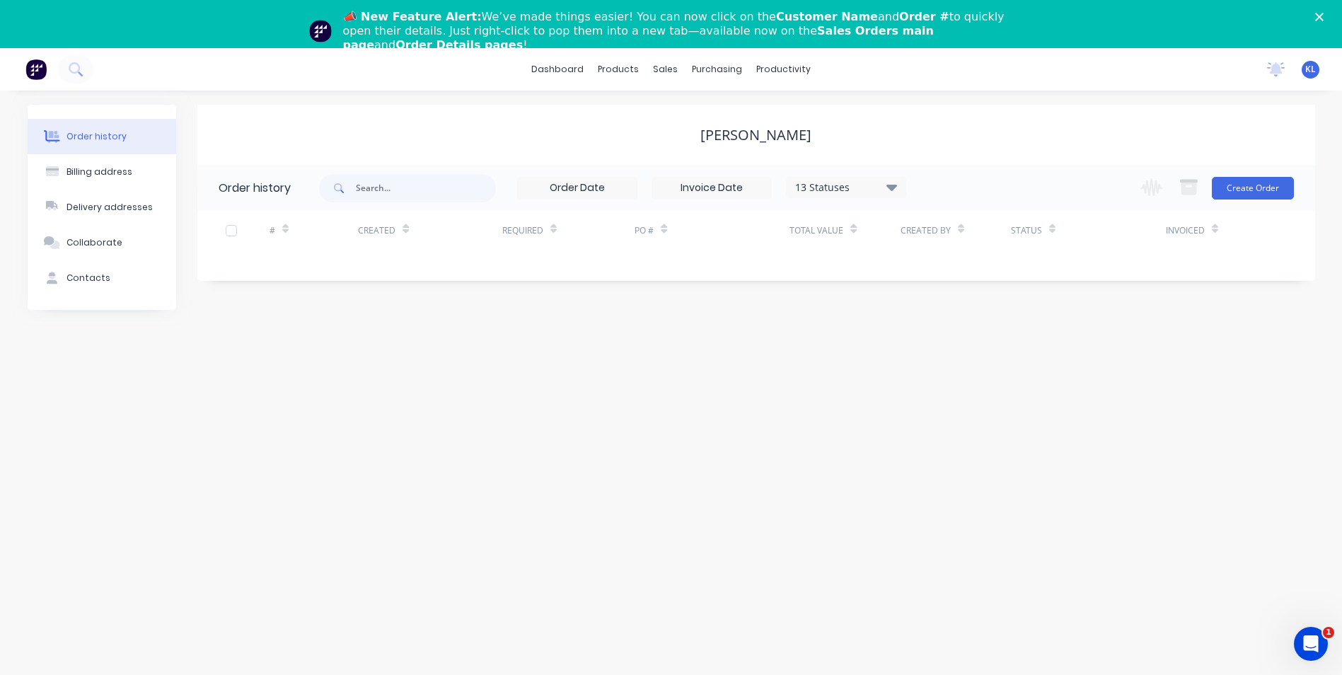
click at [138, 65] on div "dashboard products sales purchasing productivity dashboard products Product Cat…" at bounding box center [671, 69] width 1342 height 42
click at [74, 68] on icon at bounding box center [75, 68] width 13 height 13
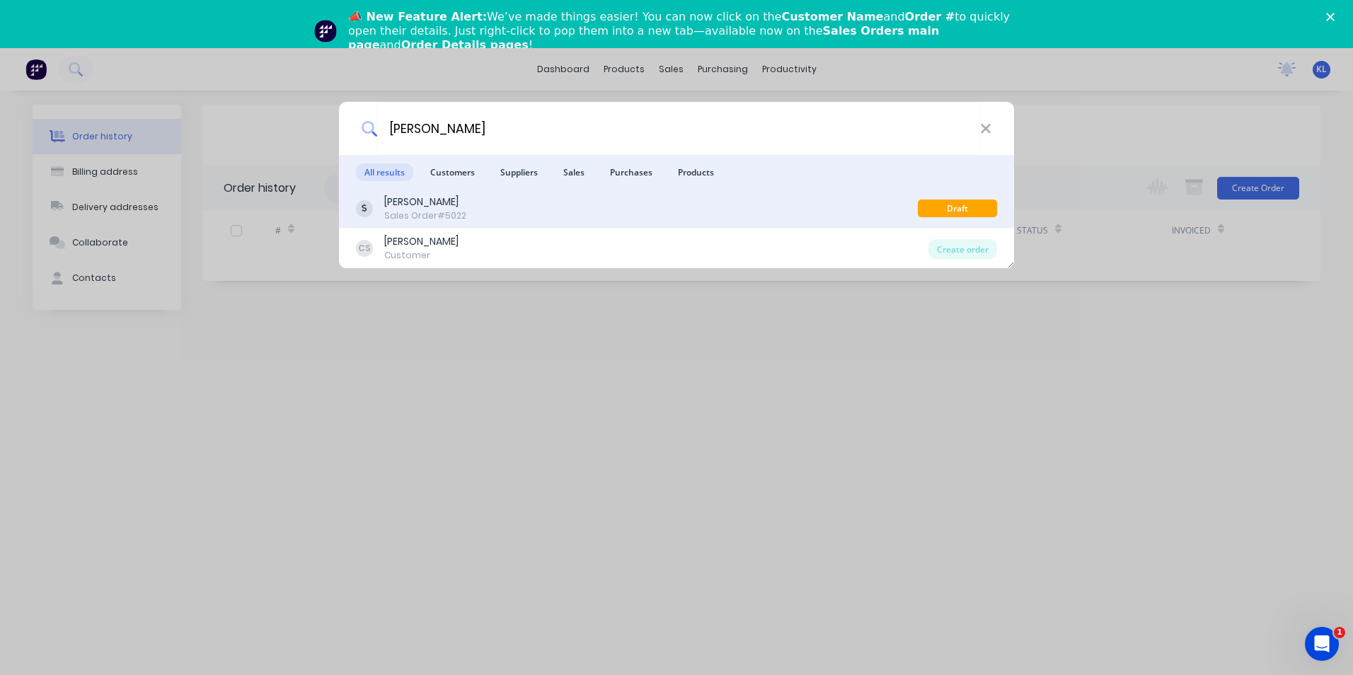
type input "[PERSON_NAME]"
click at [425, 207] on div "[PERSON_NAME]" at bounding box center [425, 202] width 82 height 15
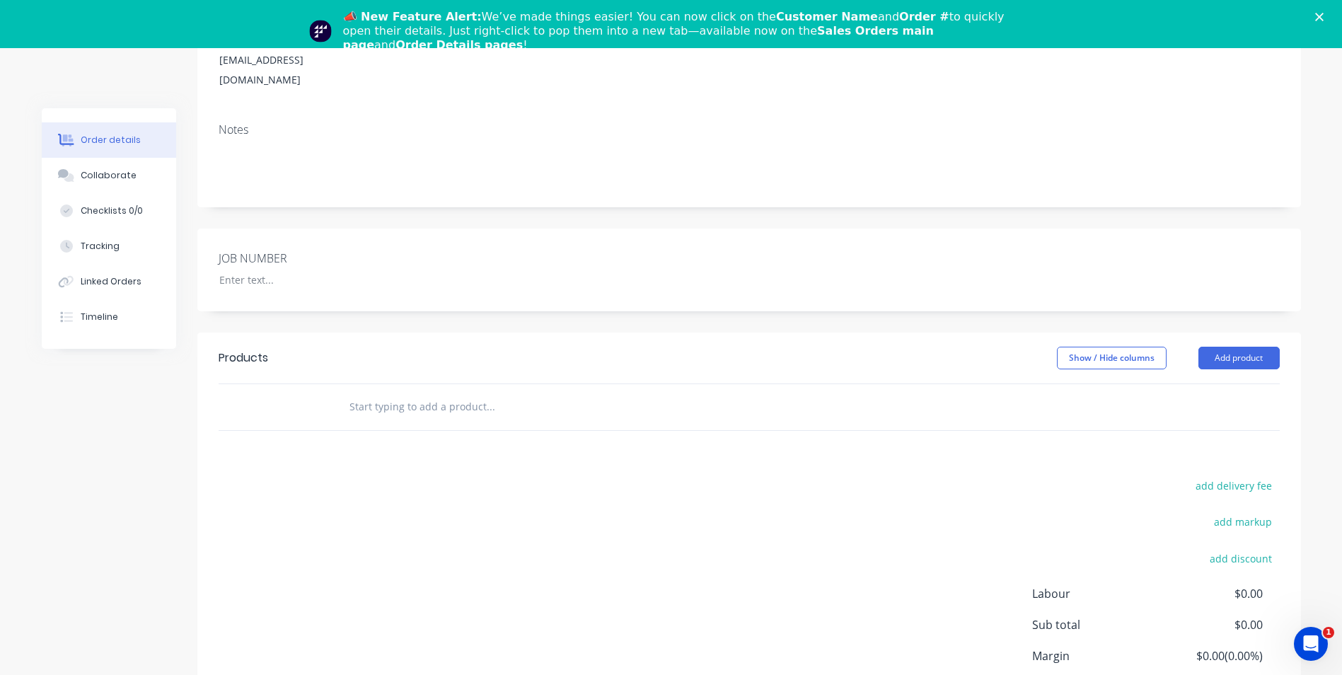
scroll to position [283, 0]
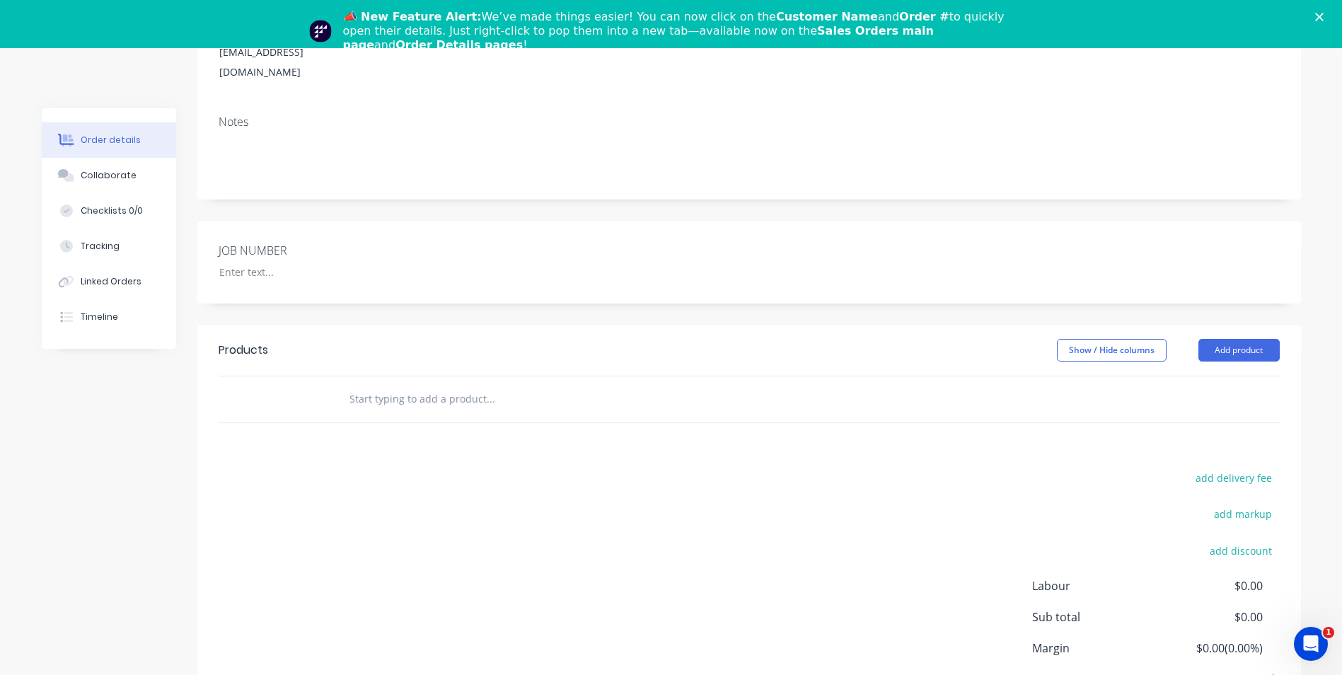
click at [388, 385] on input "text" at bounding box center [490, 399] width 283 height 28
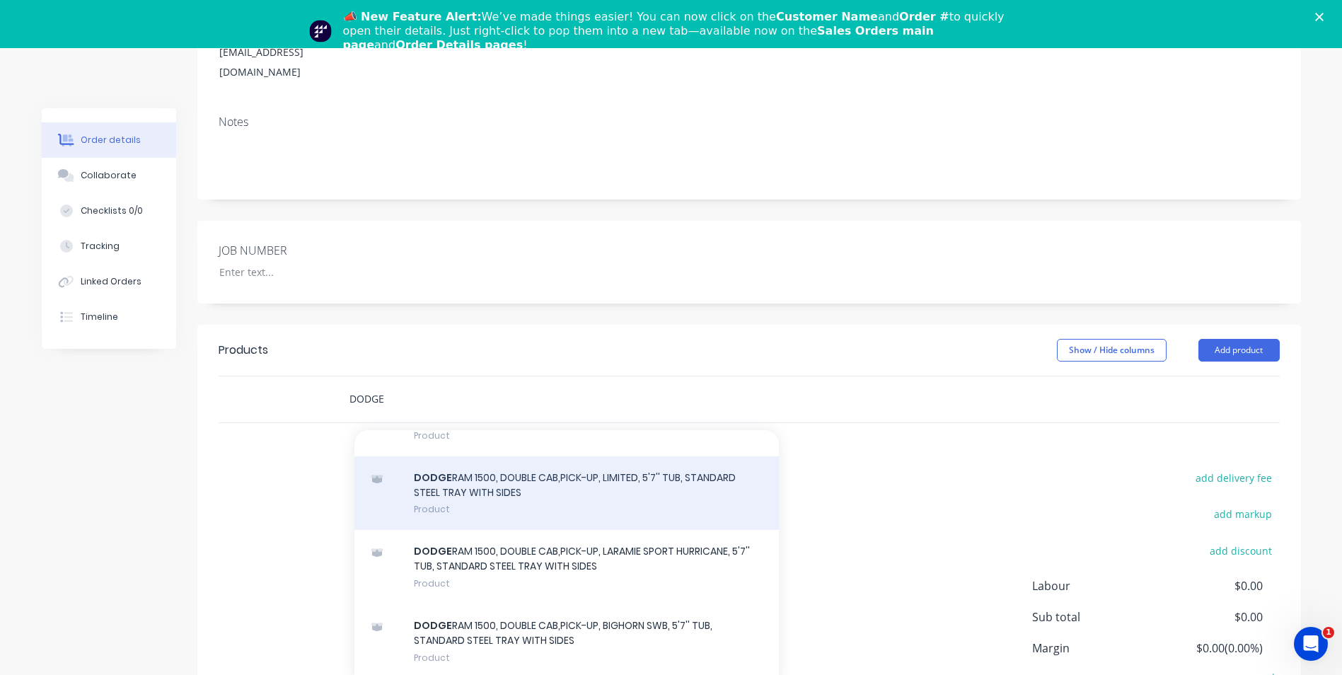
scroll to position [424, 0]
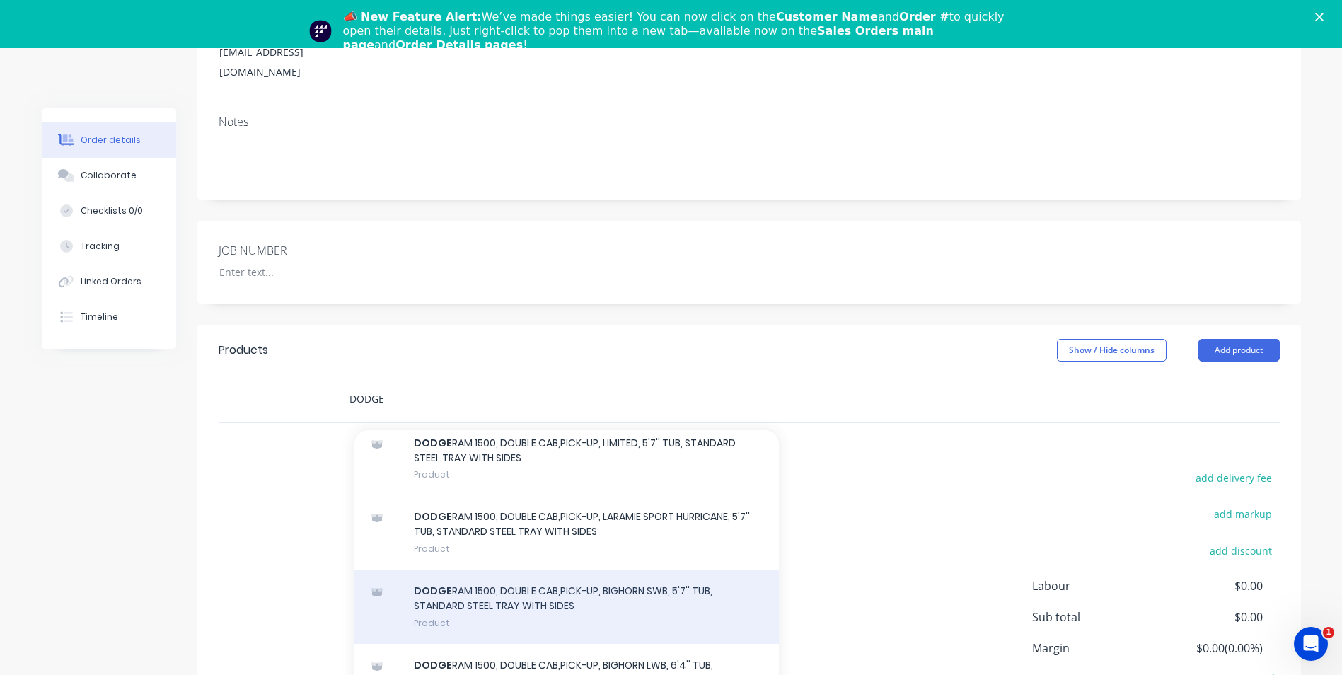
type input "DODGE"
click at [549, 569] on div "DODGE RAM 1500, DOUBLE CAB,PICK-UP, BIGHORN SWB, 5'7'' TUB, STANDARD STEEL TRAY…" at bounding box center [566, 606] width 424 height 74
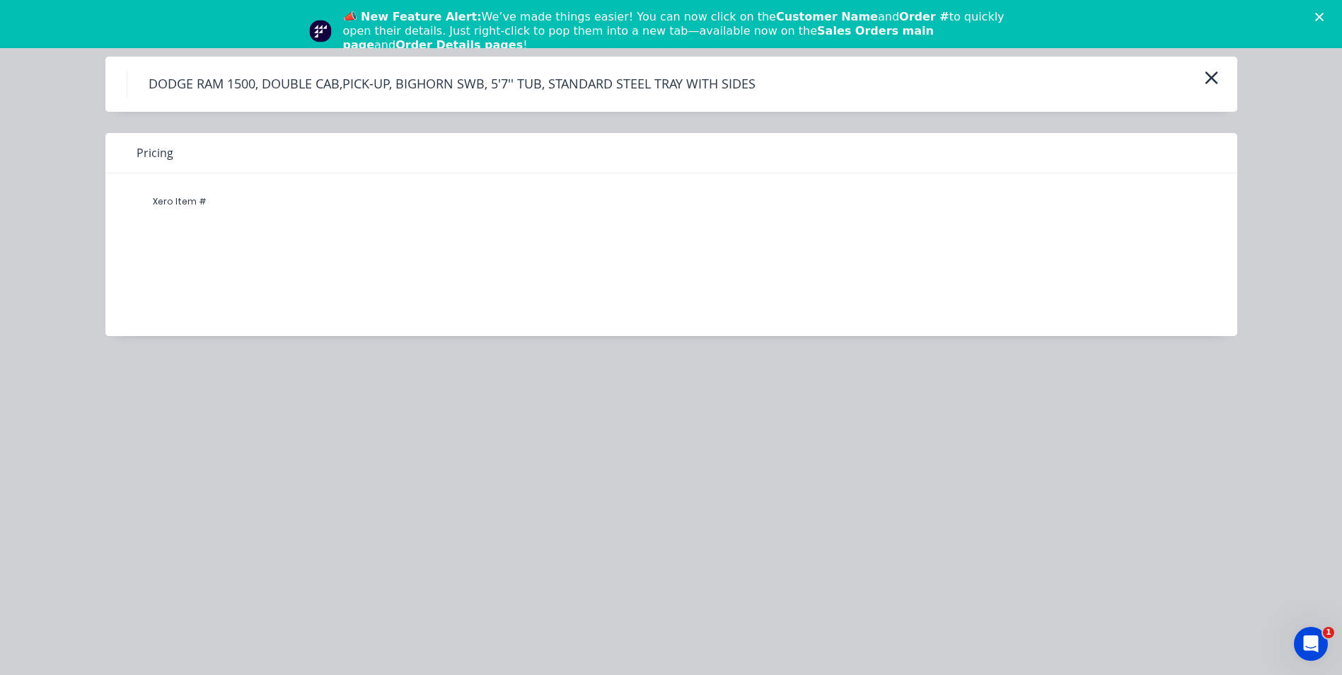
click at [200, 207] on div "Xero Item #" at bounding box center [179, 201] width 85 height 28
click at [1312, 645] on icon "Open Intercom Messenger" at bounding box center [1311, 643] width 10 height 11
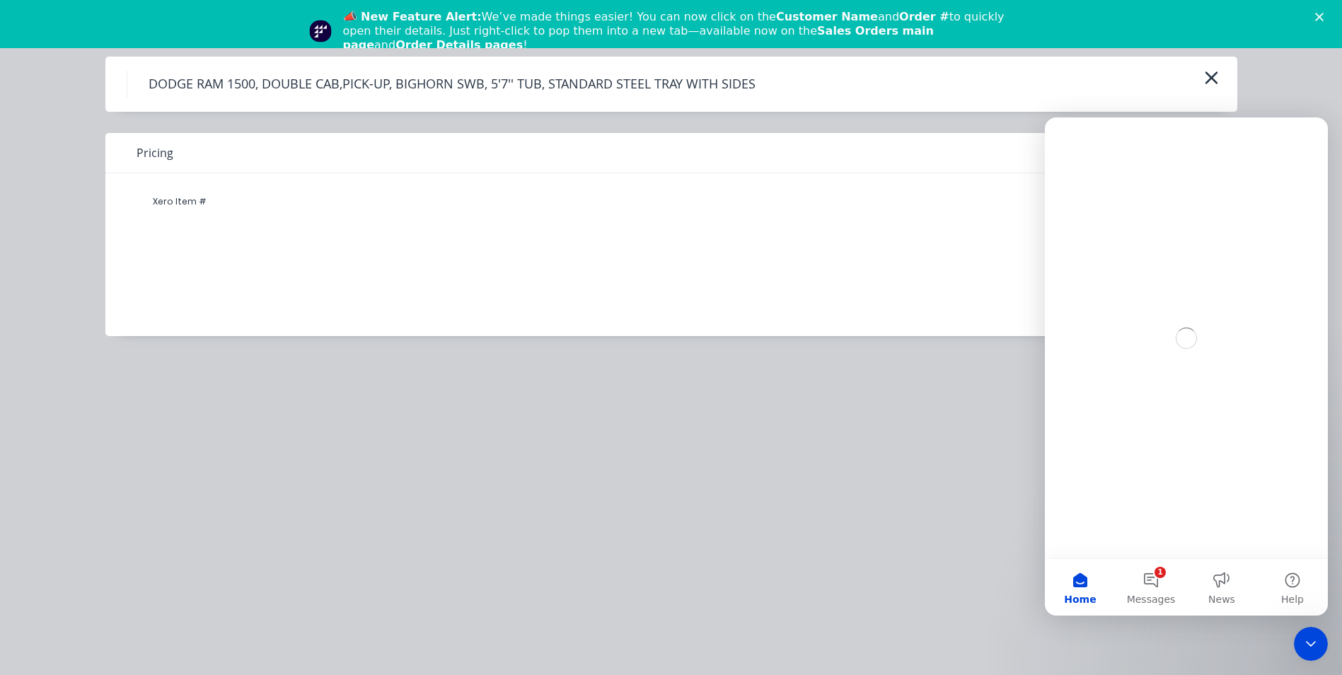
scroll to position [0, 0]
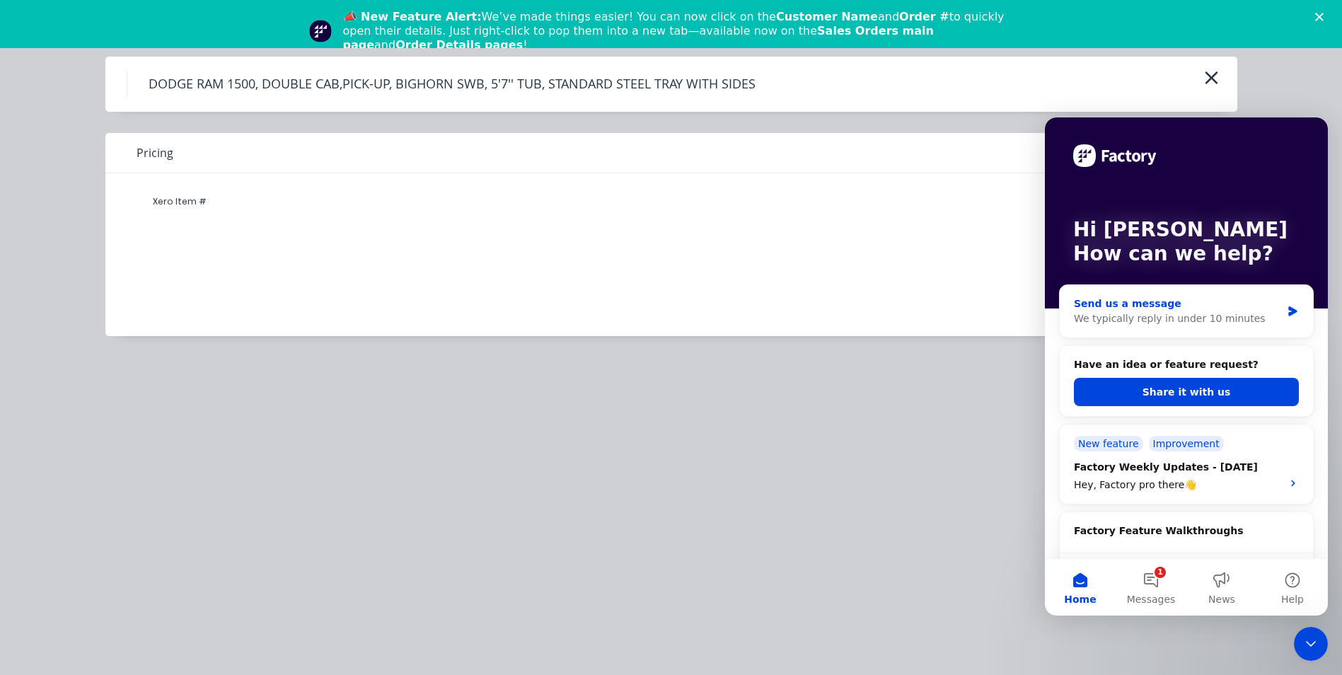
click at [1163, 318] on div "We typically reply in under 10 minutes" at bounding box center [1177, 318] width 207 height 15
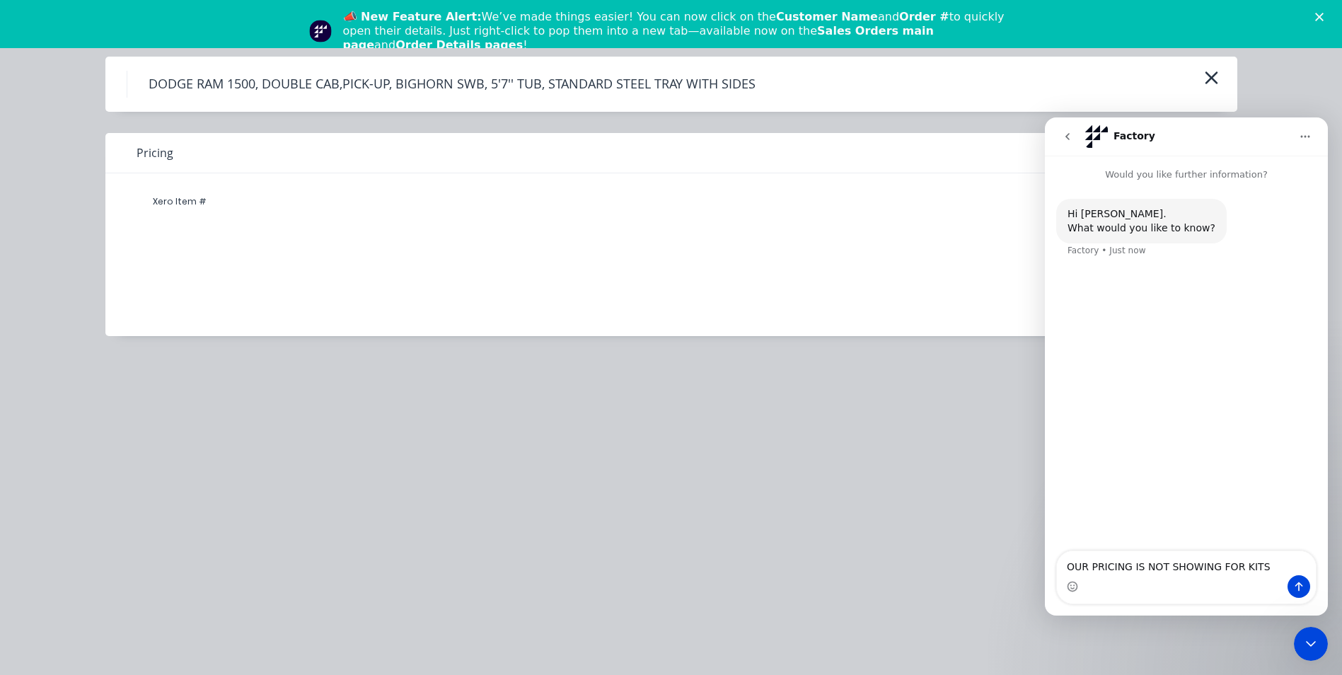
type textarea "OUR PRICING IS NOT SHOWING FOR KITS"
click at [1303, 586] on icon "Send a message…" at bounding box center [1298, 586] width 11 height 11
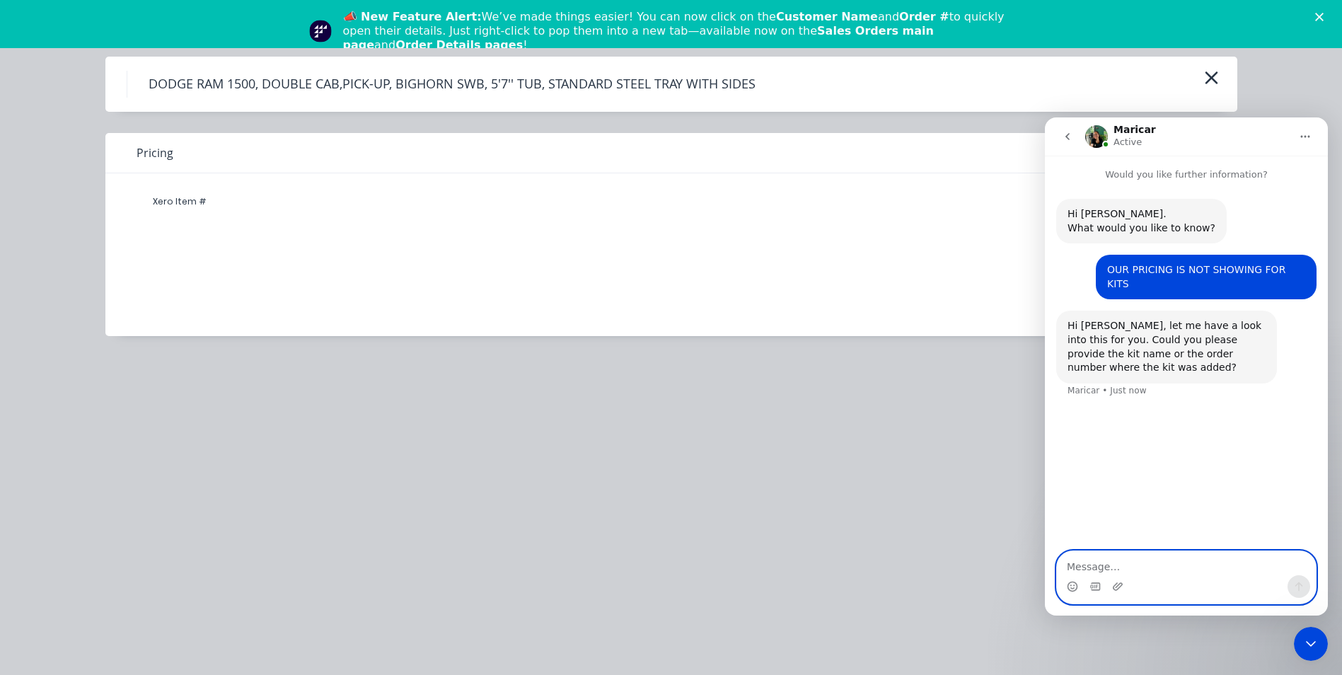
click at [1187, 568] on textarea "Message…" at bounding box center [1186, 563] width 259 height 24
type textarea "When doing a Sales order it's not coming up. All kits at this stage"
click at [1304, 589] on icon "Send a message…" at bounding box center [1298, 586] width 11 height 11
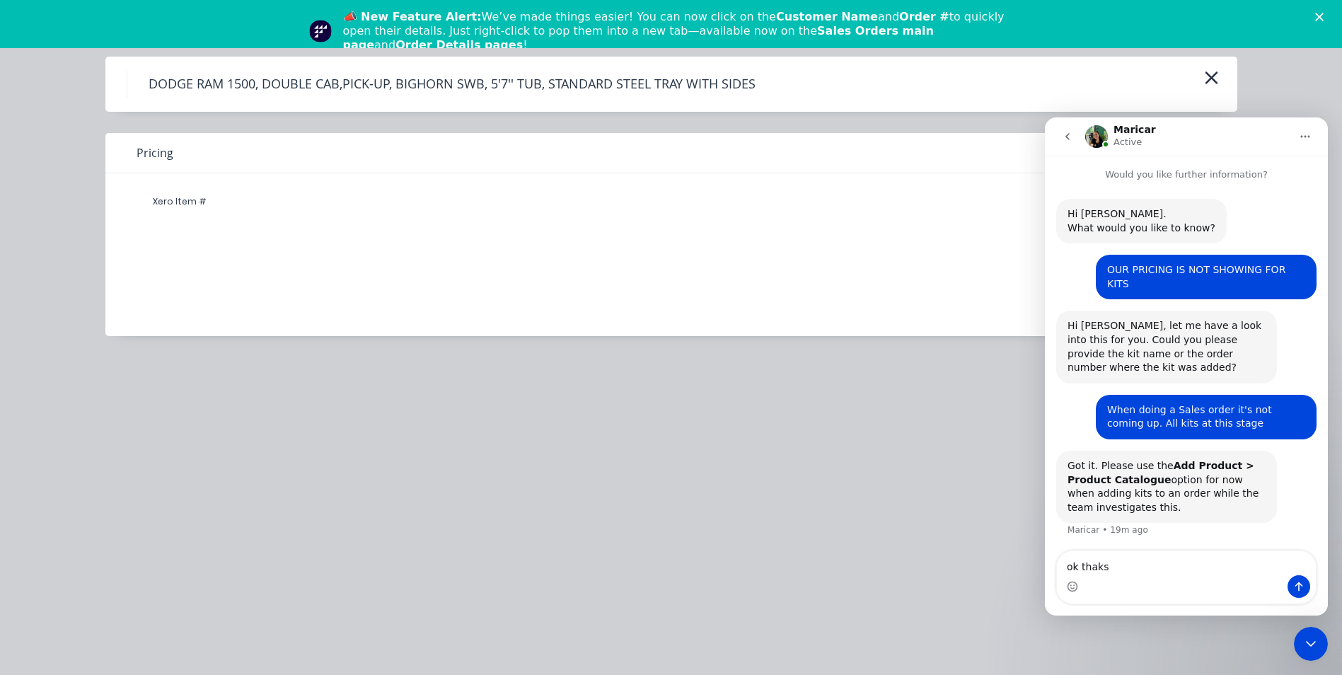
click at [940, 620] on div "DODGE RAM 1500, DOUBLE CAB,PICK-UP, BIGHORN SWB, 5'7'' TUB, STANDARD STEEL TRAY…" at bounding box center [671, 337] width 1342 height 675
type textarea "ok thanks"
click at [993, 604] on div "DODGE RAM 1500, DOUBLE CAB,PICK-UP, BIGHORN SWB, 5'7'' TUB, STANDARD STEEL TRAY…" at bounding box center [671, 337] width 1342 height 675
click at [1303, 582] on icon "Send a message…" at bounding box center [1298, 586] width 11 height 11
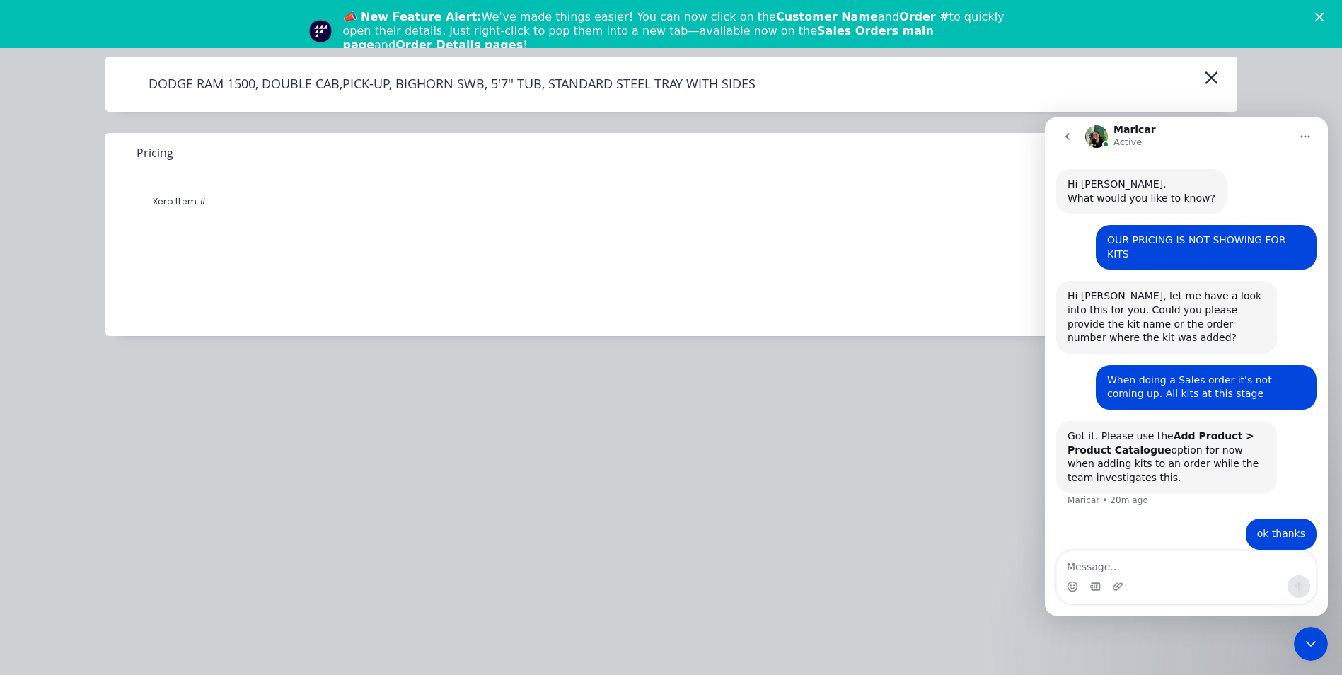
click at [389, 74] on h4 "DODGE RAM 1500, DOUBLE CAB,PICK-UP, BIGHORN SWB, 5'7'' TUB, STANDARD STEEL TRAY…" at bounding box center [452, 84] width 650 height 27
click at [385, 83] on h4 "DODGE RAM 1500, DOUBLE CAB,PICK-UP, BIGHORN SWB, 5'7'' TUB, STANDARD STEEL TRAY…" at bounding box center [452, 84] width 650 height 27
drag, startPoint x: 385, startPoint y: 83, endPoint x: 329, endPoint y: 84, distance: 55.9
click at [329, 84] on h4 "DODGE RAM 1500, DOUBLE CAB,PICK-UP, BIGHORN SWB, 5'7'' TUB, STANDARD STEEL TRAY…" at bounding box center [452, 84] width 650 height 27
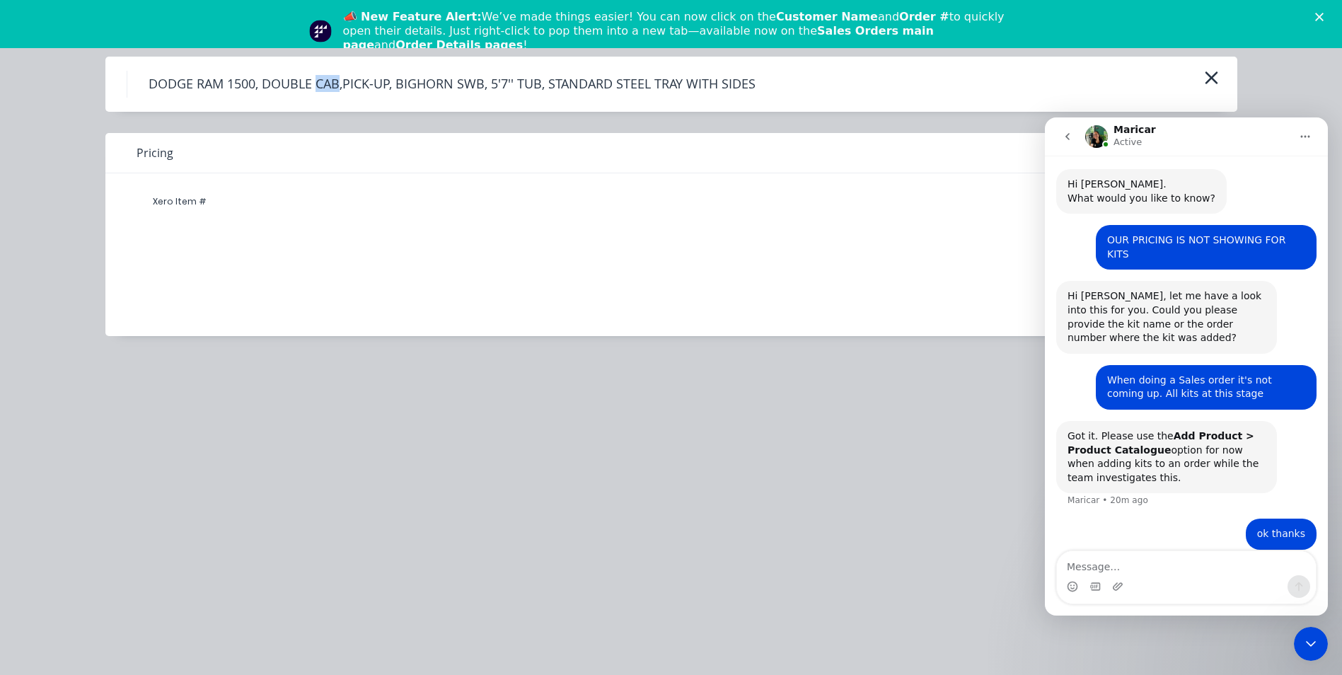
click at [329, 84] on h4 "DODGE RAM 1500, DOUBLE CAB,PICK-UP, BIGHORN SWB, 5'7'' TUB, STANDARD STEEL TRAY…" at bounding box center [452, 84] width 650 height 27
drag, startPoint x: 329, startPoint y: 84, endPoint x: 222, endPoint y: 86, distance: 106.8
click at [224, 86] on h4 "DODGE RAM 1500, DOUBLE CAB,PICK-UP, BIGHORN SWB, 5'7'' TUB, STANDARD STEEL TRAY…" at bounding box center [452, 84] width 650 height 27
drag, startPoint x: 182, startPoint y: 86, endPoint x: 190, endPoint y: 86, distance: 7.8
click at [190, 86] on h4 "DODGE RAM 1500, DOUBLE CAB,PICK-UP, BIGHORN SWB, 5'7'' TUB, STANDARD STEEL TRAY…" at bounding box center [452, 84] width 650 height 27
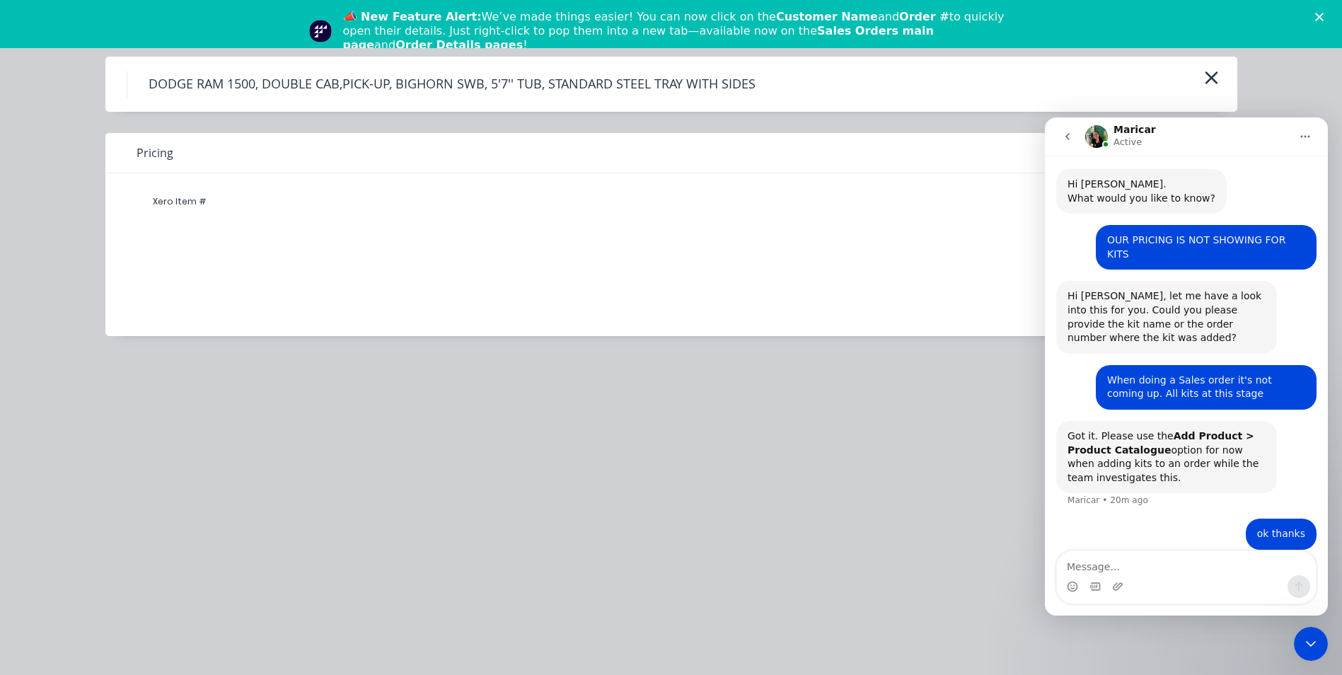
click at [719, 90] on h4 "DODGE RAM 1500, DOUBLE CAB,PICK-UP, BIGHORN SWB, 5'7'' TUB, STANDARD STEEL TRAY…" at bounding box center [452, 84] width 650 height 27
click at [1209, 79] on icon "button" at bounding box center [1211, 78] width 15 height 20
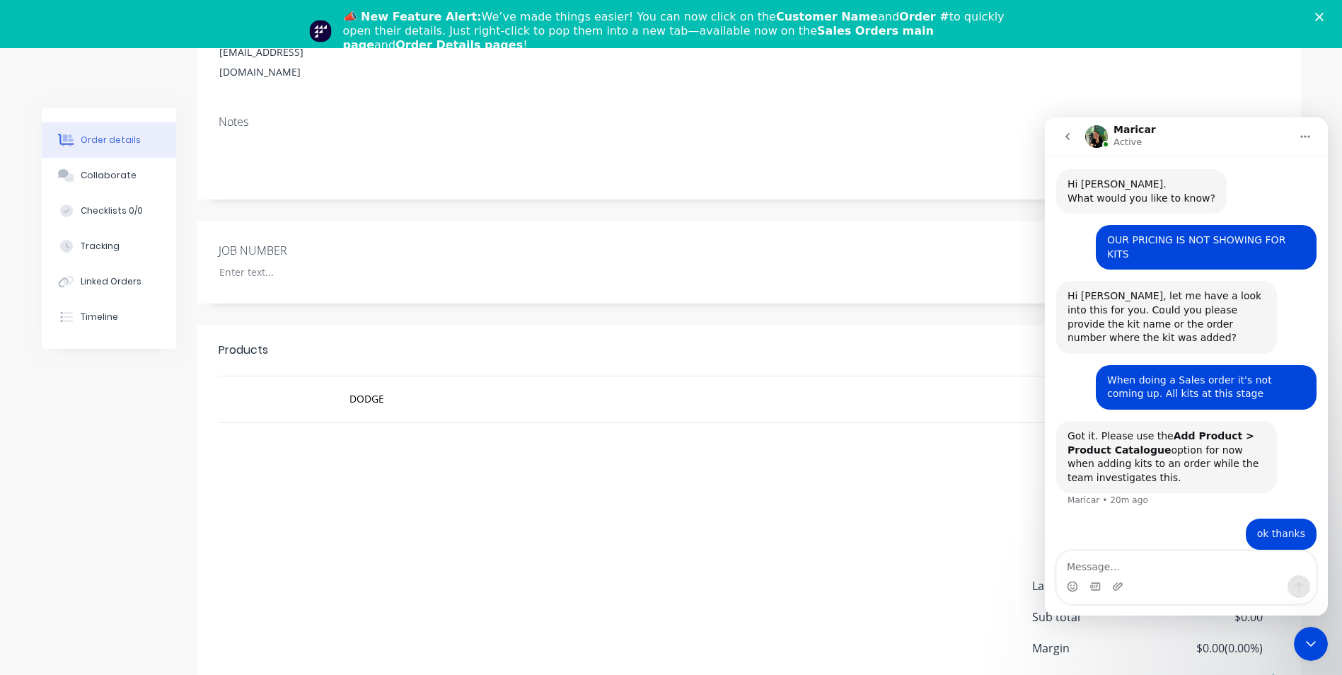
click at [1061, 136] on button "go back" at bounding box center [1067, 136] width 27 height 27
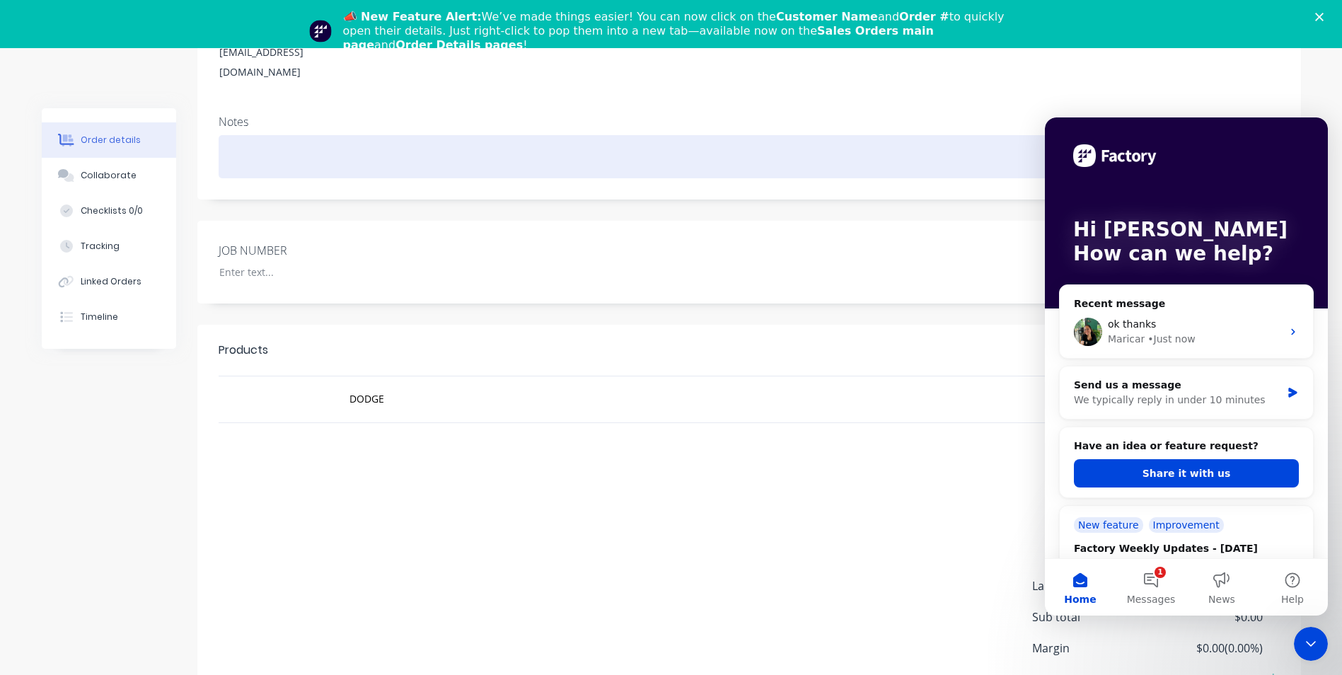
click at [980, 135] on div at bounding box center [749, 156] width 1061 height 43
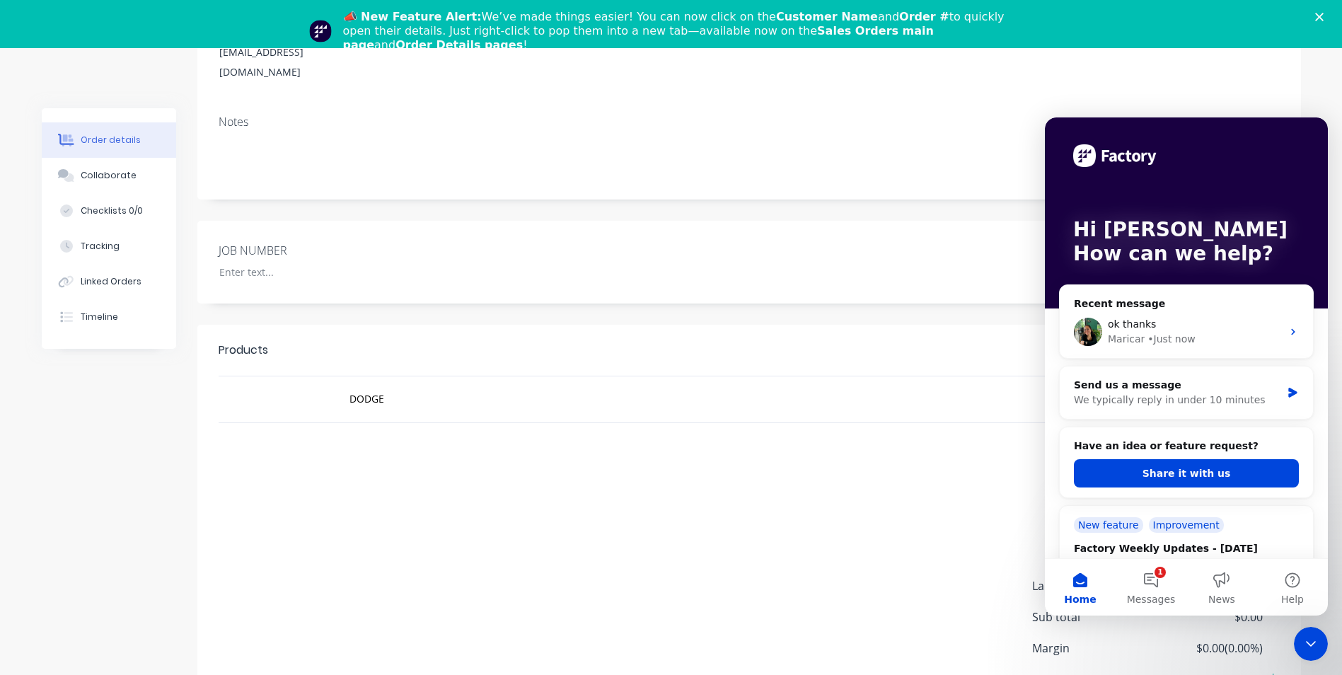
click at [918, 572] on div "add delivery fee add markup add discount Labour $0.00 Sub total $0.00 Margin $0…" at bounding box center [749, 604] width 1061 height 273
click at [1316, 644] on icon "Close Intercom Messenger" at bounding box center [1310, 643] width 17 height 17
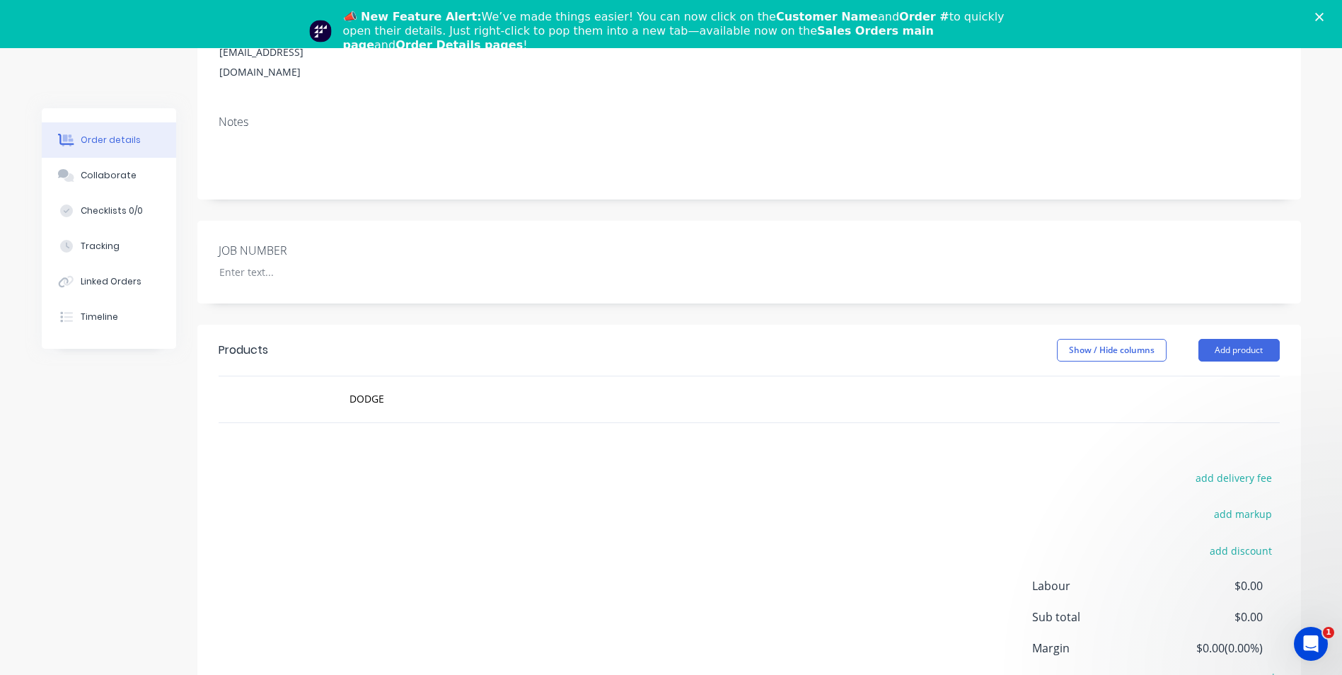
scroll to position [0, 0]
